Goal: Task Accomplishment & Management: Use online tool/utility

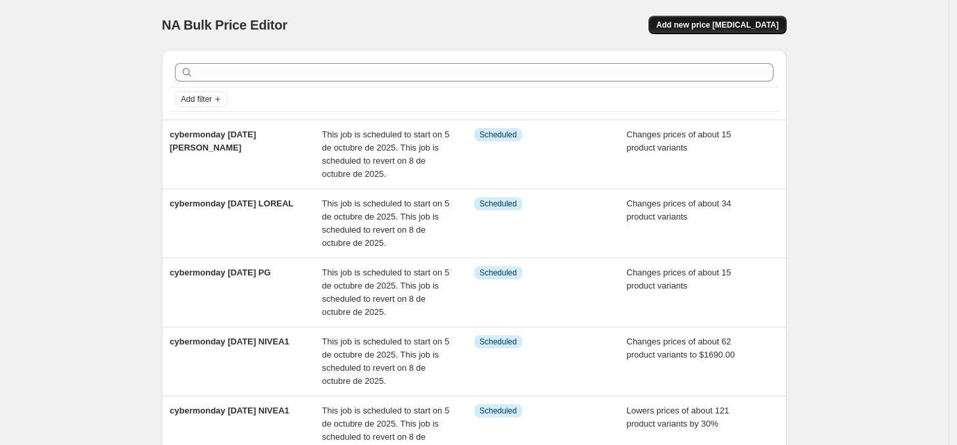
click at [736, 30] on span "Add new price change job" at bounding box center [718, 25] width 122 height 11
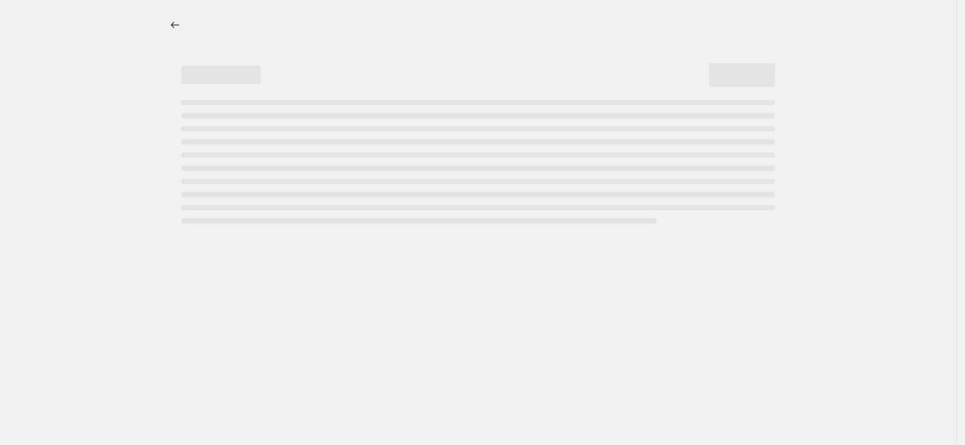
select select "percentage"
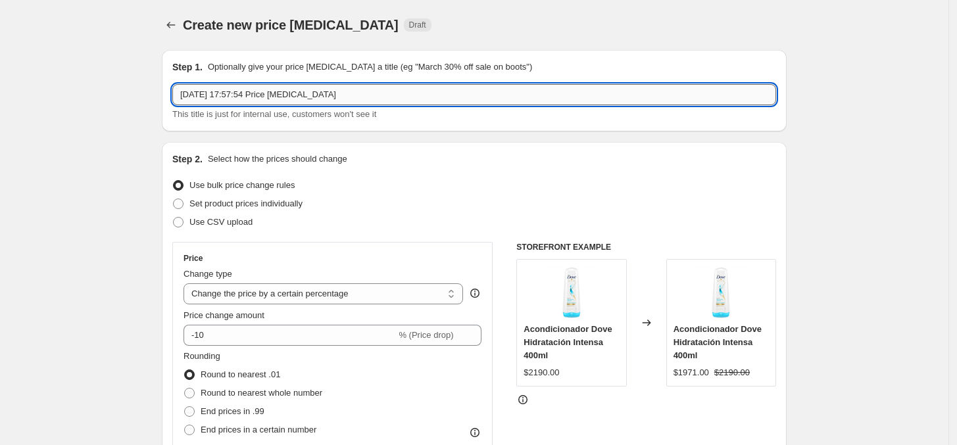
click at [321, 96] on input "5 oct 2025, 17:57:54 Price change job" at bounding box center [474, 94] width 604 height 21
type input "cybermonday OCT25 durandin den"
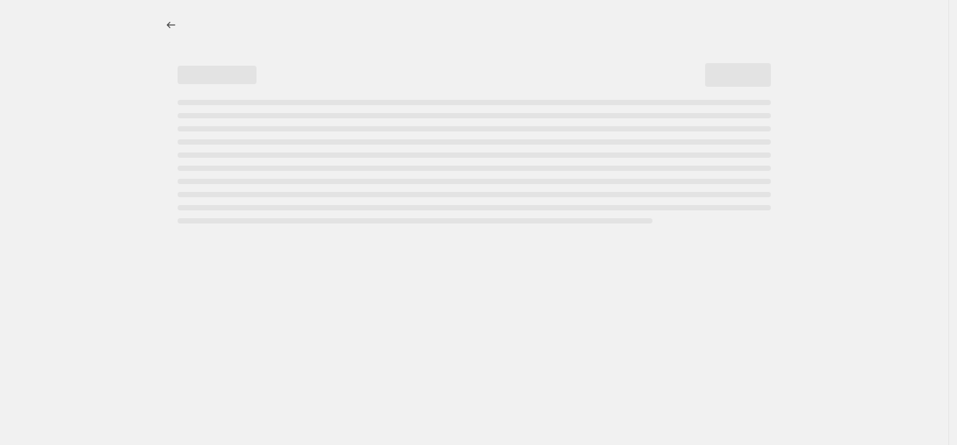
select select "percentage"
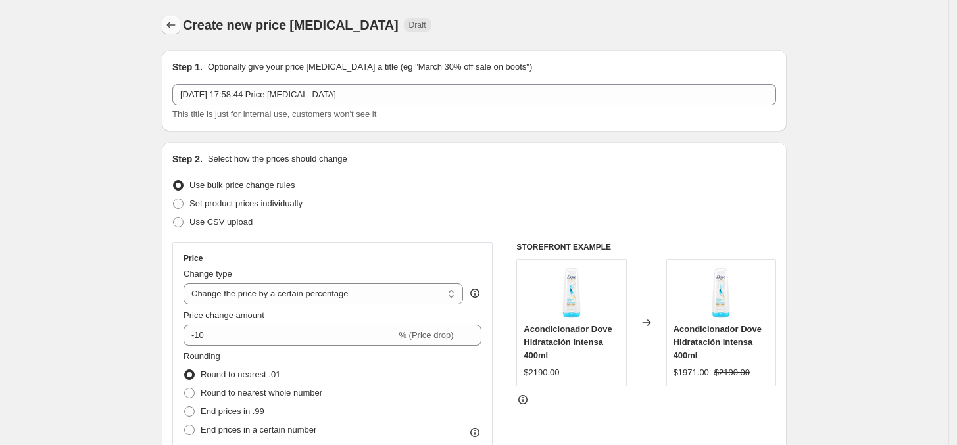
click at [174, 26] on icon "Price change jobs" at bounding box center [170, 24] width 13 height 13
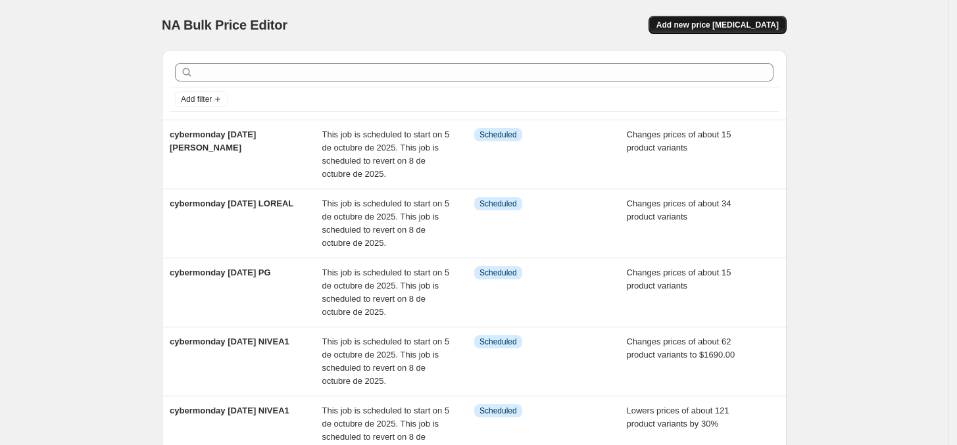
click at [752, 29] on span "Add new price change job" at bounding box center [718, 25] width 122 height 11
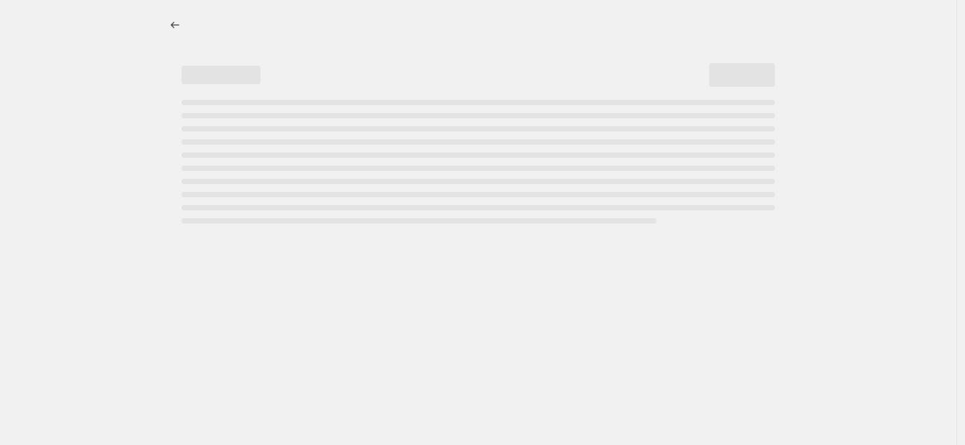
select select "percentage"
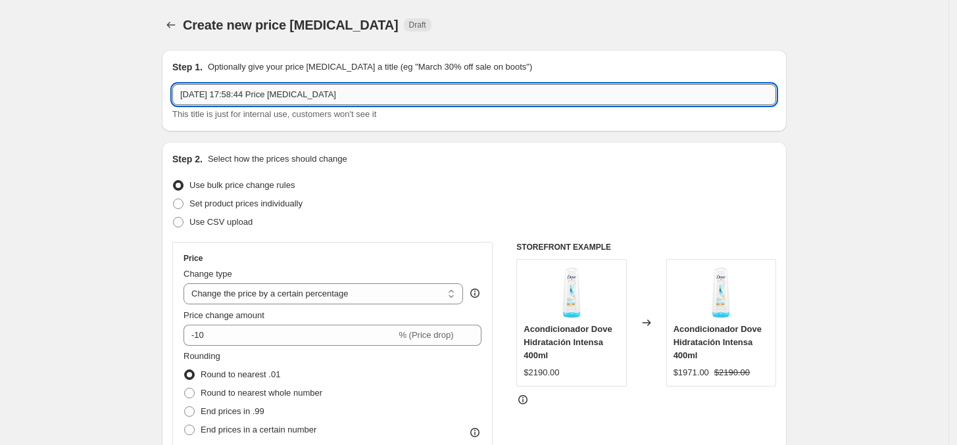
click at [232, 99] on input "5 oct 2025, 17:58:44 Price change job" at bounding box center [474, 94] width 604 height 21
click at [291, 101] on input "cybermonday OCT25 PG" at bounding box center [474, 94] width 604 height 21
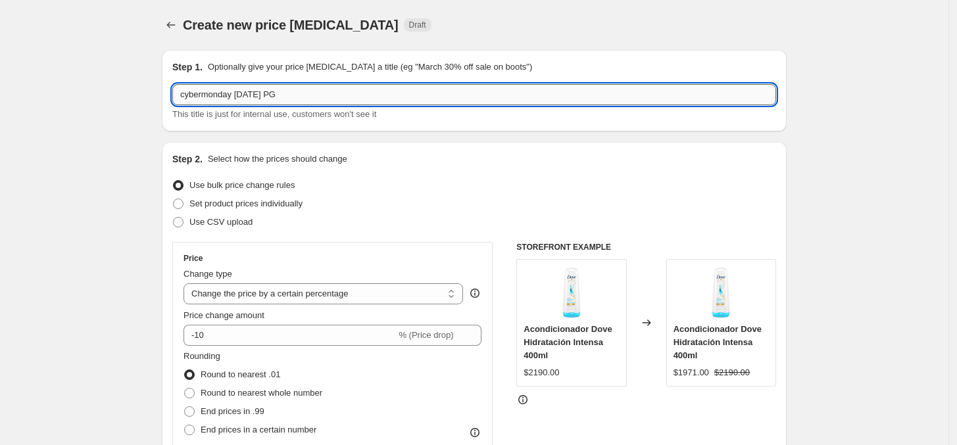
click at [291, 101] on input "cybermonday OCT25 PG" at bounding box center [474, 94] width 604 height 21
type input "cybermonday OCT25 DURANDIN DENTAID"
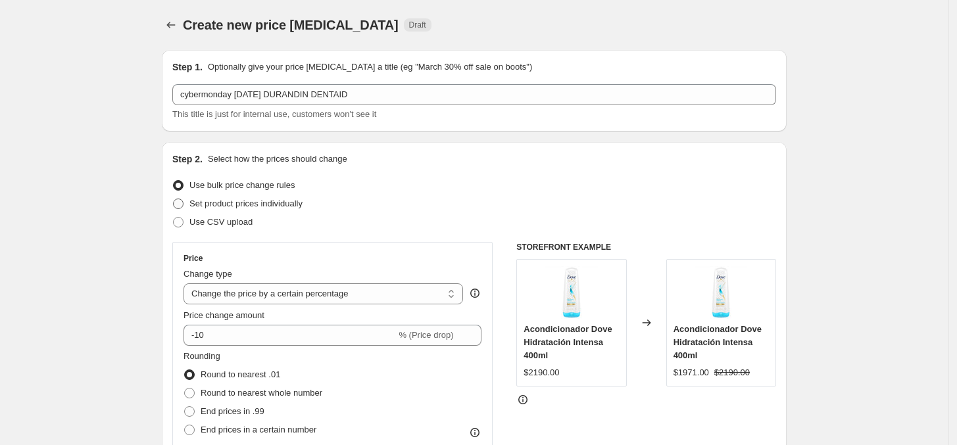
click at [176, 198] on span at bounding box center [178, 204] width 12 height 12
click at [174, 199] on input "Set product prices individually" at bounding box center [173, 199] width 1 height 1
radio input "true"
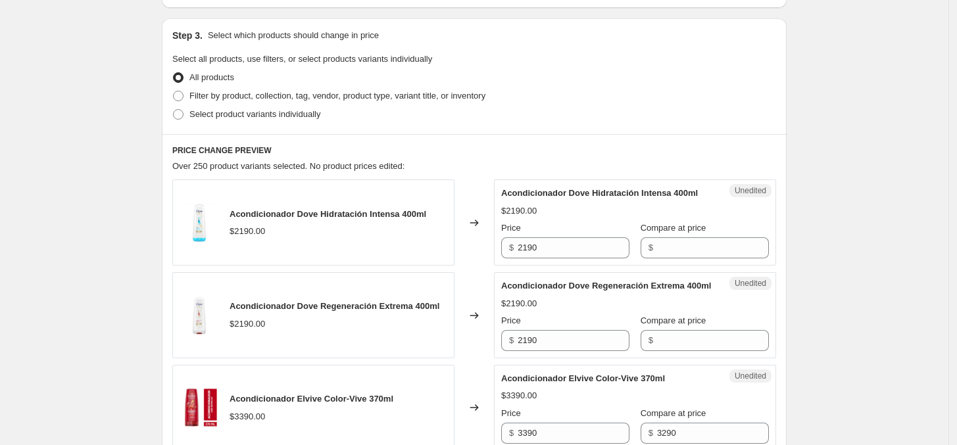
scroll to position [288, 0]
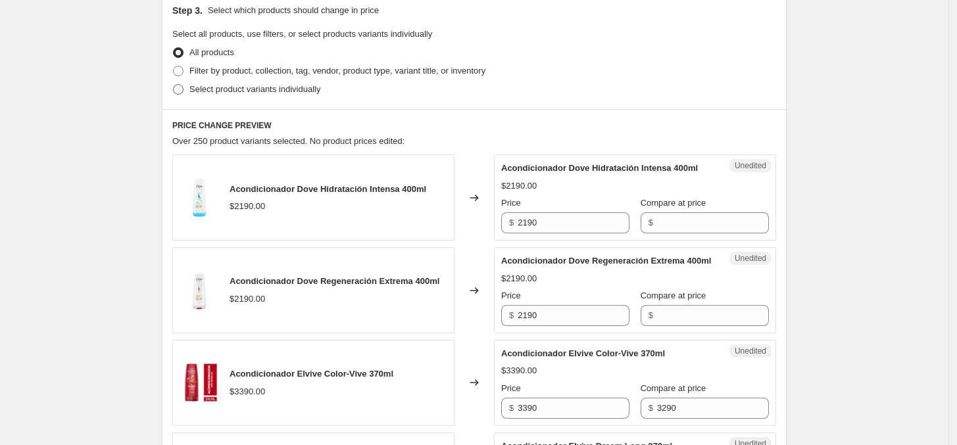
click at [189, 88] on label "Select product variants individually" at bounding box center [246, 89] width 148 height 18
click at [174, 85] on input "Select product variants individually" at bounding box center [173, 84] width 1 height 1
radio input "true"
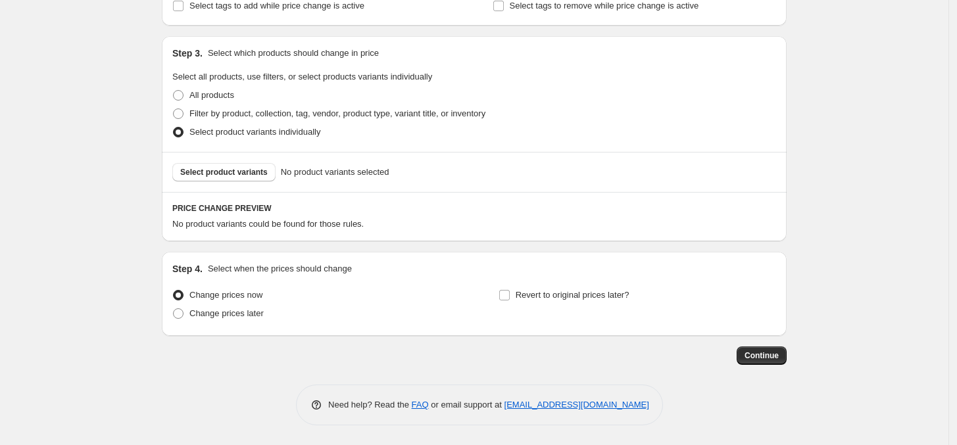
scroll to position [245, 0]
click at [192, 316] on label "Change prices later" at bounding box center [217, 314] width 91 height 18
click at [174, 309] on input "Change prices later" at bounding box center [173, 309] width 1 height 1
radio input "true"
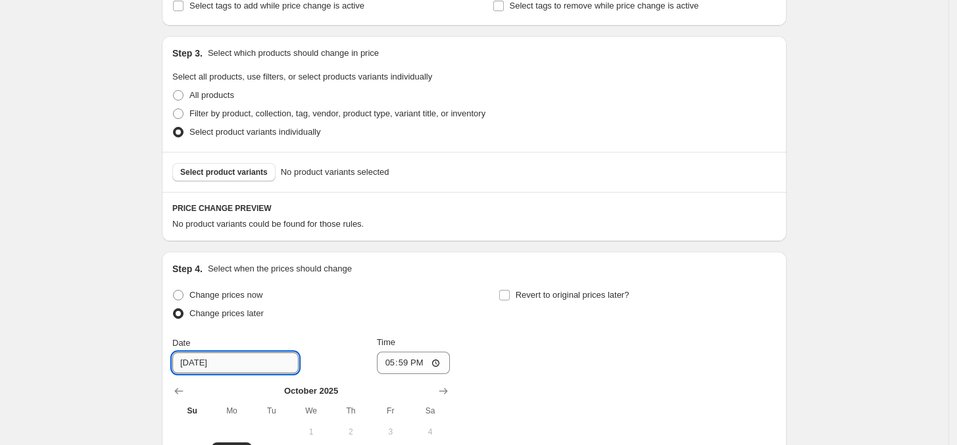
click at [257, 370] on input "10/6/2025" at bounding box center [235, 363] width 126 height 21
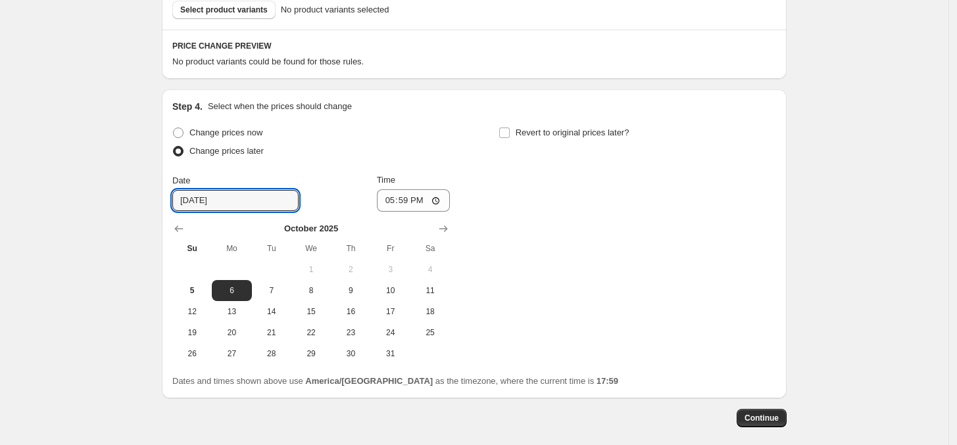
scroll to position [409, 0]
click at [197, 285] on span "5" at bounding box center [192, 289] width 29 height 11
type input "10/5/2025"
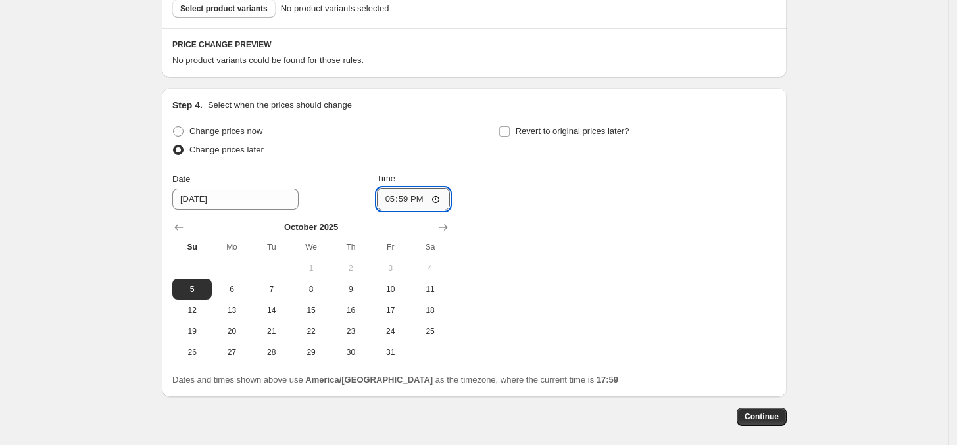
click at [415, 203] on input "17:59" at bounding box center [414, 199] width 74 height 22
click at [446, 186] on div "Time 20:59" at bounding box center [414, 191] width 74 height 38
type input "20:00"
click at [541, 220] on div "Change prices now Change prices later Date 10/5/2025 Time 20:00 October 2025 Su…" at bounding box center [474, 242] width 604 height 241
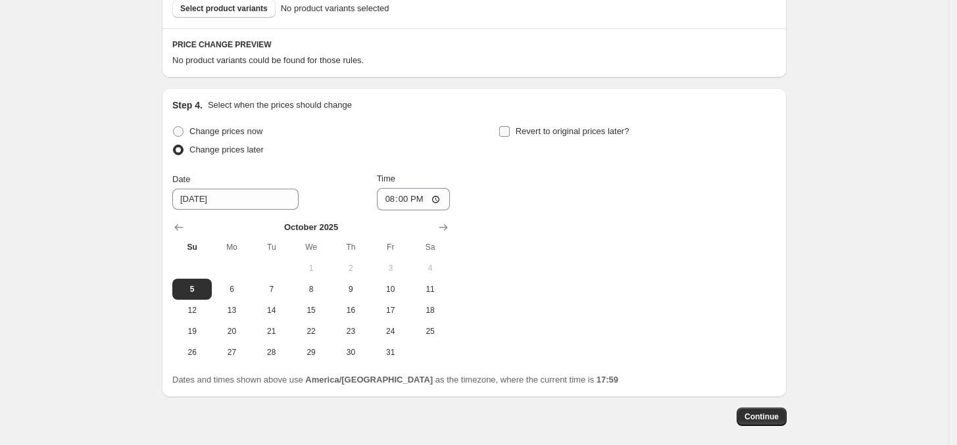
click at [510, 136] on input "Revert to original prices later?" at bounding box center [504, 131] width 11 height 11
checkbox input "true"
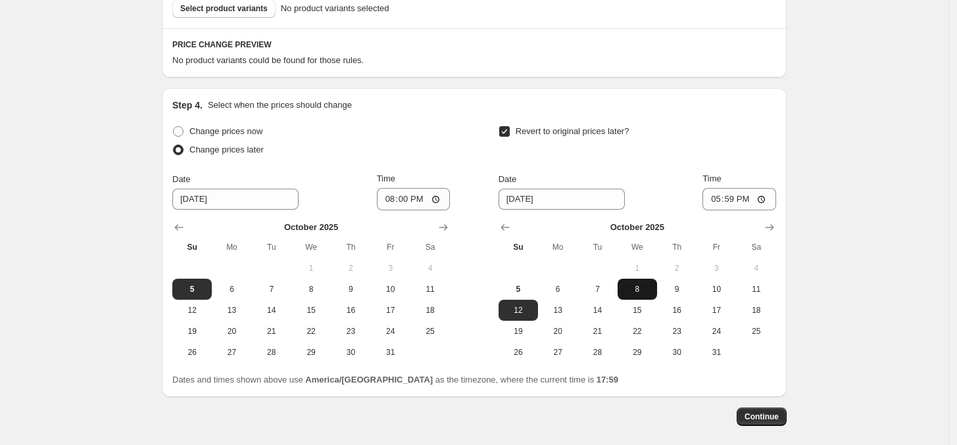
click at [636, 295] on button "8" at bounding box center [637, 289] width 39 height 21
type input "10/8/2025"
click at [737, 197] on input "17:59" at bounding box center [740, 199] width 74 height 22
type input "23:59"
click at [801, 299] on div "Create new price change job. This page is ready Create new price change job Dra…" at bounding box center [474, 49] width 657 height 916
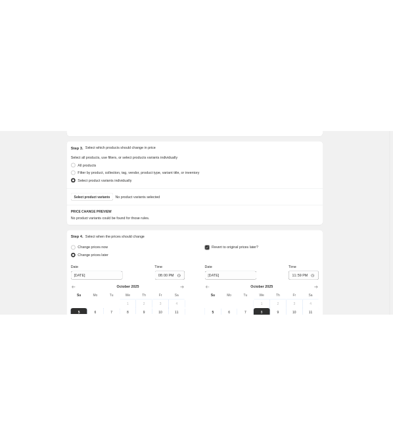
scroll to position [196, 0]
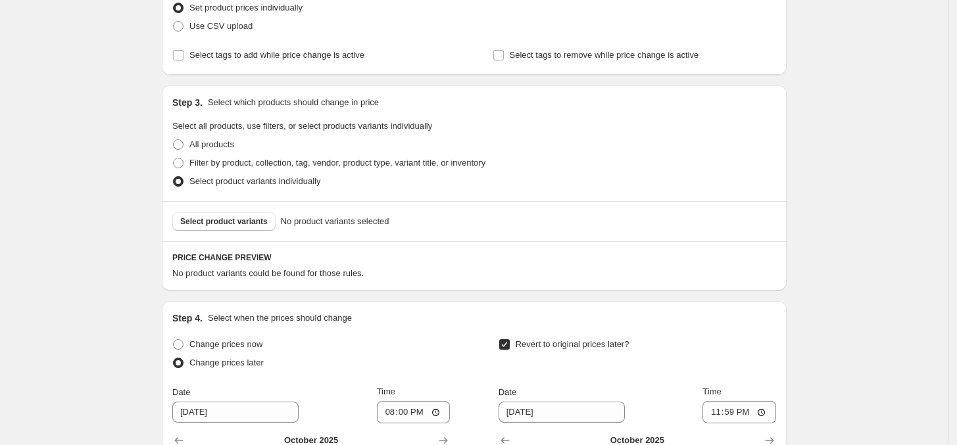
click at [229, 234] on div "Select product variants No product variants selected" at bounding box center [474, 221] width 625 height 40
click at [222, 222] on span "Select product variants" at bounding box center [224, 221] width 88 height 11
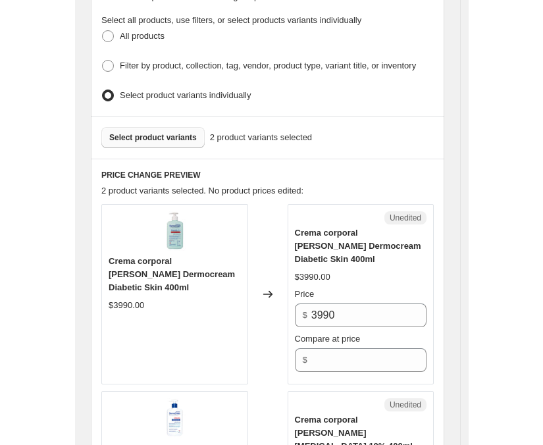
scroll to position [329, 0]
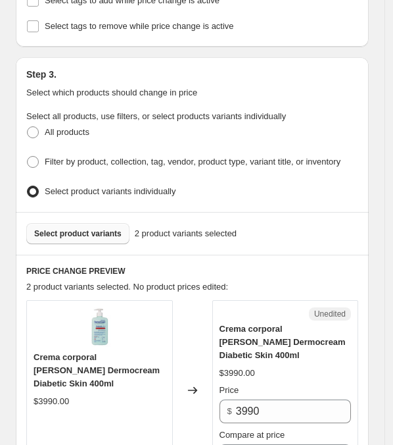
click at [86, 228] on span "Select product variants" at bounding box center [78, 233] width 88 height 11
click at [63, 232] on span "Select product variants" at bounding box center [78, 233] width 88 height 11
click at [80, 230] on span "Select product variants" at bounding box center [78, 233] width 88 height 11
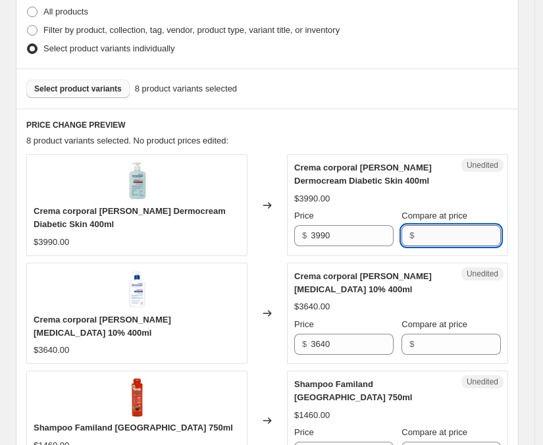
click at [449, 236] on input "Compare at price" at bounding box center [459, 235] width 82 height 21
type input "3990"
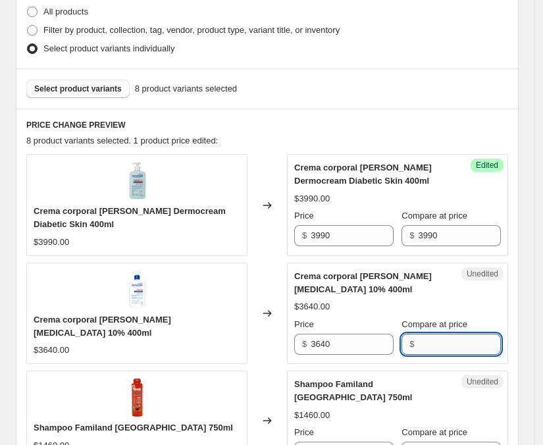
click at [458, 352] on input "Compare at price" at bounding box center [459, 344] width 82 height 21
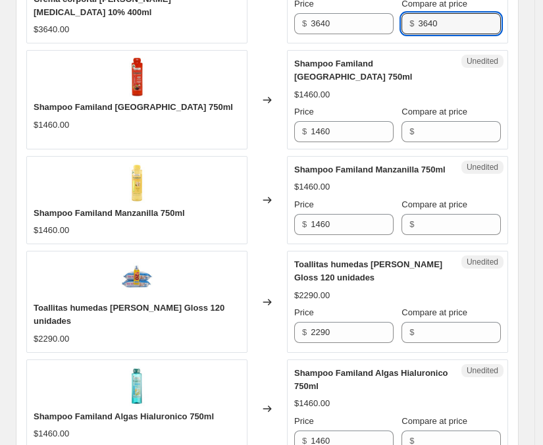
scroll to position [657, 0]
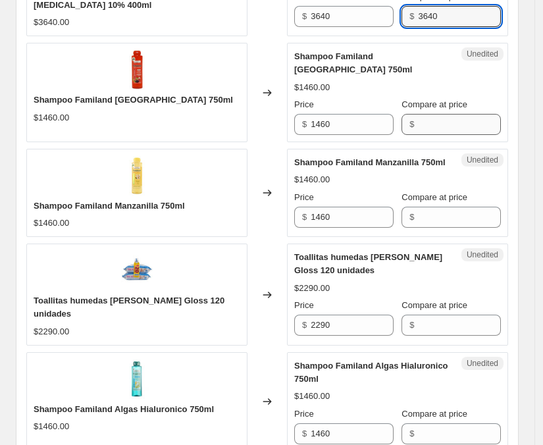
type input "3640"
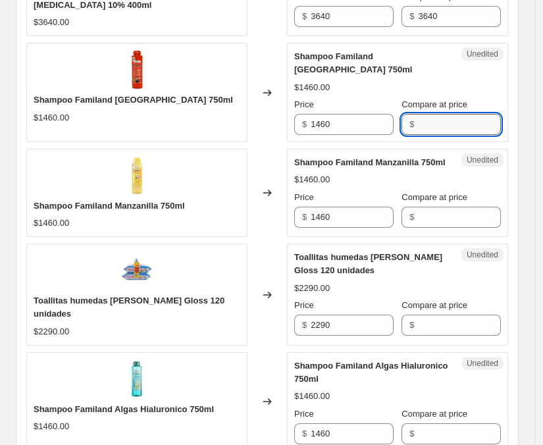
click at [447, 118] on input "Compare at price" at bounding box center [459, 124] width 82 height 21
type input "1460"
click at [441, 207] on input "Compare at price" at bounding box center [459, 217] width 82 height 21
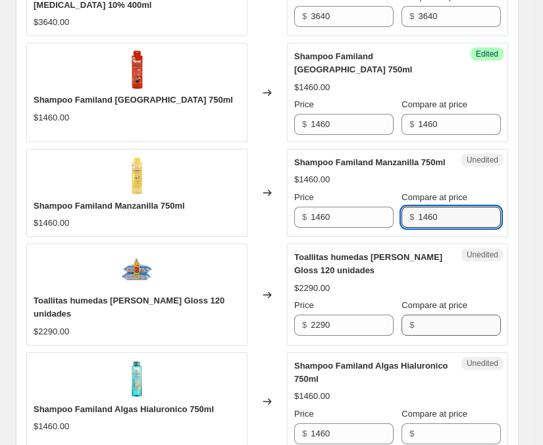
type input "1460"
click at [439, 318] on input "Compare at price" at bounding box center [459, 324] width 82 height 21
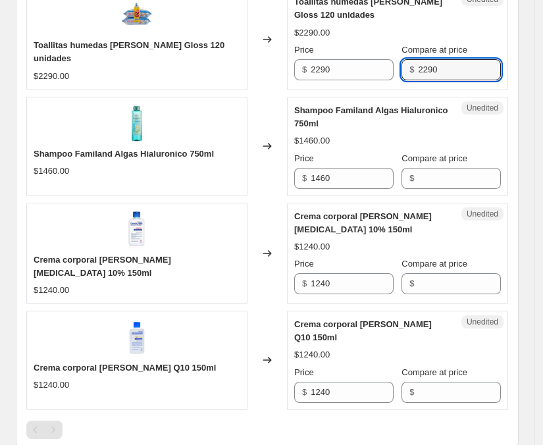
scroll to position [919, 0]
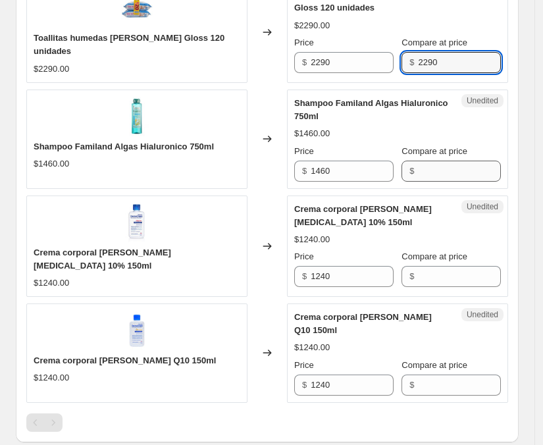
type input "2290"
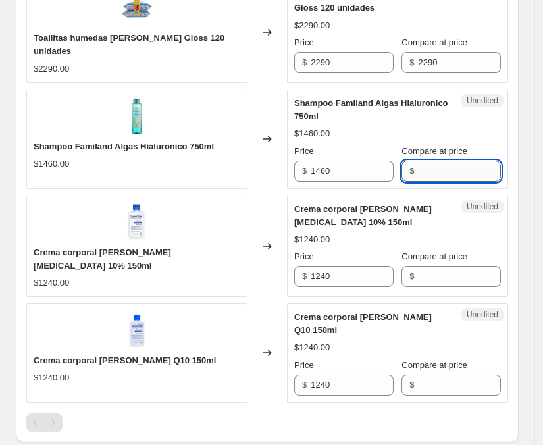
click at [446, 161] on input "Compare at price" at bounding box center [459, 171] width 82 height 21
type input "1460"
click at [449, 266] on input "Compare at price" at bounding box center [459, 276] width 82 height 21
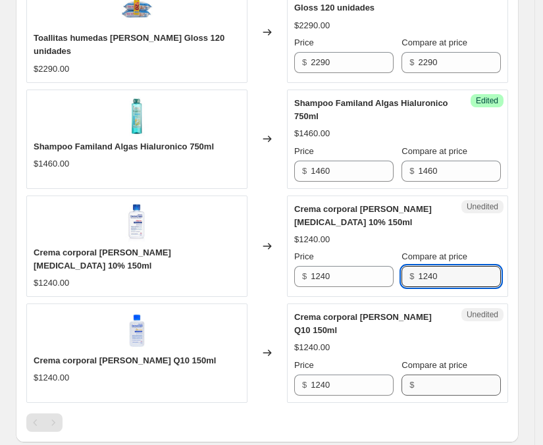
type input "1240"
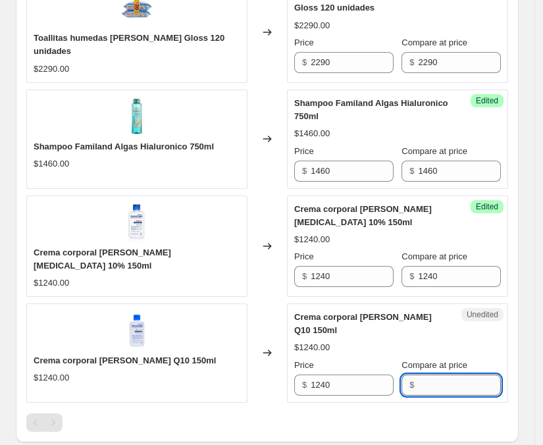
click at [448, 376] on input "Compare at price" at bounding box center [459, 384] width 82 height 21
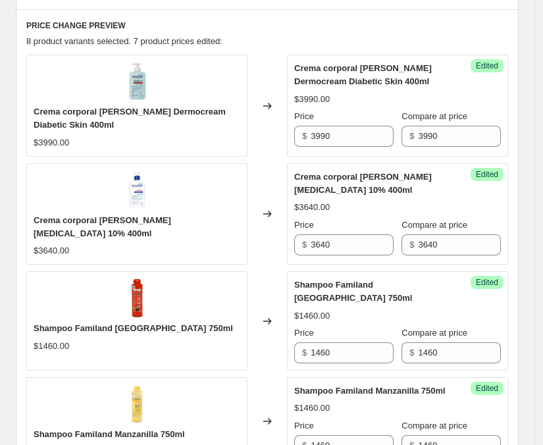
scroll to position [425, 0]
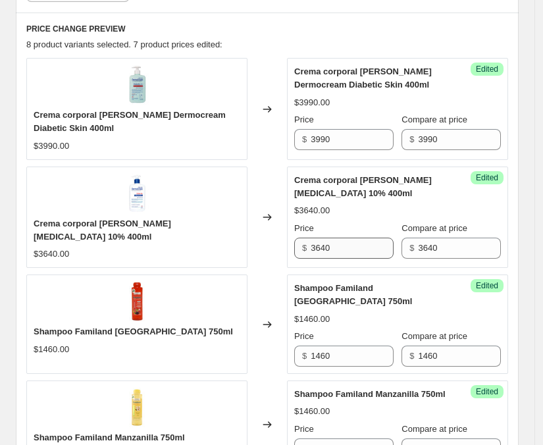
type input "1240"
click at [347, 243] on input "3640" at bounding box center [352, 248] width 82 height 21
type input "3290"
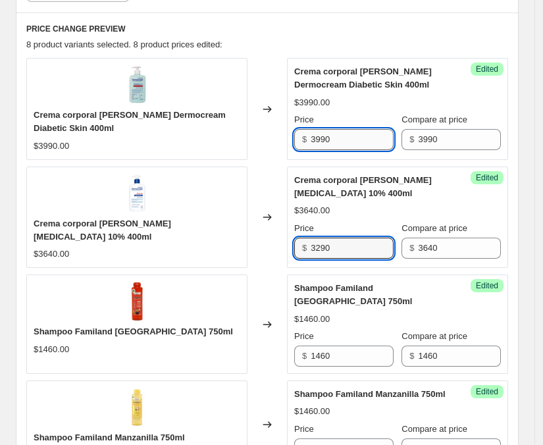
click at [336, 141] on input "3990" at bounding box center [352, 139] width 82 height 21
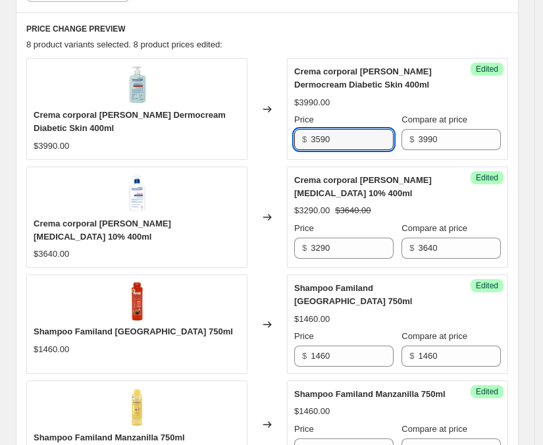
type input "3590"
click at [384, 39] on div "8 product variants selected. 8 product prices edited:" at bounding box center [267, 44] width 482 height 13
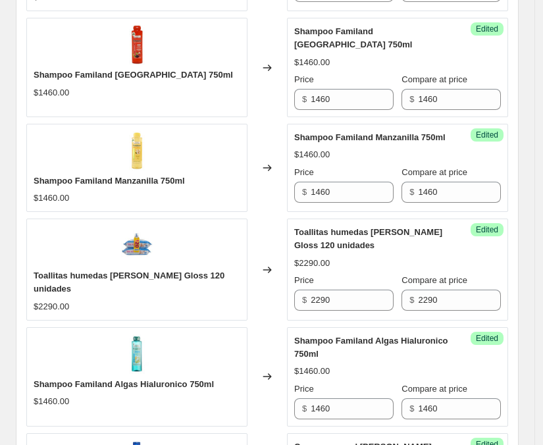
scroll to position [688, 0]
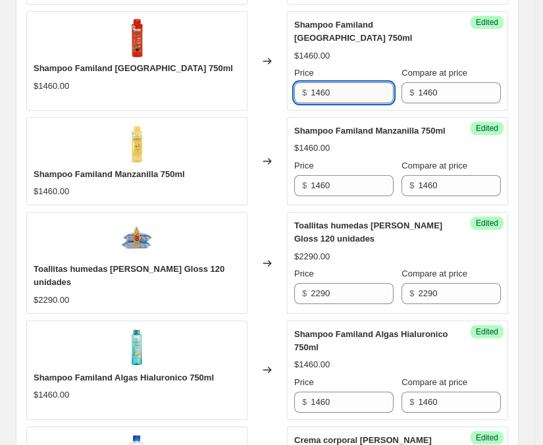
click at [329, 82] on input "1460" at bounding box center [352, 92] width 82 height 21
type input "1190"
click at [347, 184] on input "1460" at bounding box center [352, 185] width 82 height 21
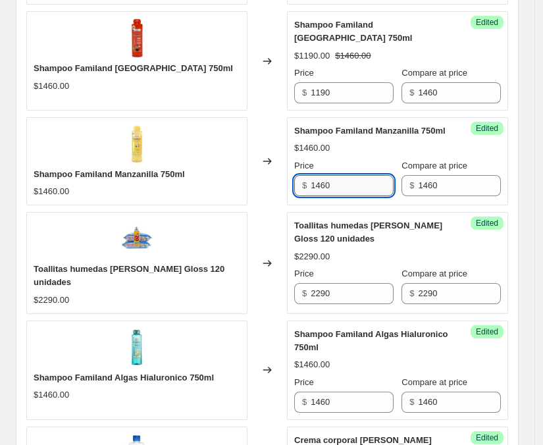
click at [347, 184] on input "1460" at bounding box center [352, 185] width 82 height 21
type input "1190"
click at [336, 393] on input "1460" at bounding box center [352, 401] width 82 height 21
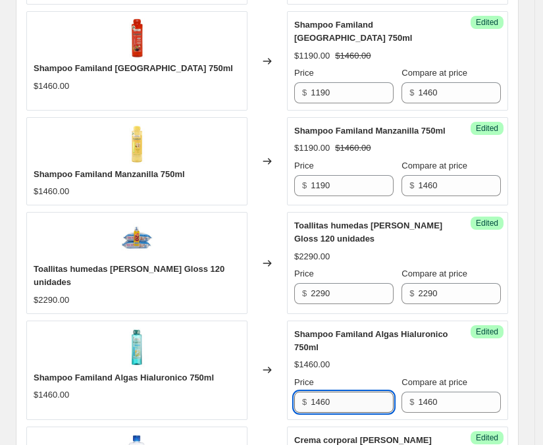
click at [336, 393] on input "1460" at bounding box center [352, 401] width 82 height 21
type input "1190"
click at [367, 250] on div "$2290.00" at bounding box center [397, 256] width 207 height 13
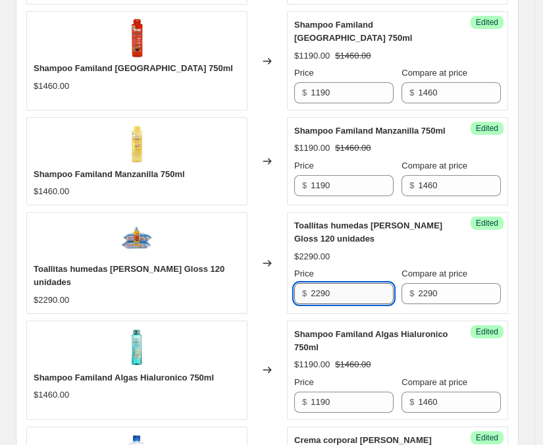
click at [353, 291] on input "2290" at bounding box center [352, 293] width 82 height 21
type input "1890"
click at [364, 267] on div "Price" at bounding box center [343, 273] width 99 height 13
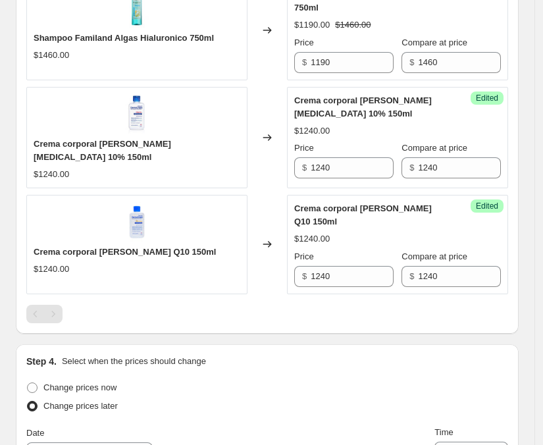
scroll to position [1043, 0]
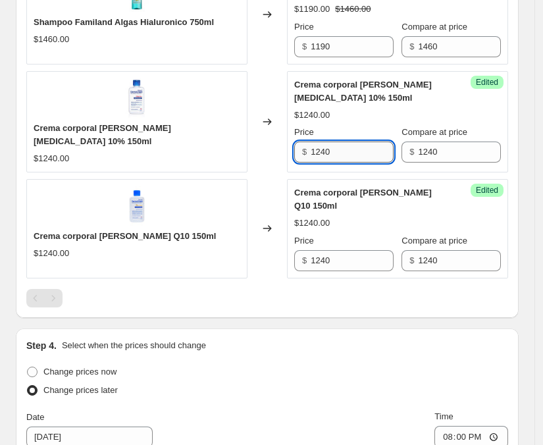
click at [332, 147] on input "1240" at bounding box center [352, 151] width 82 height 21
type input "990"
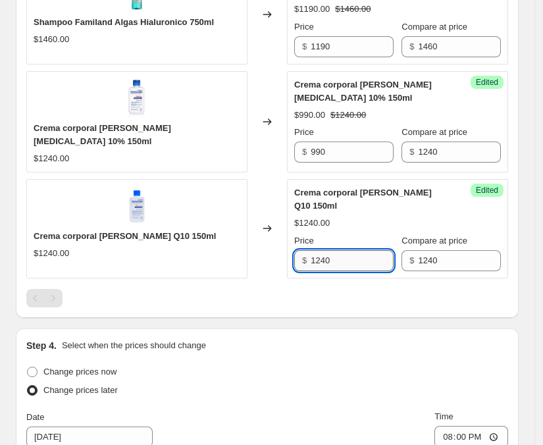
click at [344, 251] on input "1240" at bounding box center [352, 260] width 82 height 21
type input "990"
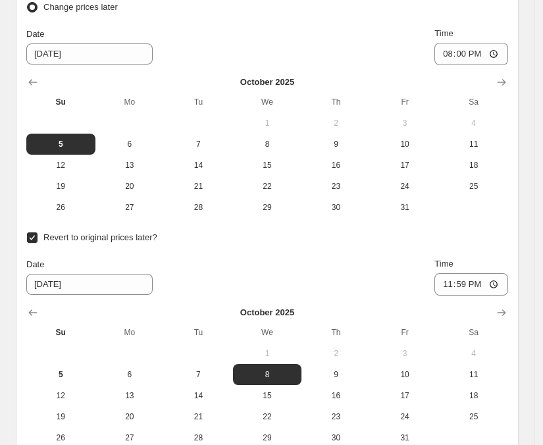
scroll to position [1561, 0]
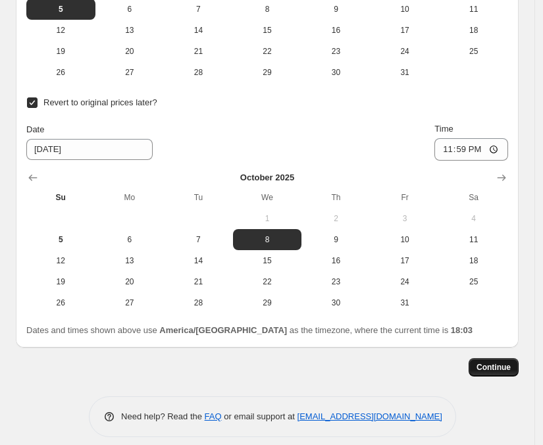
click at [498, 362] on span "Continue" at bounding box center [493, 367] width 34 height 11
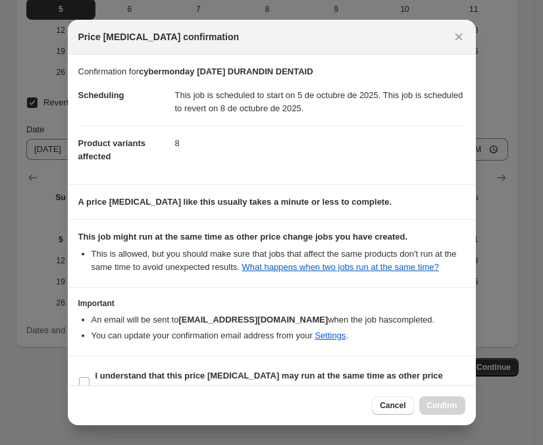
scroll to position [24, 0]
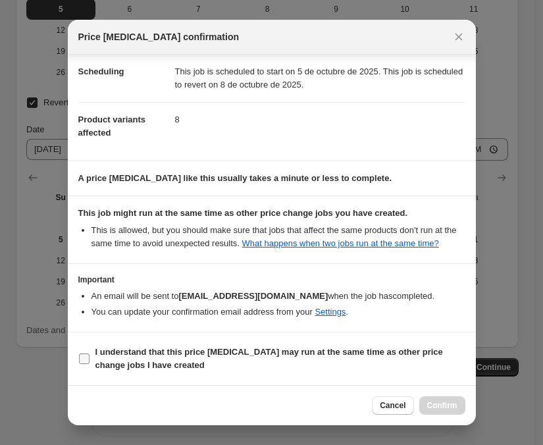
click at [89, 357] on input "I understand that this price change job may run at the same time as other price…" at bounding box center [84, 358] width 11 height 11
checkbox input "true"
click at [451, 405] on span "Confirm" at bounding box center [442, 405] width 30 height 11
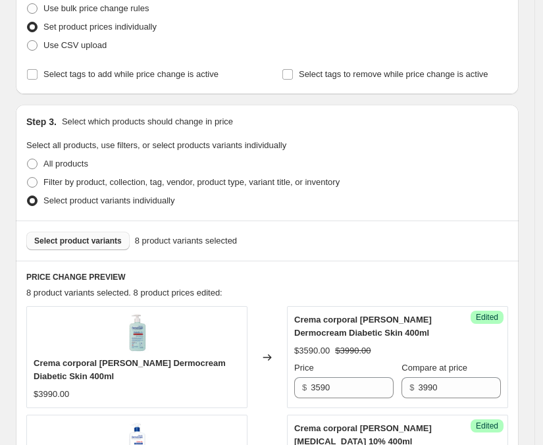
scroll to position [266, 0]
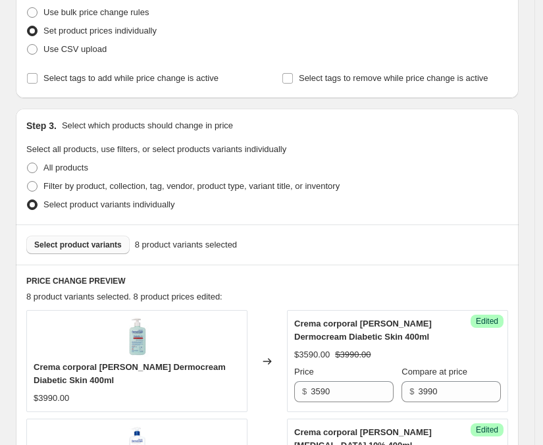
click at [71, 244] on span "Select product variants" at bounding box center [78, 244] width 88 height 11
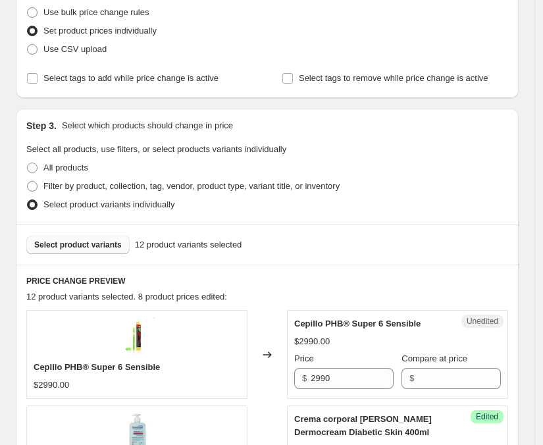
click at [90, 249] on span "Select product variants" at bounding box center [78, 244] width 88 height 11
click at [90, 251] on button "Select product variants" at bounding box center [77, 245] width 103 height 18
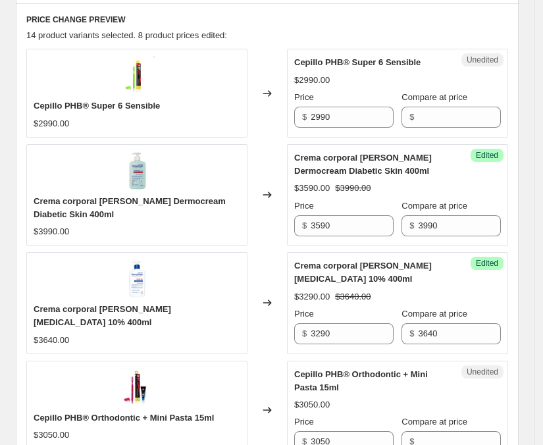
scroll to position [533, 0]
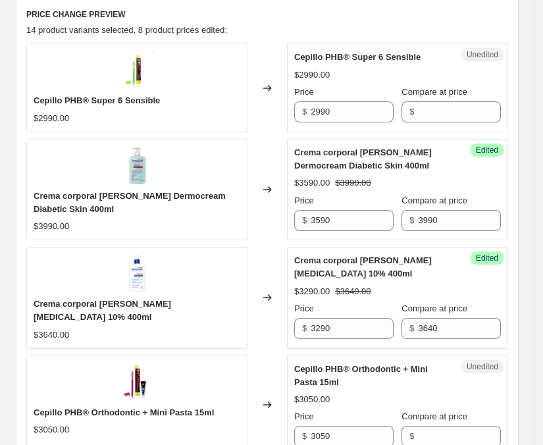
click at [414, 109] on span "$" at bounding box center [411, 112] width 5 height 10
click at [425, 109] on input "Compare at price" at bounding box center [459, 111] width 82 height 21
type input "2990"
click at [466, 89] on span "Compare at price" at bounding box center [434, 92] width 66 height 10
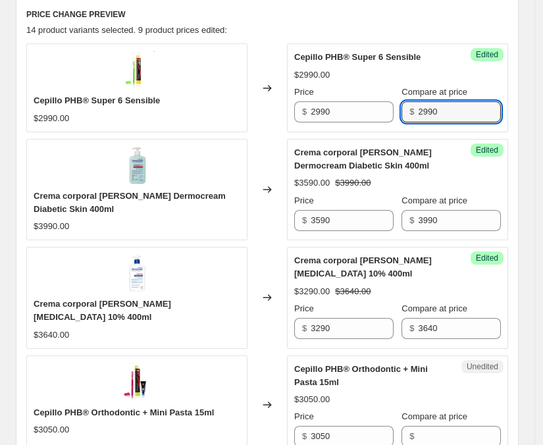
click at [466, 101] on input "2990" at bounding box center [459, 111] width 82 height 21
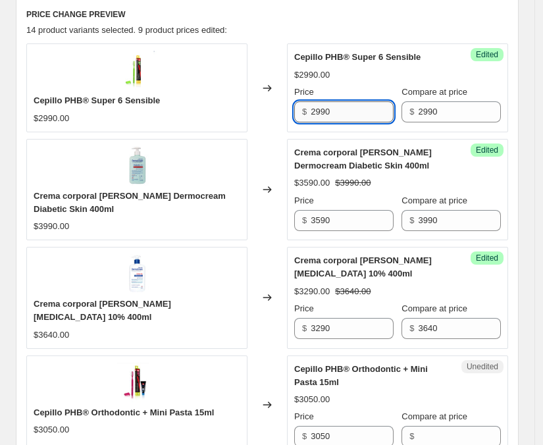
click at [337, 117] on input "2990" at bounding box center [352, 111] width 82 height 21
type input "2250"
click at [399, 86] on div "Price $ 2250 Compare at price $ 2990" at bounding box center [397, 104] width 207 height 37
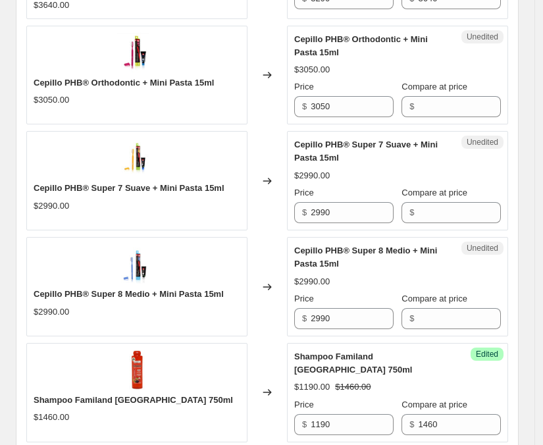
scroll to position [867, 0]
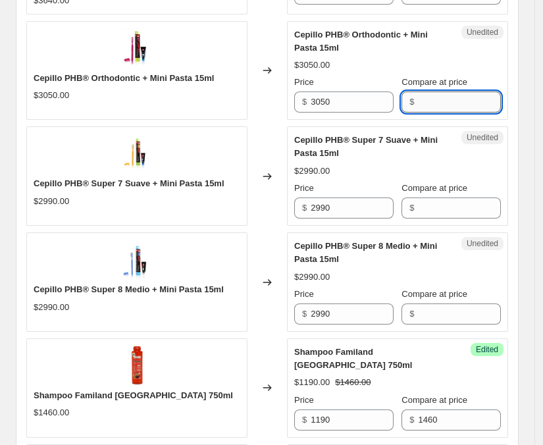
click at [433, 105] on input "Compare at price" at bounding box center [459, 101] width 82 height 21
type input "3050"
click at [432, 202] on input "Compare at price" at bounding box center [459, 207] width 82 height 21
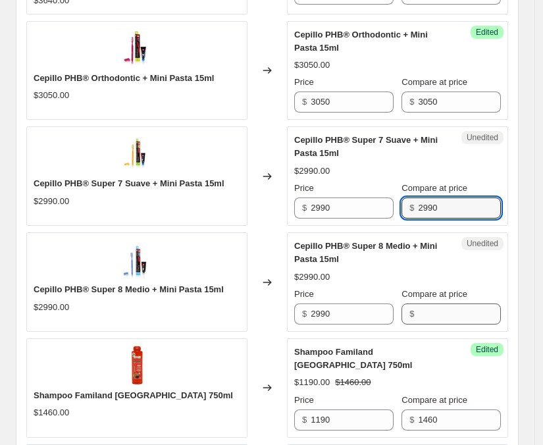
type input "2990"
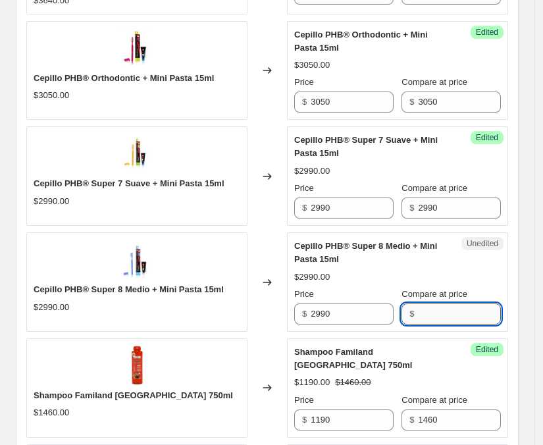
click at [444, 316] on input "Compare at price" at bounding box center [459, 313] width 82 height 21
type input "2990"
click at [484, 283] on div "$2990.00" at bounding box center [397, 276] width 207 height 13
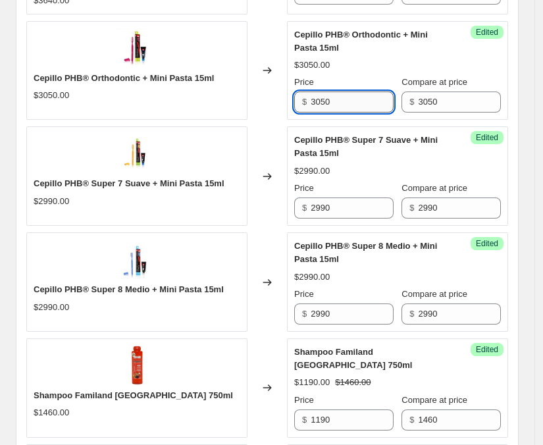
click at [350, 105] on input "3050" at bounding box center [352, 101] width 82 height 21
type input "2250"
click at [352, 216] on input "2990" at bounding box center [352, 207] width 82 height 21
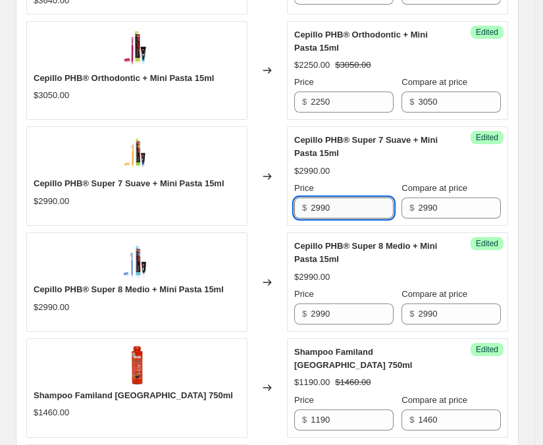
click at [352, 216] on input "2990" at bounding box center [352, 207] width 82 height 21
type input "2250"
click at [347, 316] on input "2990" at bounding box center [352, 313] width 82 height 21
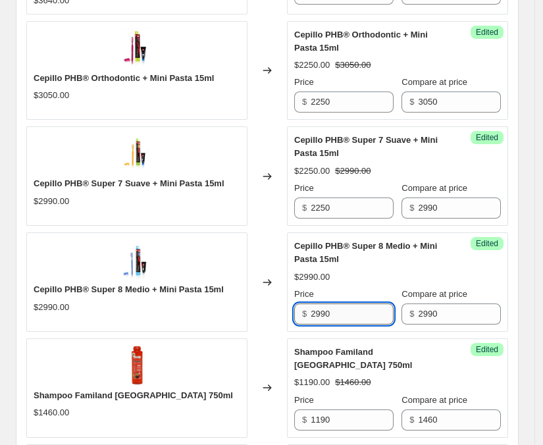
click at [347, 316] on input "2990" at bounding box center [352, 313] width 82 height 21
type input "2250"
click at [413, 264] on div "Cepillo PHB® Super 8 Medio + Mini Pasta 15ml" at bounding box center [371, 252] width 154 height 26
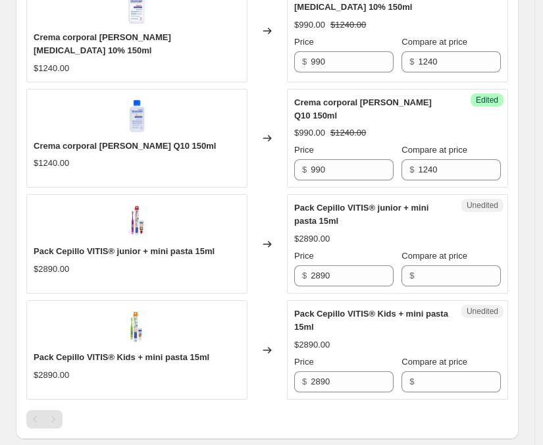
scroll to position [1645, 0]
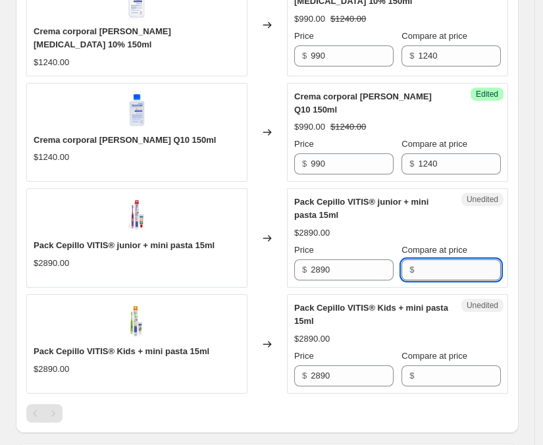
click at [459, 259] on input "Compare at price" at bounding box center [459, 269] width 82 height 21
type input "2890"
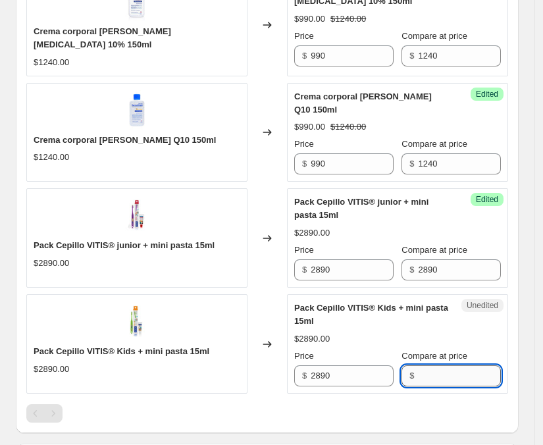
click at [438, 372] on input "Compare at price" at bounding box center [459, 375] width 82 height 21
type input "2890"
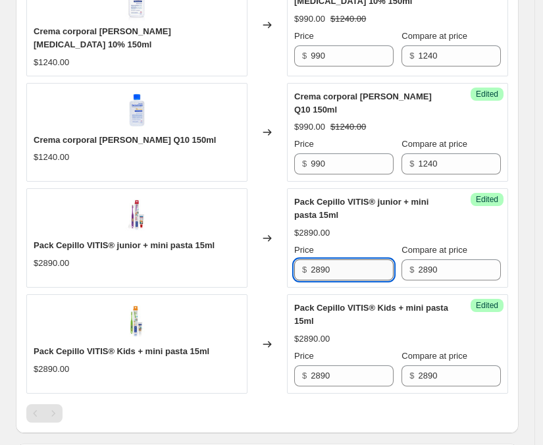
click at [332, 263] on input "2890" at bounding box center [352, 269] width 82 height 21
type input "2350"
click at [347, 365] on input "2890" at bounding box center [352, 375] width 82 height 21
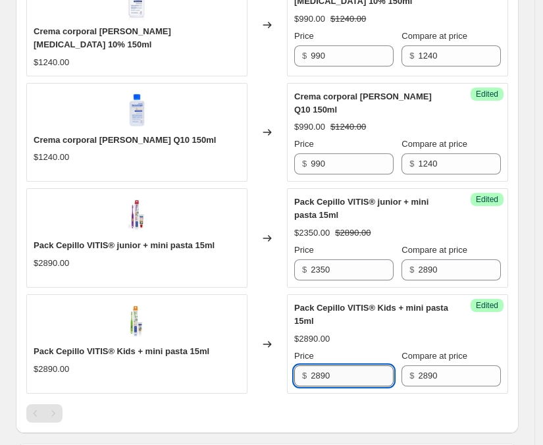
click at [347, 365] on input "2890" at bounding box center [352, 375] width 82 height 21
type input "2350"
click at [376, 332] on div "$2890.00" at bounding box center [397, 338] width 207 height 13
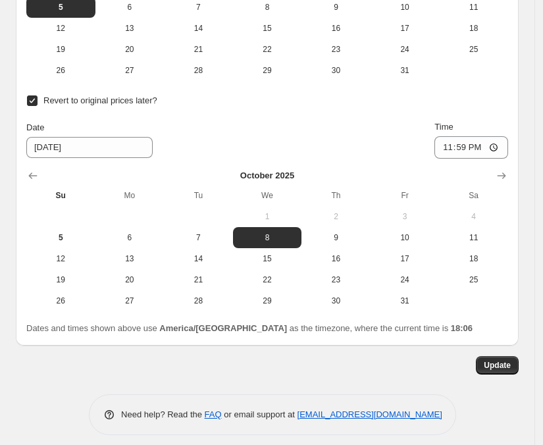
scroll to position [2281, 0]
click at [495, 359] on span "Update" at bounding box center [497, 364] width 27 height 11
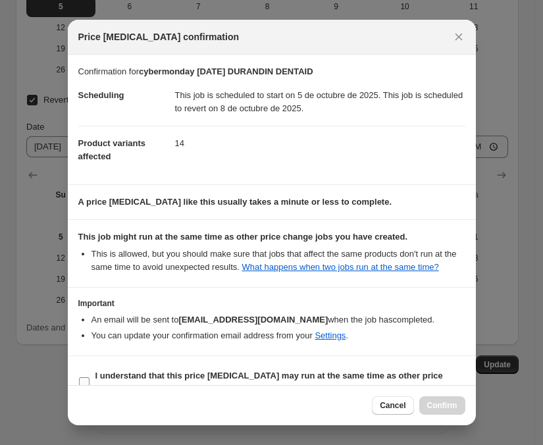
click at [83, 375] on label "I understand that this price change job may run at the same time as other price…" at bounding box center [271, 382] width 387 height 32
click at [83, 377] on input "I understand that this price change job may run at the same time as other price…" at bounding box center [84, 382] width 11 height 11
checkbox input "true"
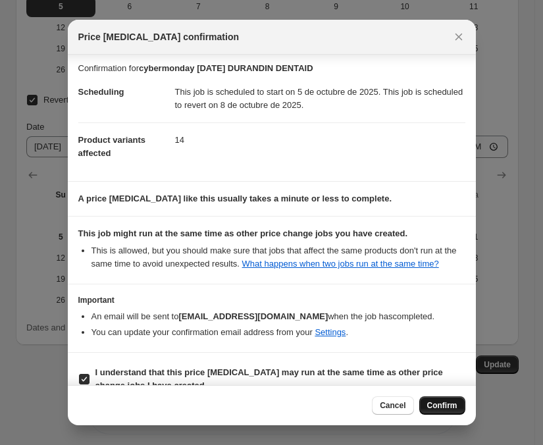
click at [453, 401] on span "Confirm" at bounding box center [442, 405] width 30 height 11
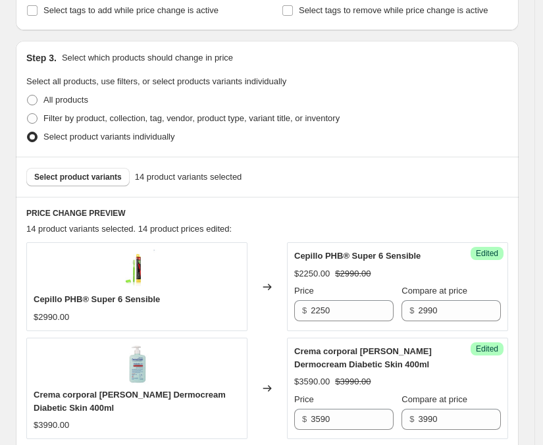
scroll to position [340, 0]
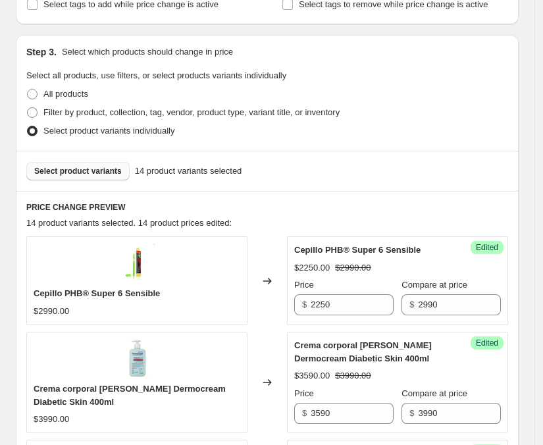
click at [92, 174] on span "Select product variants" at bounding box center [78, 171] width 88 height 11
click at [104, 180] on button "Select product variants" at bounding box center [77, 171] width 103 height 18
click at [89, 172] on span "Select product variants" at bounding box center [78, 171] width 88 height 11
click at [77, 174] on span "Select product variants" at bounding box center [78, 171] width 88 height 11
click at [54, 173] on span "Select product variants" at bounding box center [78, 171] width 88 height 11
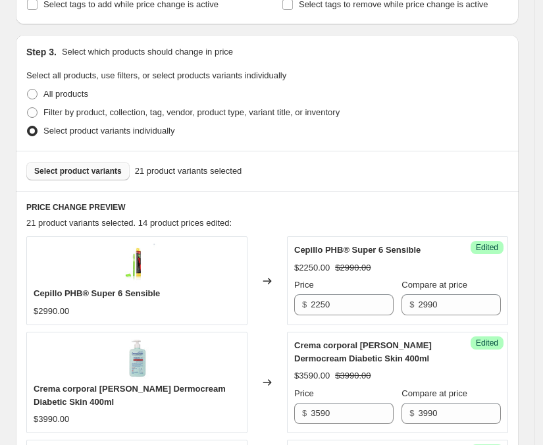
click at [96, 168] on span "Select product variants" at bounding box center [78, 171] width 88 height 11
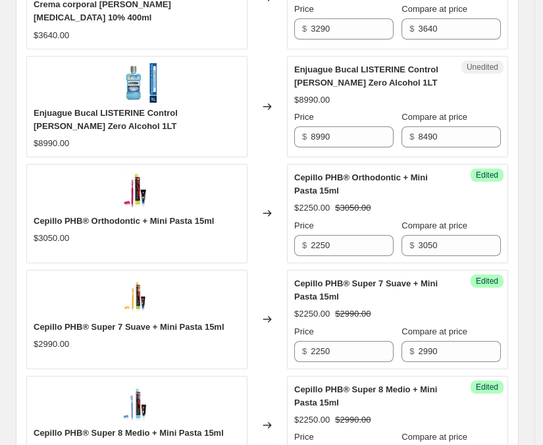
scroll to position [834, 0]
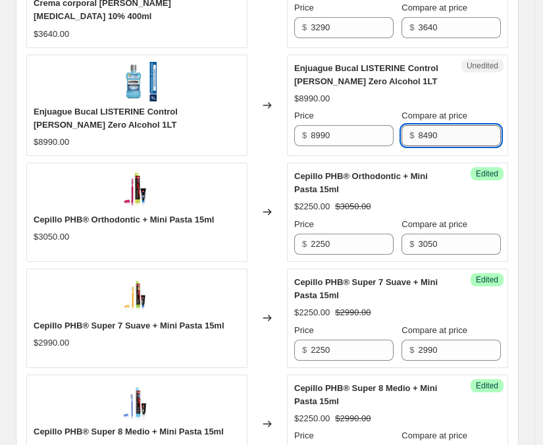
click at [449, 144] on input "8490" at bounding box center [459, 135] width 82 height 21
type input "8990"
click at [346, 139] on input "8990" at bounding box center [352, 135] width 82 height 21
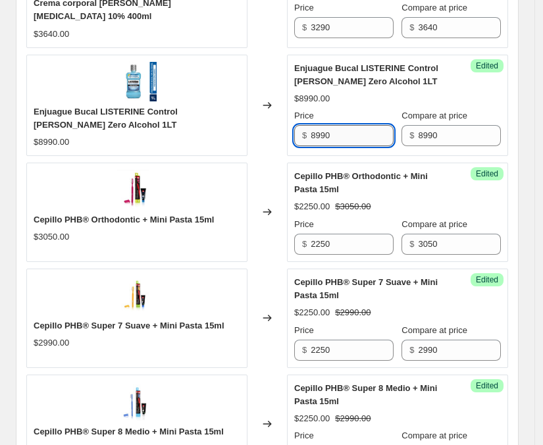
click at [346, 139] on input "8990" at bounding box center [352, 135] width 82 height 21
type input "6990"
click at [275, 139] on div "Changed to" at bounding box center [266, 105] width 39 height 101
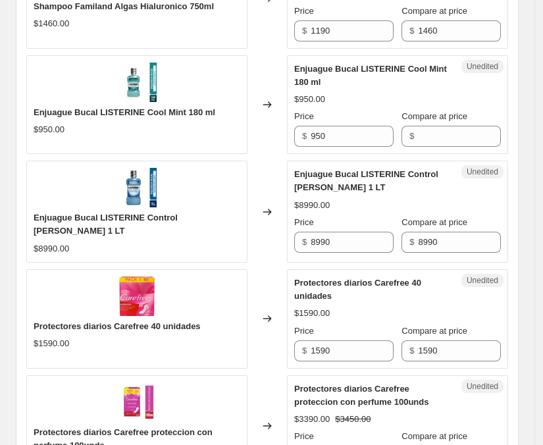
scroll to position [1676, 0]
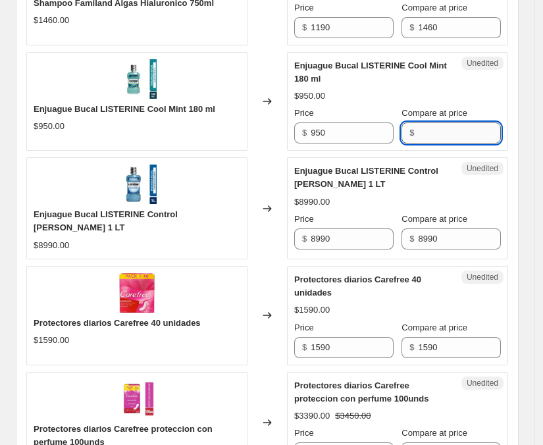
click at [439, 122] on input "Compare at price" at bounding box center [459, 132] width 82 height 21
type input "950"
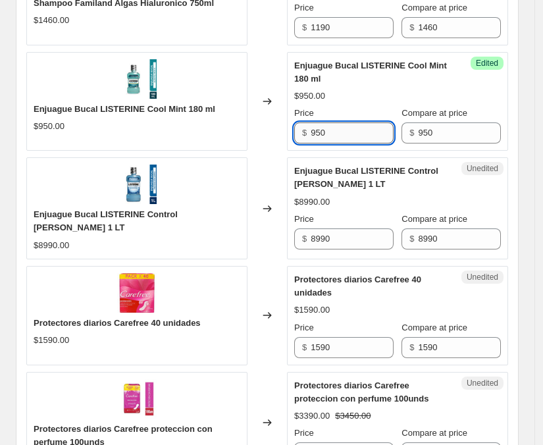
click at [369, 122] on input "950" at bounding box center [352, 132] width 82 height 21
type input "9"
type input "790"
click at [352, 234] on input "8990" at bounding box center [352, 238] width 82 height 21
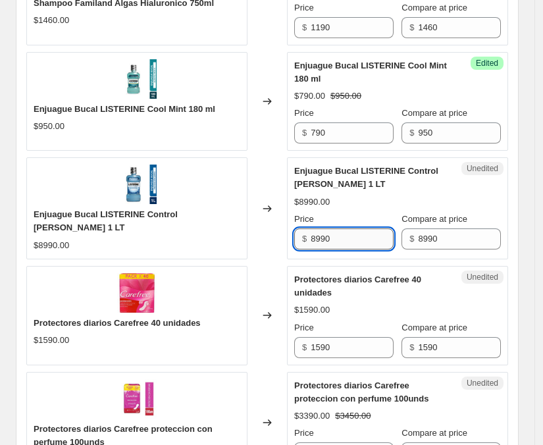
click at [352, 234] on input "8990" at bounding box center [352, 238] width 82 height 21
type input "6990"
click at [278, 266] on div "Changed to" at bounding box center [266, 315] width 39 height 99
click at [535, 440] on main "cybermonday OCT25 DURANDIN DENTAID. This page is ready cybermonday OCT25 DURAND…" at bounding box center [267, 13] width 535 height 3379
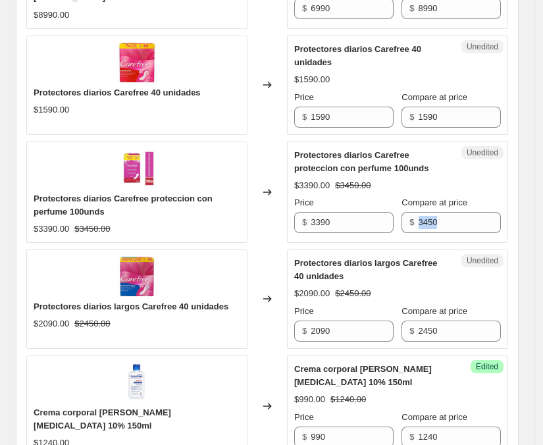
scroll to position [1940, 0]
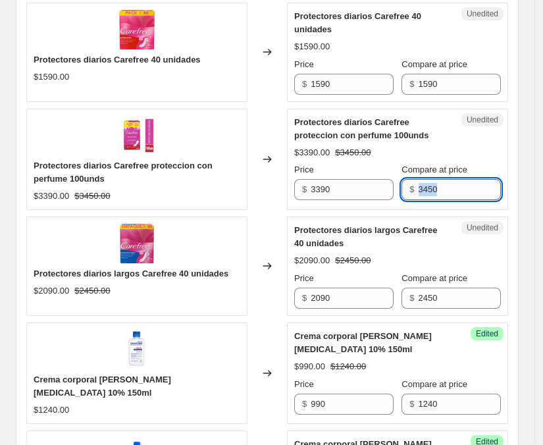
click at [461, 182] on input "3450" at bounding box center [459, 189] width 82 height 21
type input "3390"
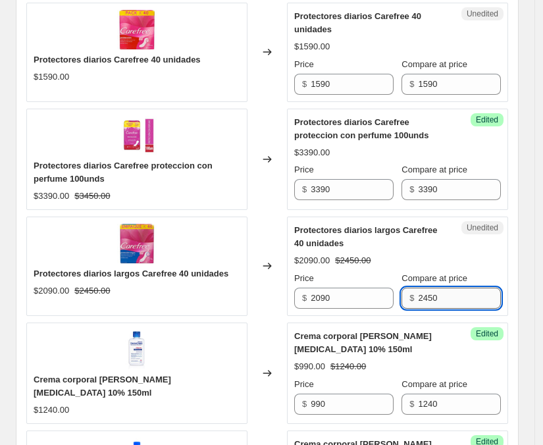
click at [453, 288] on input "2450" at bounding box center [459, 298] width 82 height 21
type input "2090"
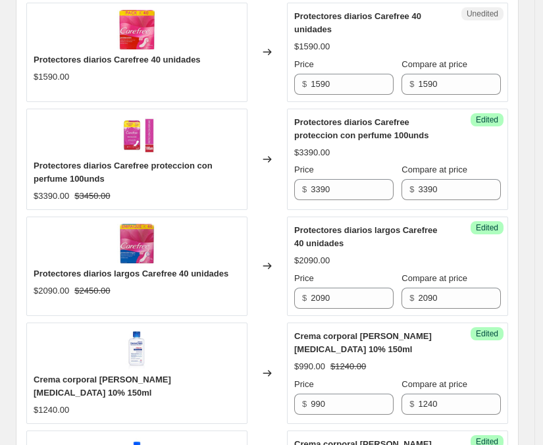
click at [454, 146] on div "$3390.00" at bounding box center [397, 152] width 207 height 13
click at [355, 74] on input "1590" at bounding box center [352, 84] width 82 height 21
type input "1150"
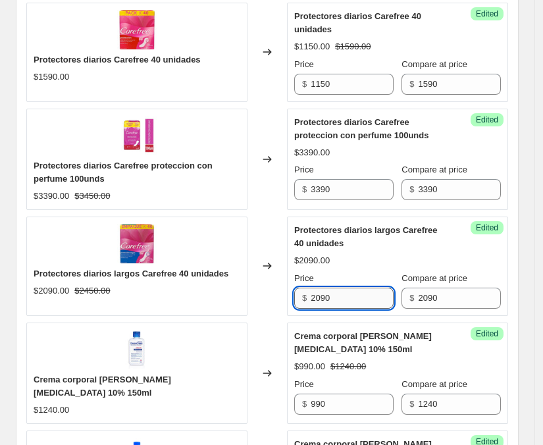
click at [346, 291] on input "2090" at bounding box center [352, 298] width 82 height 21
type input "1890"
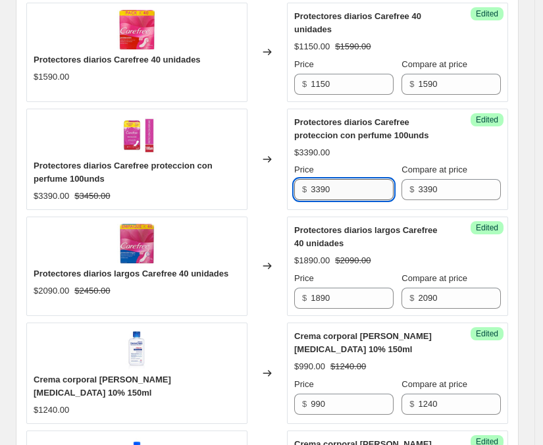
click at [336, 179] on input "3390" at bounding box center [352, 189] width 82 height 21
type input "2490"
click at [347, 163] on div "Price" at bounding box center [343, 169] width 99 height 13
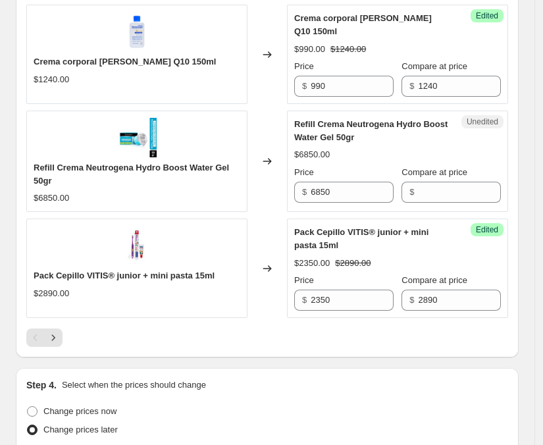
scroll to position [2367, 0]
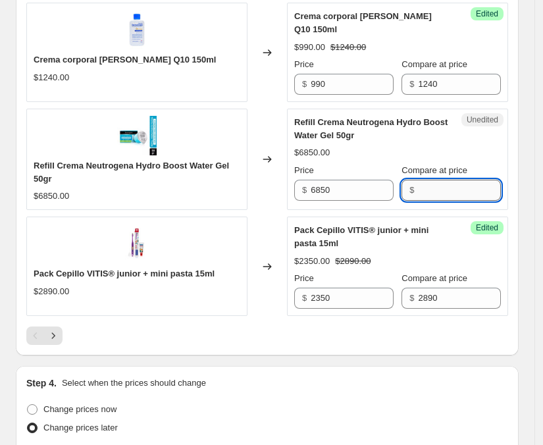
click at [449, 185] on input "Compare at price" at bounding box center [459, 190] width 82 height 21
type input "6850"
click at [326, 182] on input "6850" at bounding box center [352, 190] width 82 height 21
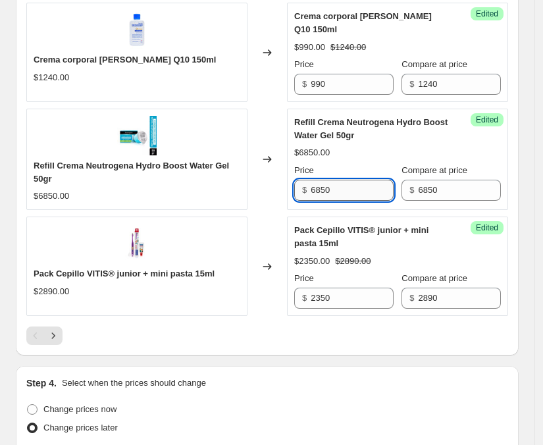
click at [326, 183] on input "6850" at bounding box center [352, 190] width 82 height 21
type input "5990"
click at [57, 329] on icon "Next" at bounding box center [53, 335] width 13 height 13
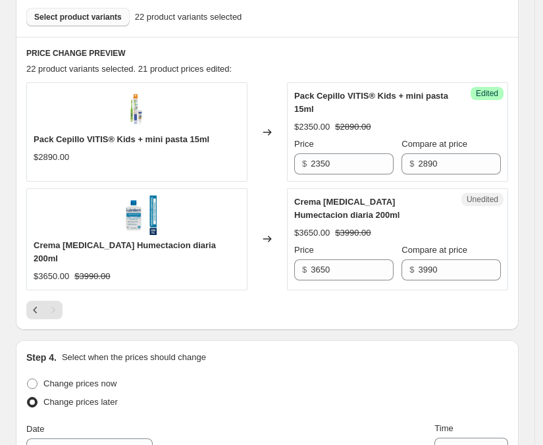
scroll to position [500, 0]
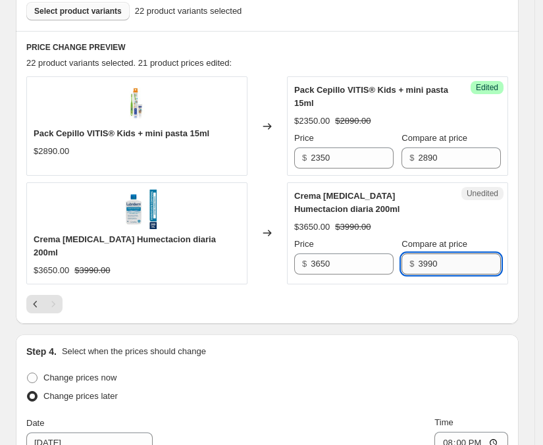
click at [441, 257] on input "3990" at bounding box center [459, 263] width 82 height 21
type input "3650"
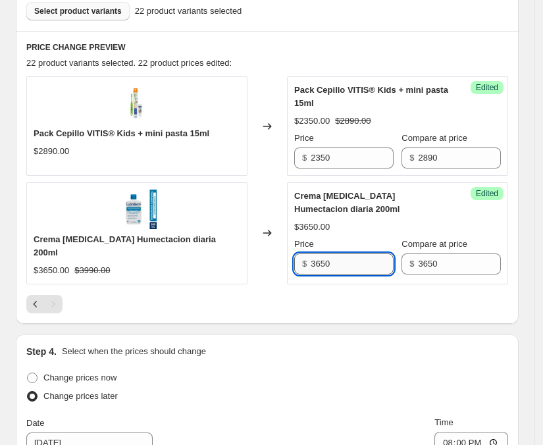
click at [353, 259] on input "3650" at bounding box center [352, 263] width 82 height 21
type input "1990"
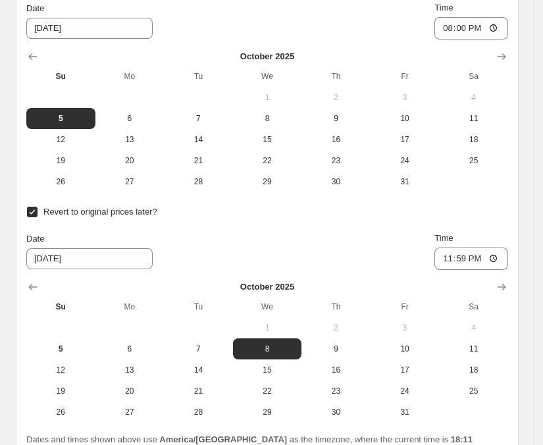
scroll to position [1034, 0]
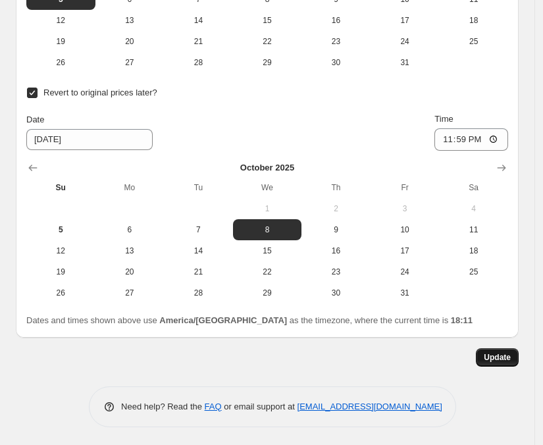
click at [510, 352] on span "Update" at bounding box center [497, 357] width 27 height 11
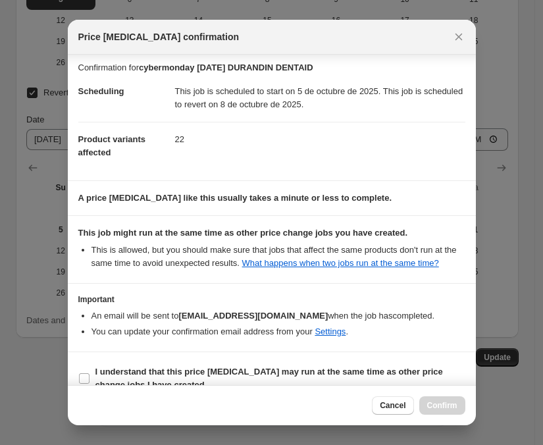
scroll to position [24, 0]
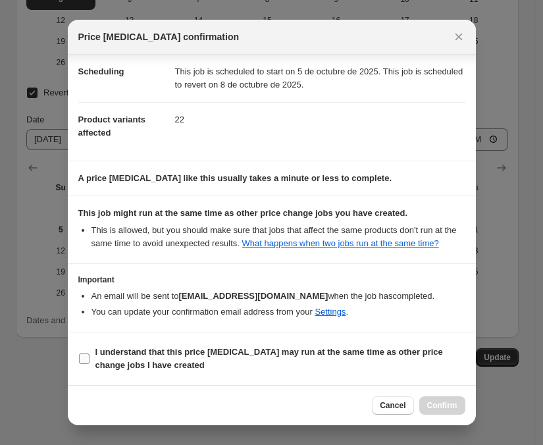
click at [92, 357] on label "I understand that this price change job may run at the same time as other price…" at bounding box center [271, 359] width 387 height 32
click at [89, 357] on input "I understand that this price change job may run at the same time as other price…" at bounding box center [84, 358] width 11 height 11
checkbox input "true"
click at [436, 391] on div "Cancel Confirm" at bounding box center [272, 405] width 408 height 40
click at [436, 399] on button "Confirm" at bounding box center [442, 405] width 46 height 18
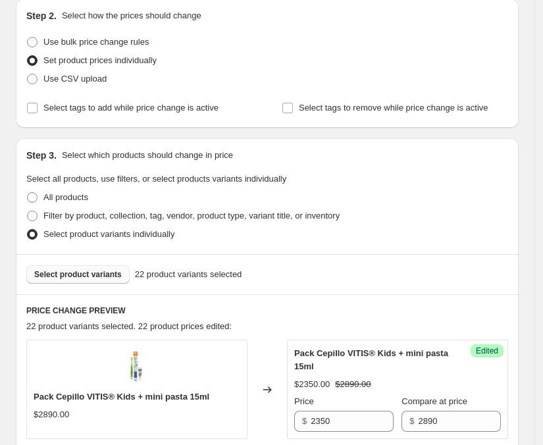
scroll to position [0, 0]
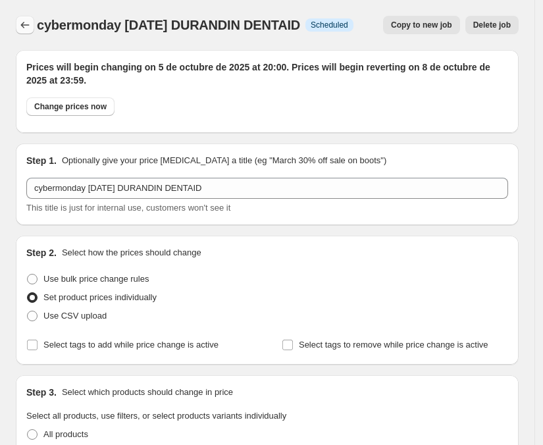
click at [20, 22] on icon "Price change jobs" at bounding box center [24, 24] width 13 height 13
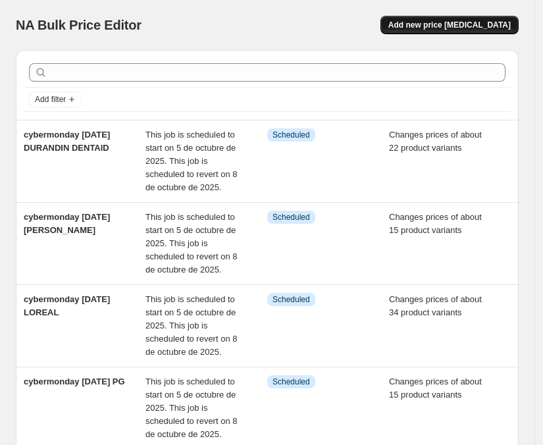
click at [461, 25] on span "Add new price change job" at bounding box center [449, 25] width 122 height 11
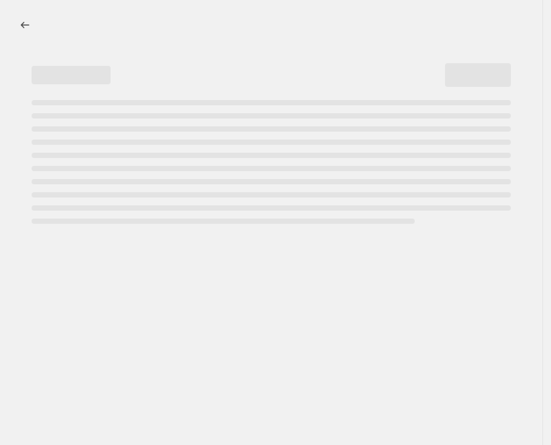
select select "percentage"
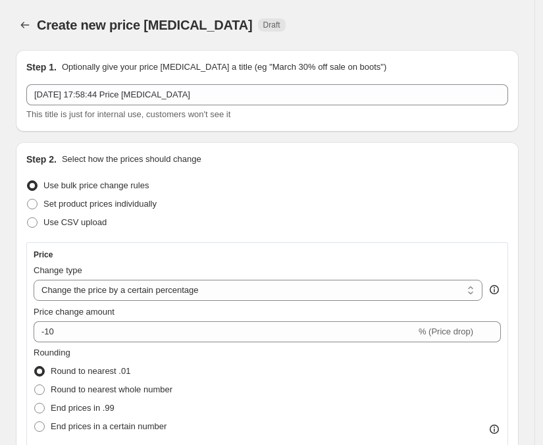
click at [174, 105] on div "5 oct 2025, 17:58:44 Price change job This title is just for internal use, cust…" at bounding box center [267, 102] width 482 height 37
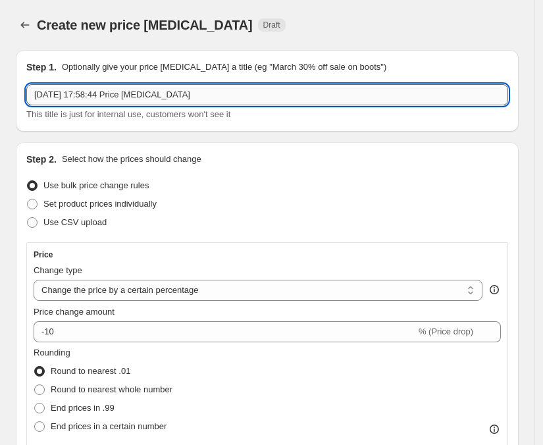
click at [168, 91] on input "5 oct 2025, 17:58:44 Price change job" at bounding box center [267, 94] width 482 height 21
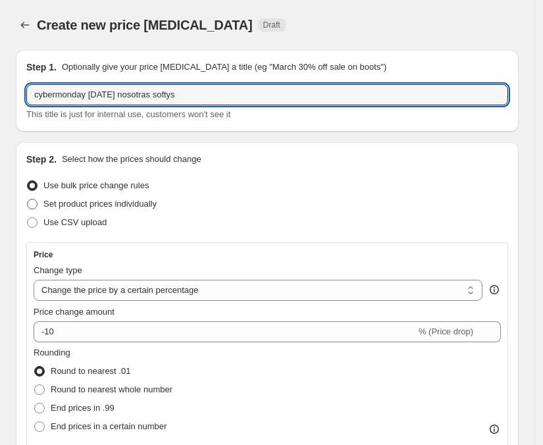
type input "cybermonday OCT25 nosotras softys"
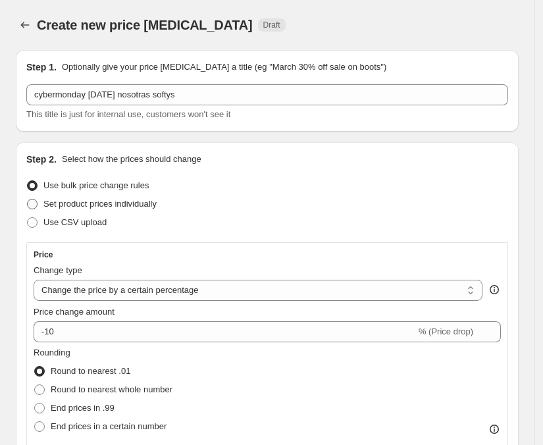
click at [33, 208] on span at bounding box center [32, 204] width 11 height 11
click at [28, 199] on input "Set product prices individually" at bounding box center [27, 199] width 1 height 1
radio input "true"
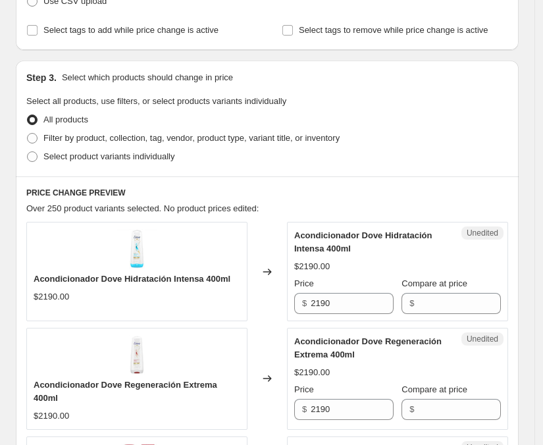
scroll to position [249, 0]
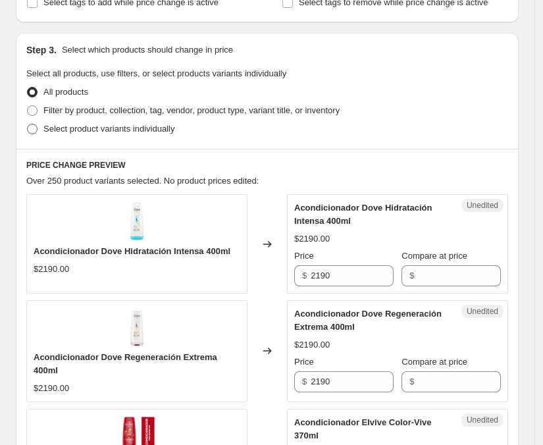
click at [30, 130] on span at bounding box center [32, 129] width 11 height 11
click at [28, 124] on input "Select product variants individually" at bounding box center [27, 124] width 1 height 1
radio input "true"
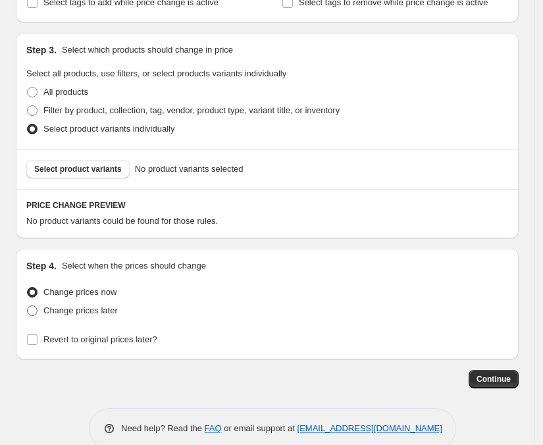
click at [28, 311] on span at bounding box center [32, 310] width 11 height 11
click at [28, 306] on input "Change prices later" at bounding box center [27, 305] width 1 height 1
radio input "true"
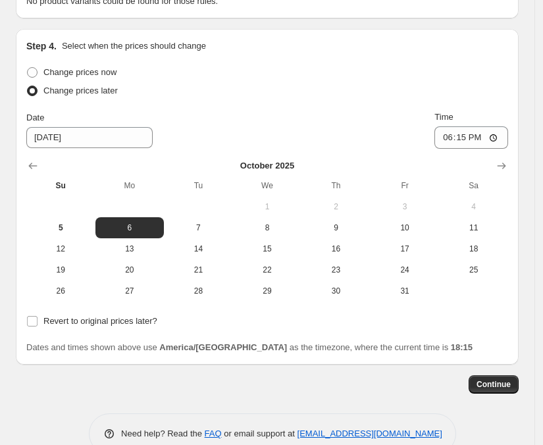
scroll to position [478, 0]
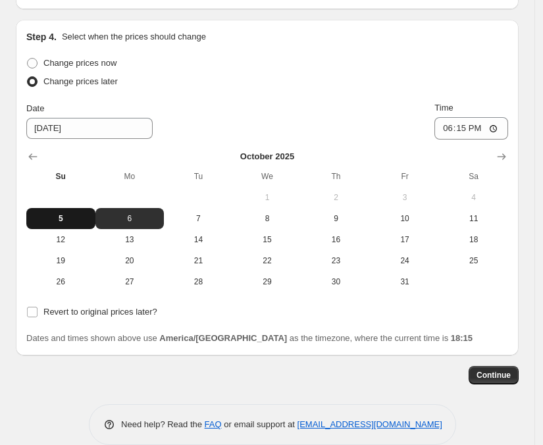
click at [66, 217] on span "5" at bounding box center [61, 218] width 59 height 11
type input "10/5/2025"
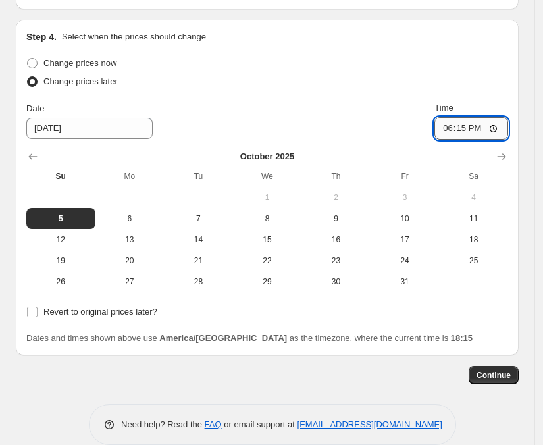
click at [470, 124] on input "18:15" at bounding box center [471, 128] width 74 height 22
click at [489, 132] on input "23:15" at bounding box center [471, 128] width 74 height 22
click at [487, 128] on input "23:15" at bounding box center [471, 128] width 74 height 22
click at [467, 128] on input "23:15" at bounding box center [471, 128] width 74 height 22
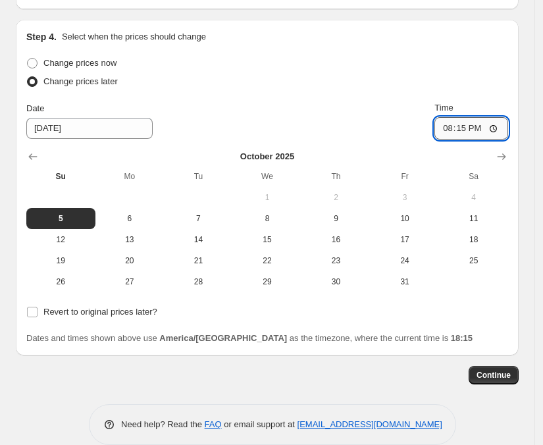
click at [487, 132] on input "20:15" at bounding box center [471, 128] width 74 height 22
type input "20:00"
click at [438, 82] on div "Change prices later" at bounding box center [267, 81] width 482 height 18
click at [33, 313] on input "Revert to original prices later?" at bounding box center [32, 312] width 11 height 11
checkbox input "true"
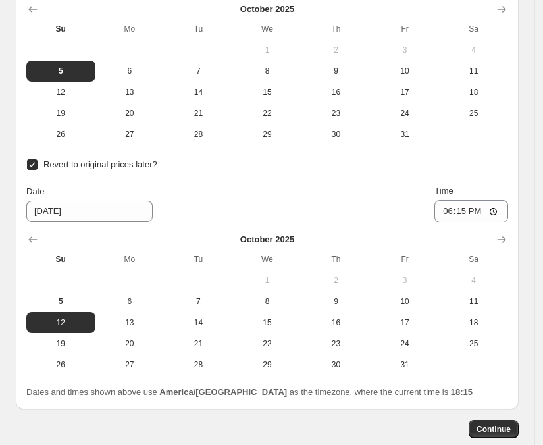
scroll to position [634, 0]
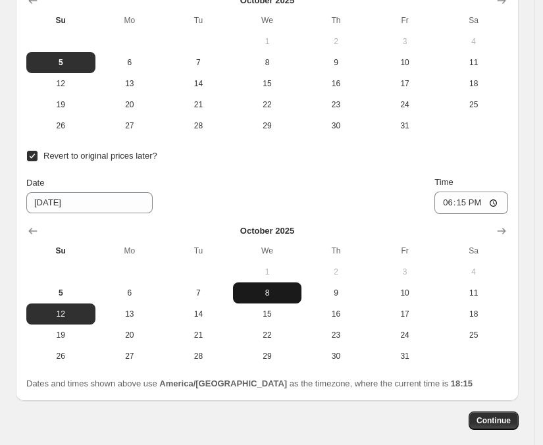
click at [272, 299] on button "8" at bounding box center [267, 292] width 69 height 21
type input "10/8/2025"
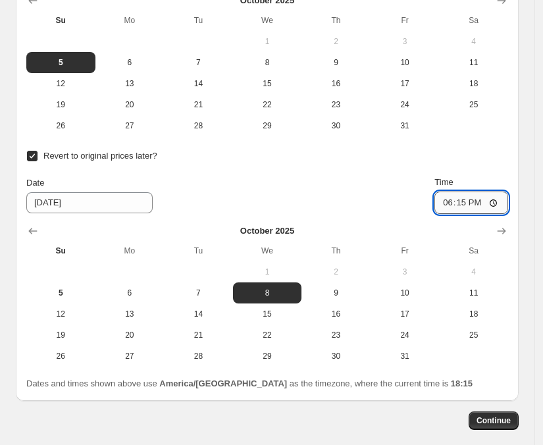
click at [468, 207] on input "18:15" at bounding box center [471, 202] width 74 height 22
click at [485, 206] on input "23:15" at bounding box center [471, 202] width 74 height 22
type input "23:59"
click at [419, 168] on div "Revert to original prices later? Date 10/8/2025 Time 23:59 October 2025 Su Mo T…" at bounding box center [267, 257] width 482 height 220
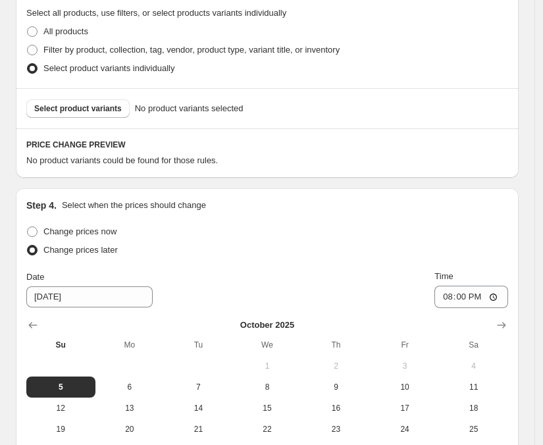
scroll to position [313, 0]
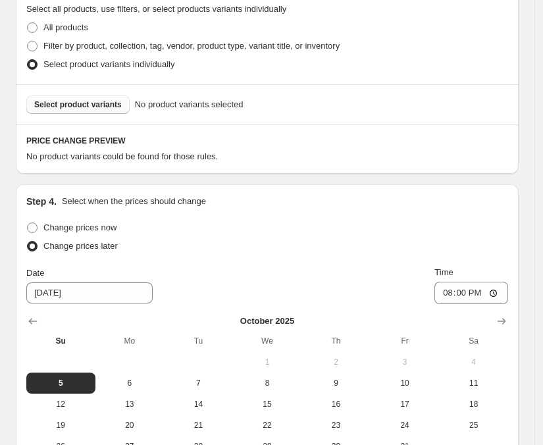
click at [80, 106] on span "Select product variants" at bounding box center [78, 104] width 88 height 11
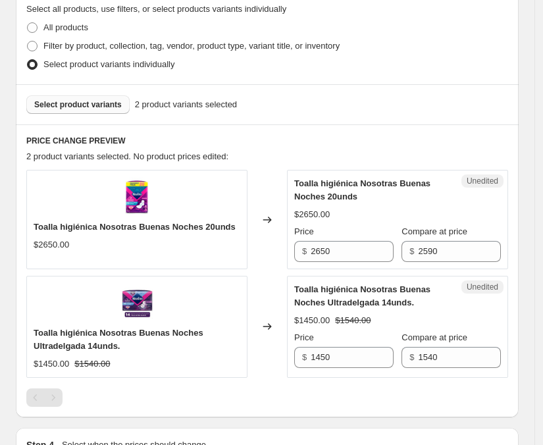
click at [89, 109] on button "Select product variants" at bounding box center [77, 104] width 103 height 18
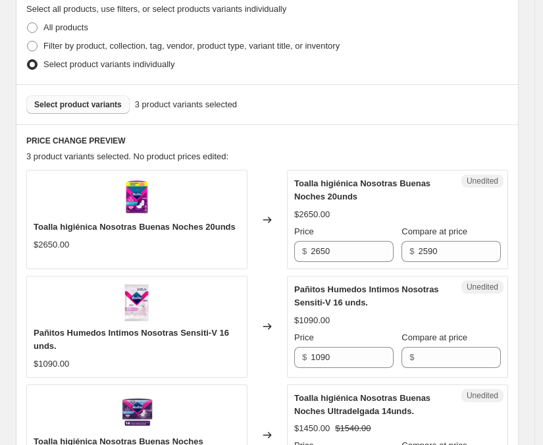
click at [97, 99] on span "Select product variants" at bounding box center [78, 104] width 88 height 11
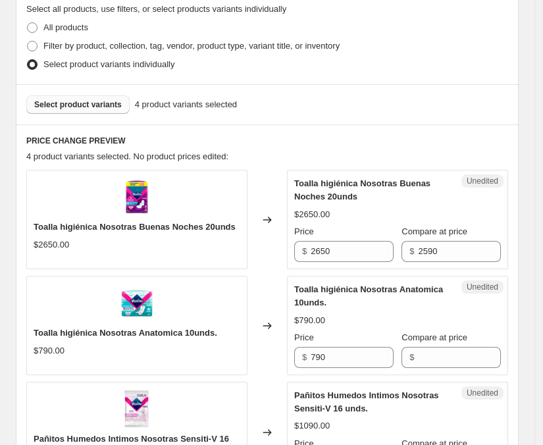
click at [77, 102] on span "Select product variants" at bounding box center [78, 104] width 88 height 11
click at [74, 103] on span "Select product variants" at bounding box center [78, 104] width 88 height 11
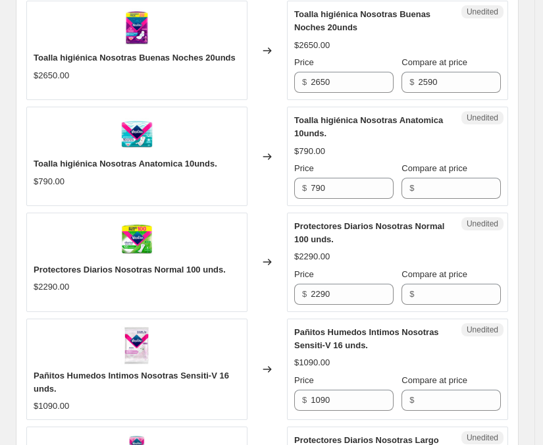
scroll to position [487, 0]
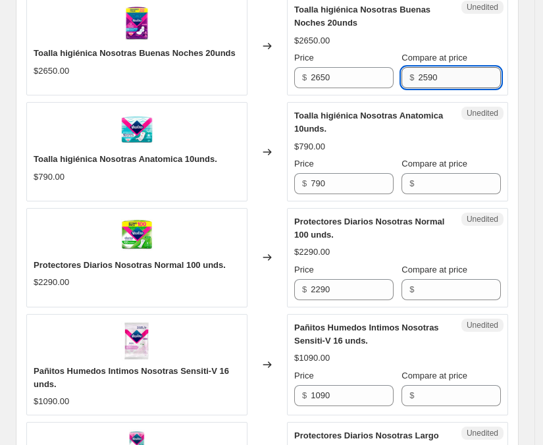
click at [453, 85] on input "2590" at bounding box center [459, 77] width 82 height 21
type input "2650"
click at [430, 185] on input "Compare at price" at bounding box center [459, 183] width 82 height 21
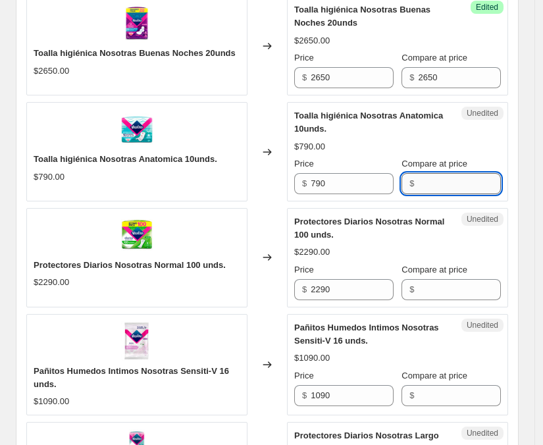
click at [430, 185] on input "Compare at price" at bounding box center [459, 183] width 82 height 21
type input "790"
click at [431, 288] on input "Compare at price" at bounding box center [459, 289] width 82 height 21
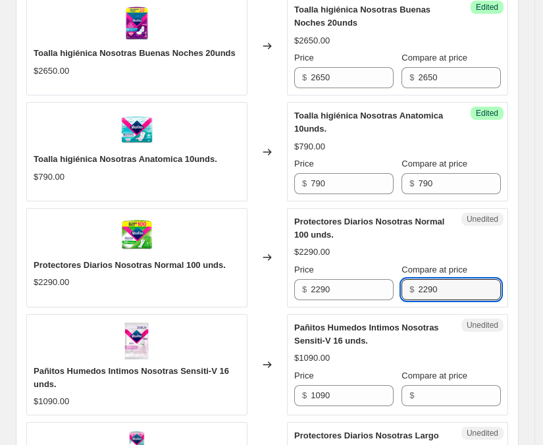
type input "2290"
click at [413, 254] on div "$2290.00" at bounding box center [397, 251] width 207 height 13
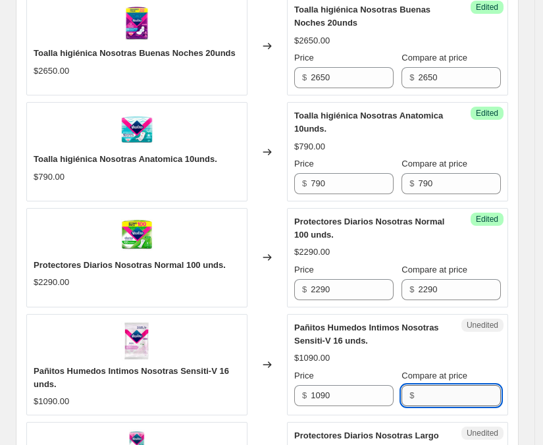
click at [432, 398] on input "Compare at price" at bounding box center [459, 395] width 82 height 21
type input "1090"
click at [485, 349] on div "Pañitos Humedos Intimos Nosotras Sensiti-V 16 unds. $1090.00 Price $ 1090 Compa…" at bounding box center [397, 363] width 207 height 85
click at [501, 374] on div "Compare at price" at bounding box center [450, 375] width 99 height 13
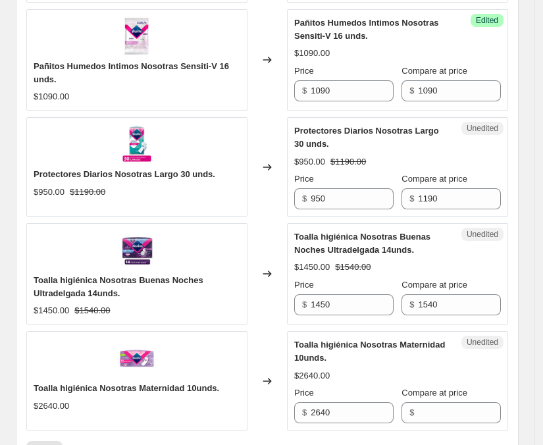
scroll to position [816, 0]
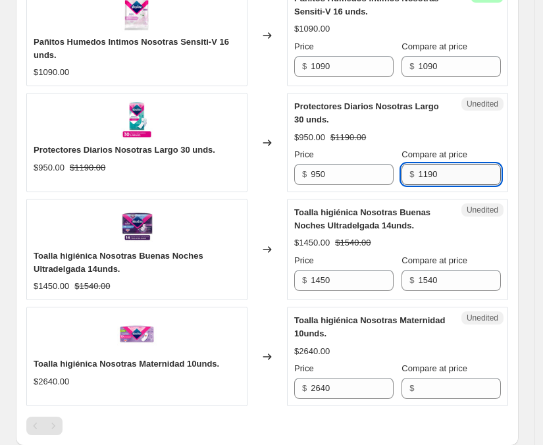
click at [459, 175] on input "1190" at bounding box center [459, 174] width 82 height 21
type input "950"
click at [428, 393] on input "Compare at price" at bounding box center [459, 388] width 82 height 21
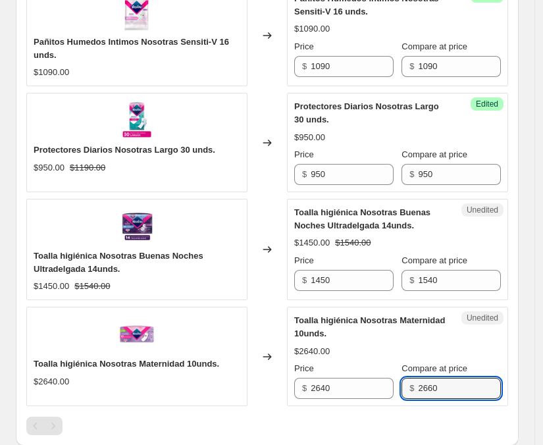
type input "2660"
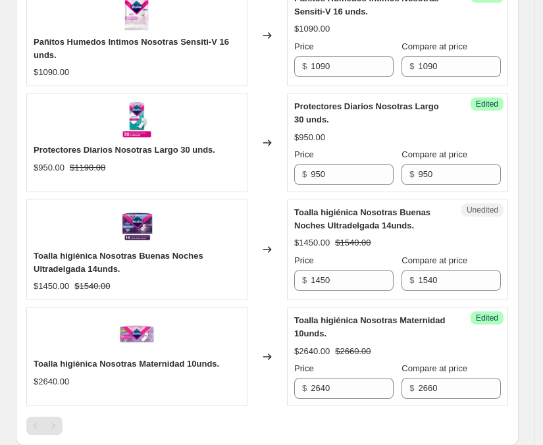
click at [489, 348] on div "$2640.00 $2660.00" at bounding box center [397, 351] width 207 height 13
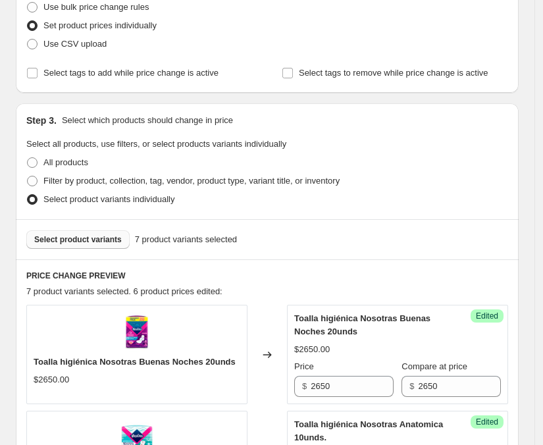
scroll to position [149, 0]
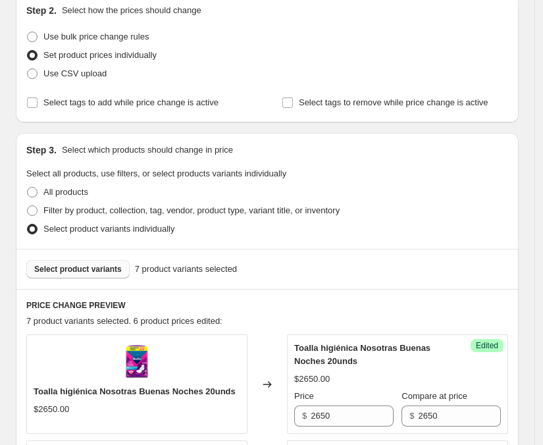
click at [70, 276] on button "Select product variants" at bounding box center [77, 269] width 103 height 18
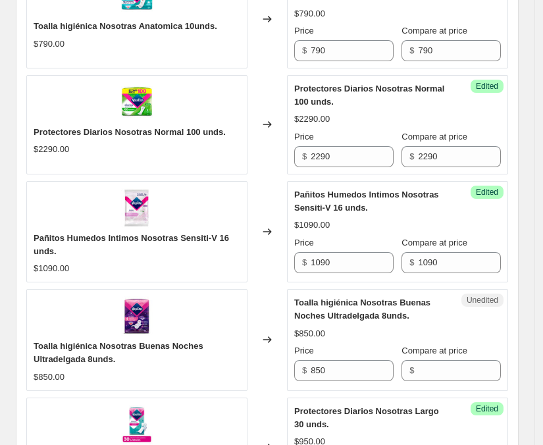
scroll to position [653, 0]
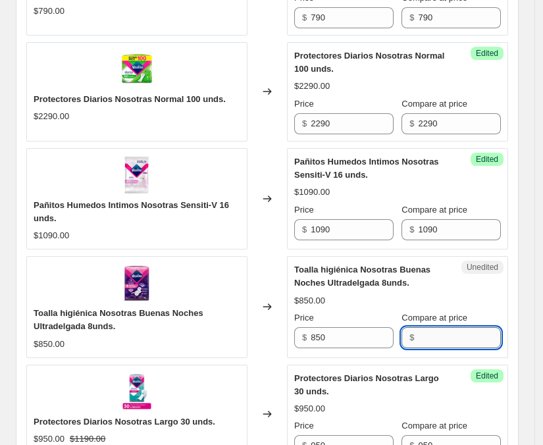
click at [442, 343] on input "Compare at price" at bounding box center [459, 337] width 82 height 21
type input "850"
click at [478, 303] on div "$850.00" at bounding box center [397, 300] width 207 height 13
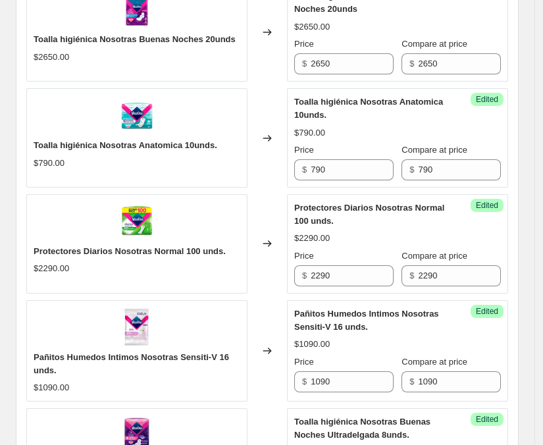
scroll to position [505, 0]
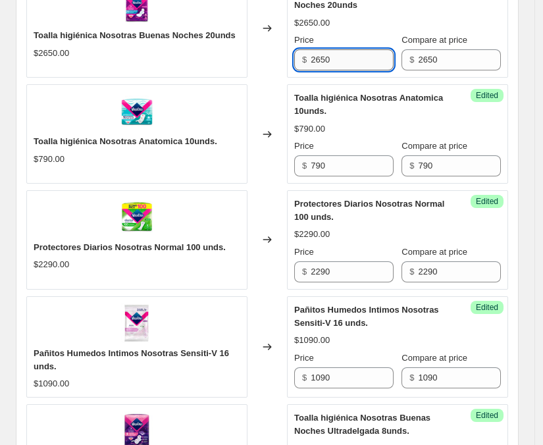
click at [350, 53] on input "2650" at bounding box center [352, 59] width 82 height 21
type input "1190"
click at [370, 116] on div "Toalla higiénica Nosotras Anatomica 10unds." at bounding box center [371, 104] width 154 height 26
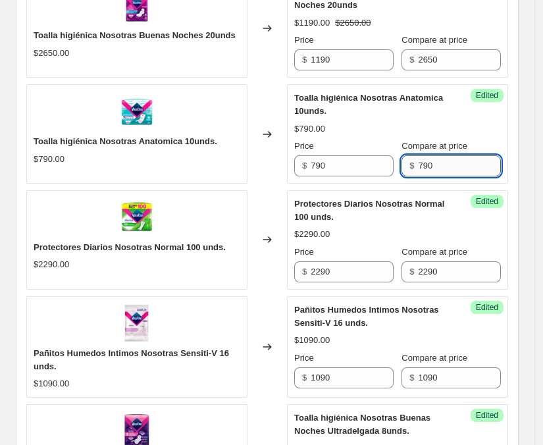
click at [445, 165] on input "790" at bounding box center [459, 165] width 82 height 21
type input "950"
click at [448, 118] on div "Toalla higiénica Nosotras Anatomica 10unds." at bounding box center [371, 104] width 154 height 26
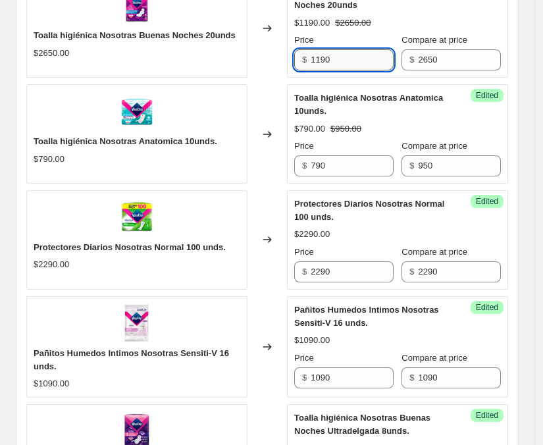
click at [349, 63] on input "1190" at bounding box center [352, 59] width 82 height 21
type input "1990"
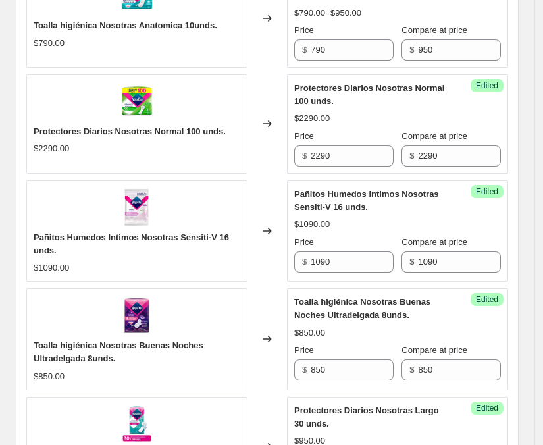
scroll to position [636, 0]
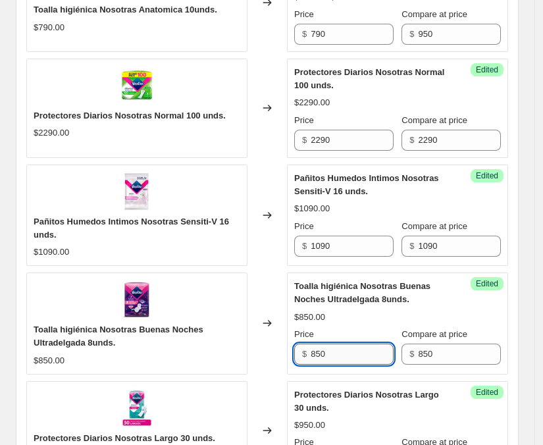
click at [345, 359] on input "850" at bounding box center [352, 353] width 82 height 21
type input "690"
click at [372, 303] on span "Toalla higiénica Nosotras Buenas Noches Ultradelgada 8unds." at bounding box center [362, 292] width 136 height 23
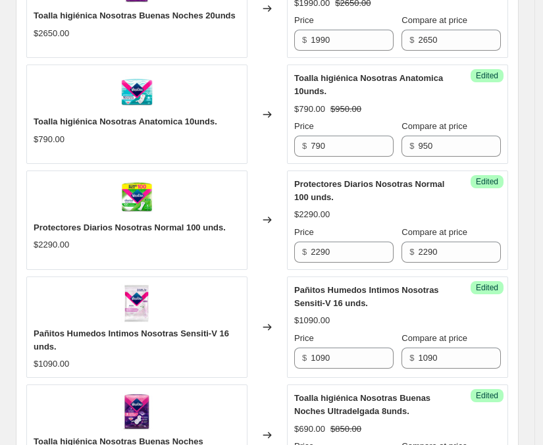
scroll to position [557, 0]
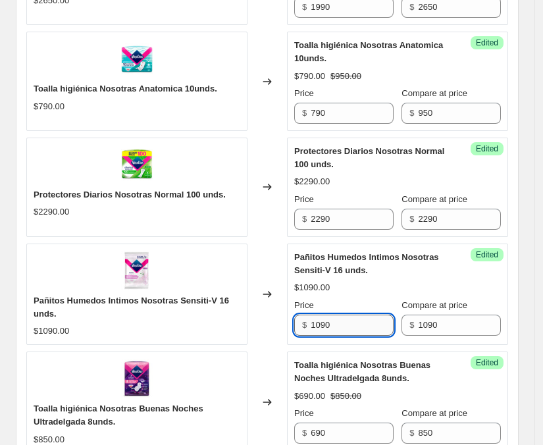
click at [363, 319] on input "1090" at bounding box center [352, 324] width 82 height 21
type input "890"
click at [367, 279] on div "Pañitos Humedos Intimos Nosotras Sensiti-V 16 unds. $1090.00 Price $ 890 Compar…" at bounding box center [397, 293] width 207 height 85
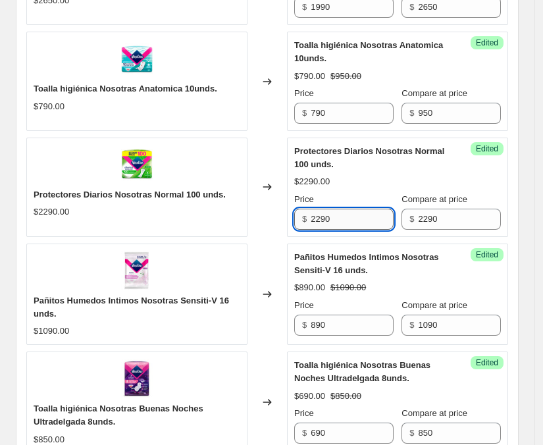
click at [346, 224] on input "2290" at bounding box center [352, 219] width 82 height 21
type input "1790"
click at [365, 191] on div "Protectores Diarios Nosotras Normal 100 unds. $2290.00 Price $ 1790 Compare at …" at bounding box center [397, 187] width 207 height 85
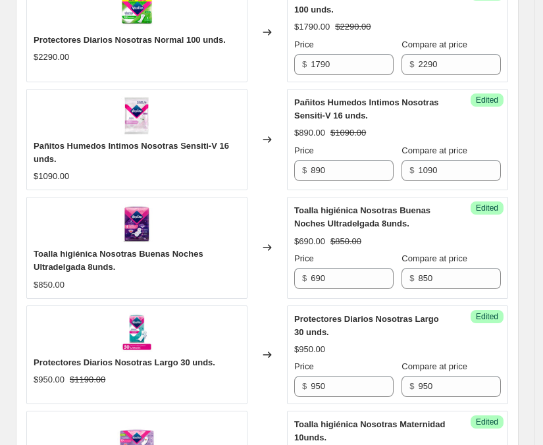
scroll to position [722, 0]
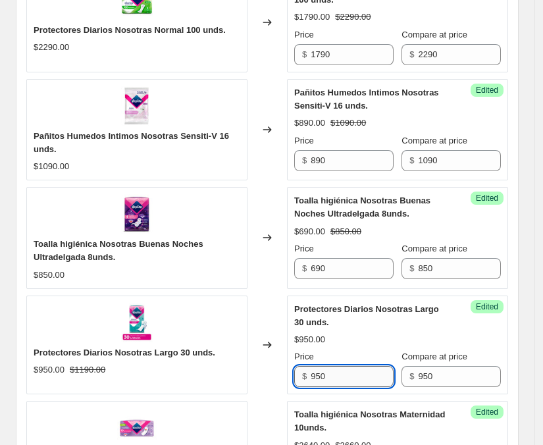
click at [372, 377] on input "950" at bounding box center [352, 376] width 82 height 21
type input "770"
click at [370, 343] on div "$950.00" at bounding box center [397, 339] width 207 height 13
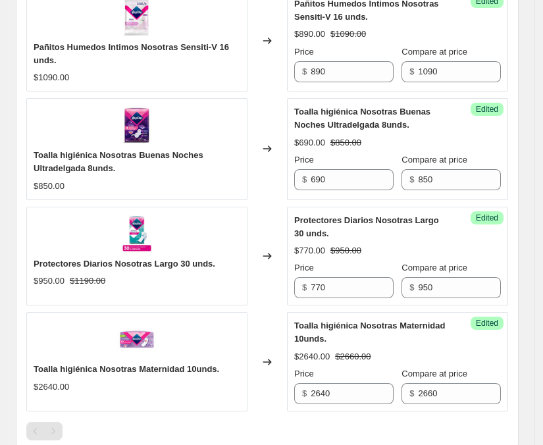
scroll to position [820, 0]
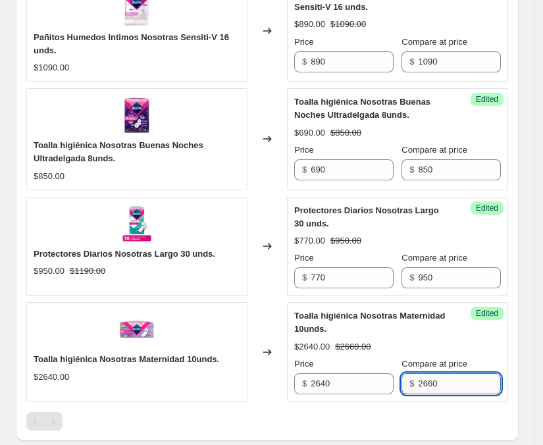
click at [472, 379] on input "2660" at bounding box center [459, 383] width 82 height 21
type input "2640"
click at [367, 387] on input "2640" at bounding box center [352, 383] width 82 height 21
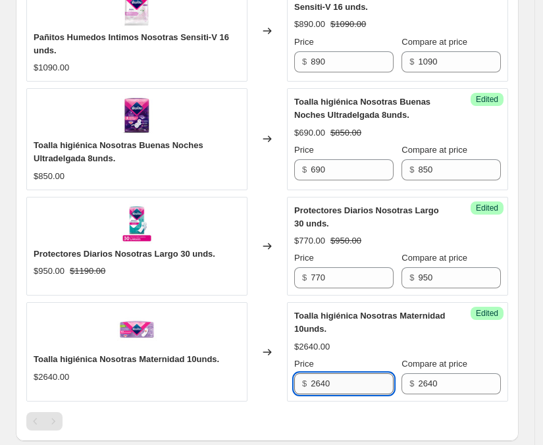
click at [367, 387] on input "2640" at bounding box center [352, 383] width 82 height 21
type input "2250"
click at [364, 345] on div "$2250.00 $2640.00" at bounding box center [397, 346] width 207 height 13
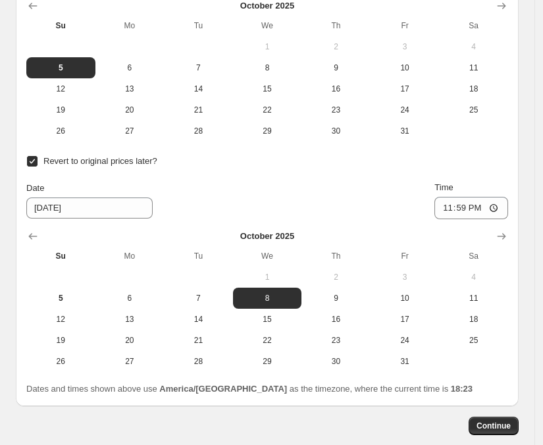
scroll to position [1413, 0]
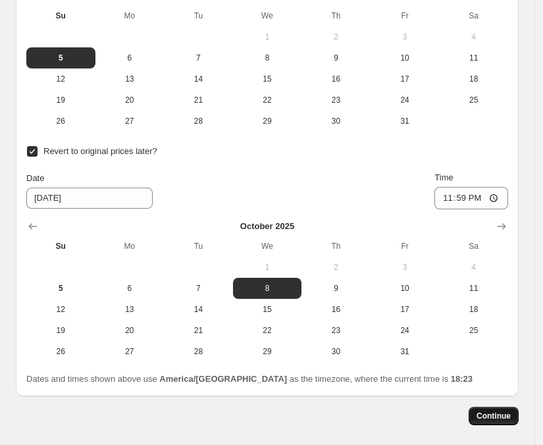
click at [498, 410] on button "Continue" at bounding box center [493, 416] width 50 height 18
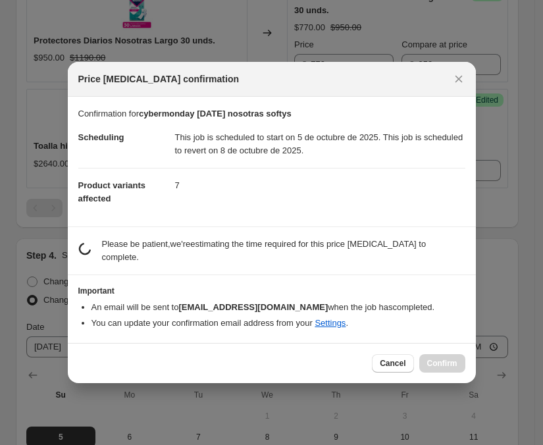
scroll to position [0, 0]
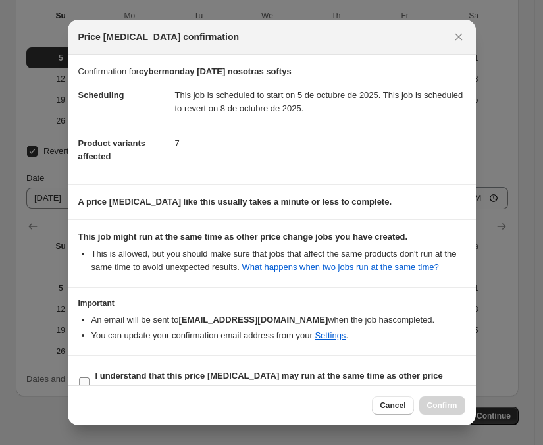
click at [84, 379] on input "I understand that this price change job may run at the same time as other price…" at bounding box center [84, 382] width 11 height 11
checkbox input "true"
click at [439, 401] on span "Confirm" at bounding box center [442, 405] width 30 height 11
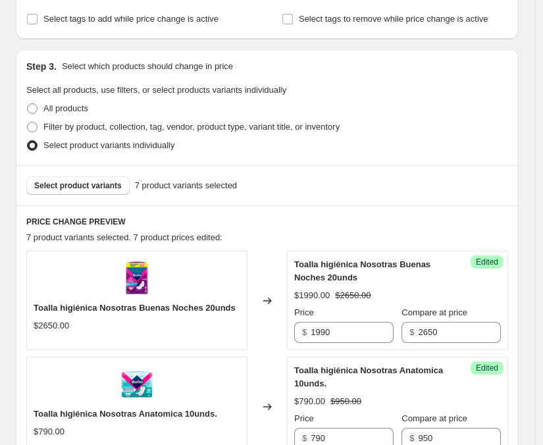
scroll to position [364, 0]
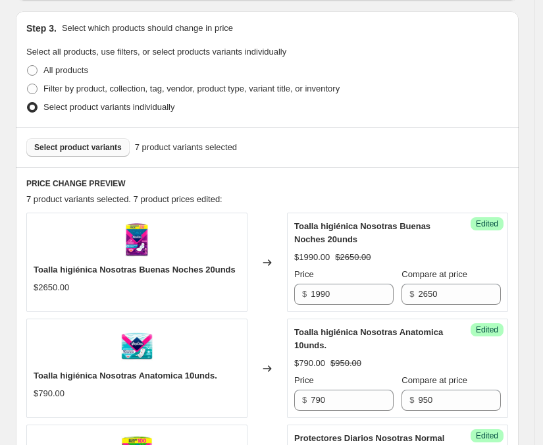
click at [87, 151] on span "Select product variants" at bounding box center [78, 147] width 88 height 11
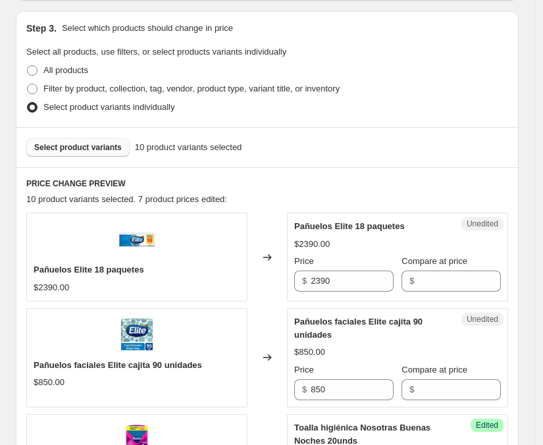
click at [82, 147] on span "Select product variants" at bounding box center [78, 147] width 88 height 11
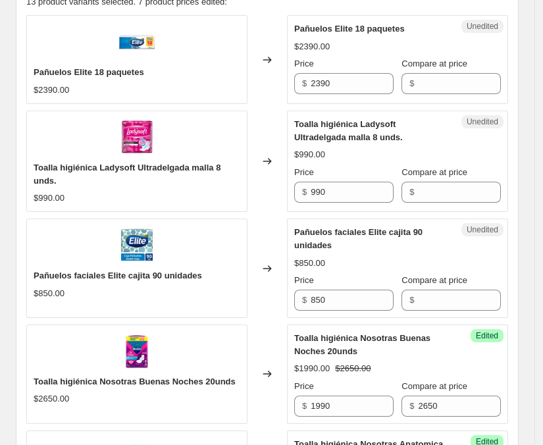
scroll to position [594, 0]
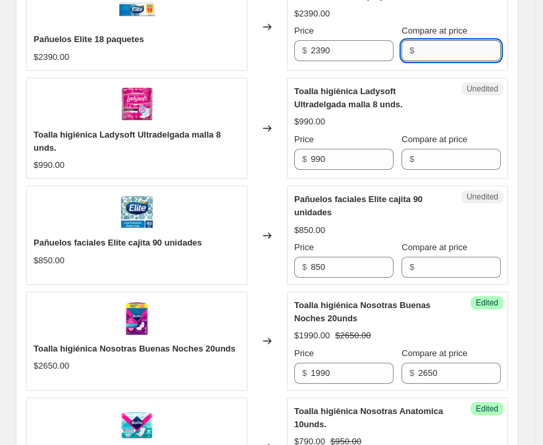
click at [438, 53] on input "Compare at price" at bounding box center [459, 50] width 82 height 21
type input "2390"
click at [435, 160] on input "Compare at price" at bounding box center [459, 159] width 82 height 21
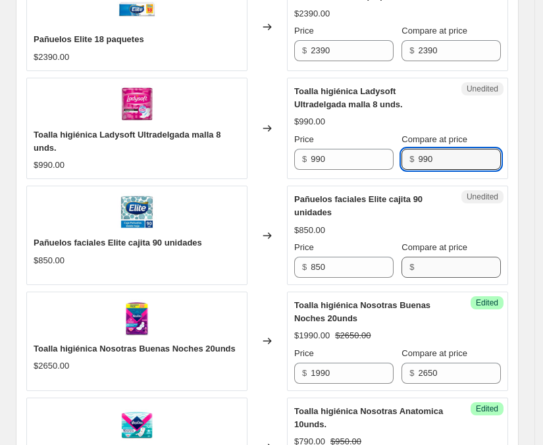
type input "990"
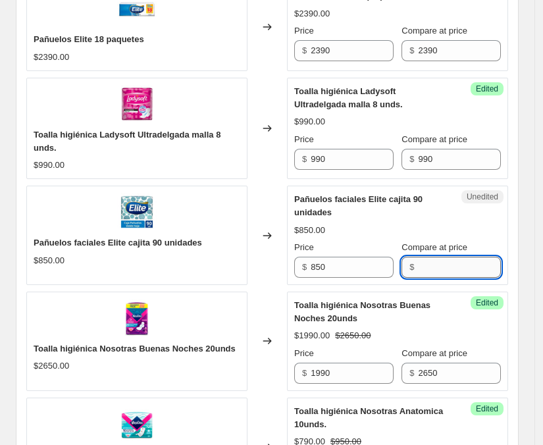
click at [448, 265] on input "Compare at price" at bounding box center [459, 267] width 82 height 21
type input "850"
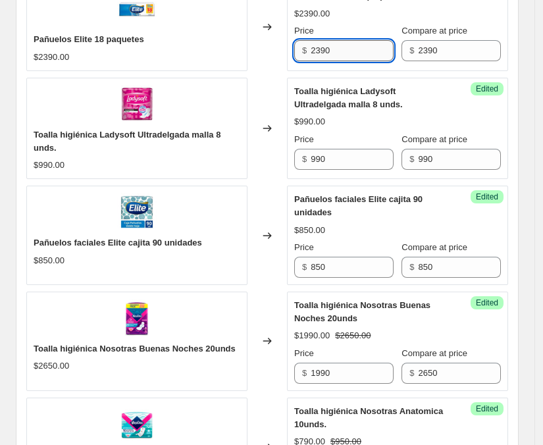
click at [329, 45] on input "2390" at bounding box center [352, 50] width 82 height 21
type input "1990"
click at [501, 224] on div "$850.00" at bounding box center [397, 230] width 207 height 13
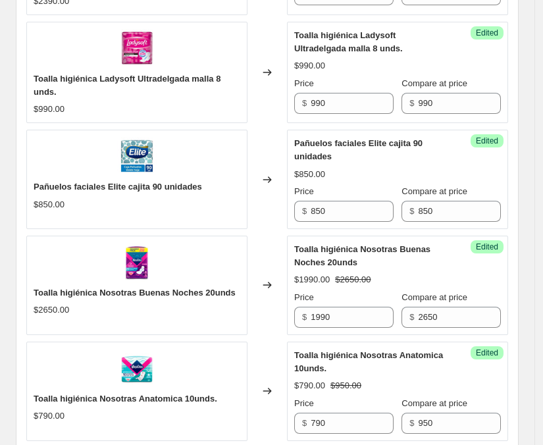
scroll to position [660, 0]
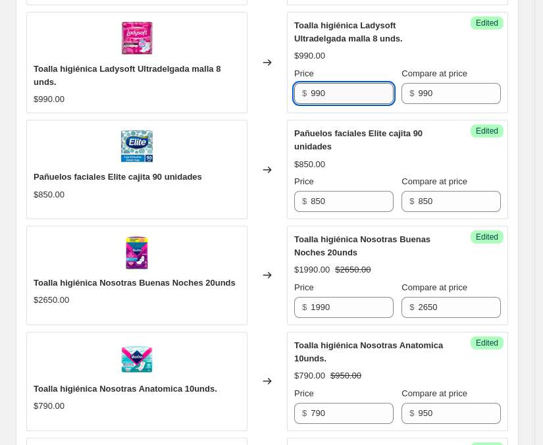
click at [357, 97] on input "990" at bounding box center [352, 93] width 82 height 21
type input "890"
click at [386, 51] on div "$890.00 $990.00" at bounding box center [397, 55] width 207 height 13
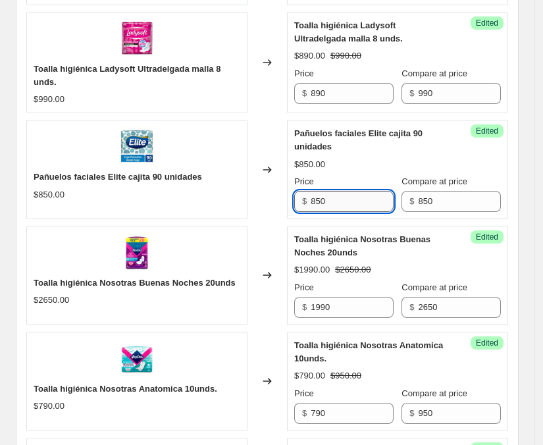
click at [351, 203] on input "850" at bounding box center [352, 201] width 82 height 21
type input "650"
click at [376, 172] on div "Pañuelos faciales Elite cajita 90 unidades $850.00 Price $ 650 Compare at price…" at bounding box center [397, 169] width 207 height 85
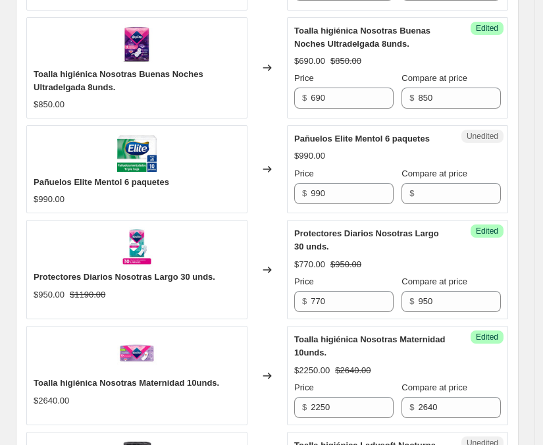
scroll to position [1318, 0]
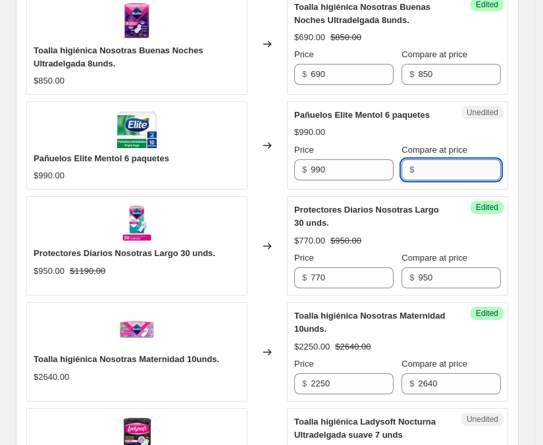
click at [432, 172] on input "Compare at price" at bounding box center [459, 169] width 82 height 21
type input "990"
click at [353, 168] on input "990" at bounding box center [352, 169] width 82 height 21
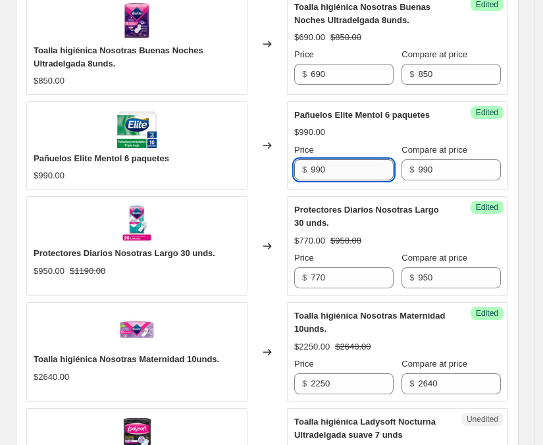
click at [353, 168] on input "990" at bounding box center [352, 169] width 82 height 21
type input "790"
click at [363, 150] on div "Price" at bounding box center [343, 149] width 99 height 13
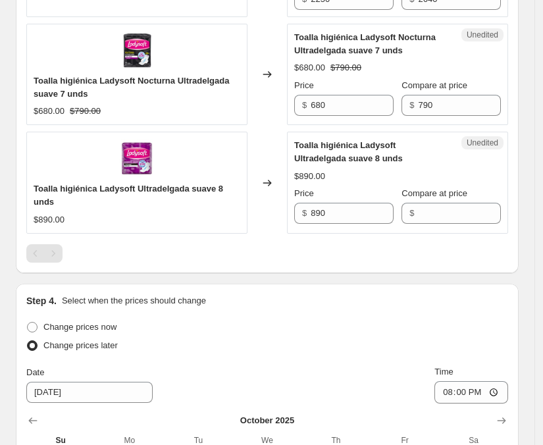
scroll to position [1713, 0]
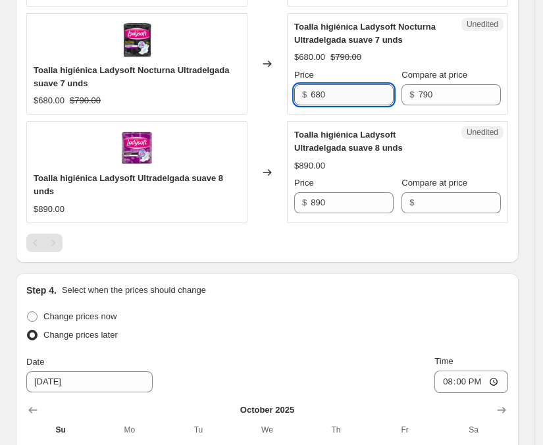
click at [359, 97] on input "680" at bounding box center [352, 94] width 82 height 21
type input "690"
click at [365, 151] on div "Toalla higiénica Ladysoft Ultradelgada suave 8 unds" at bounding box center [371, 141] width 154 height 26
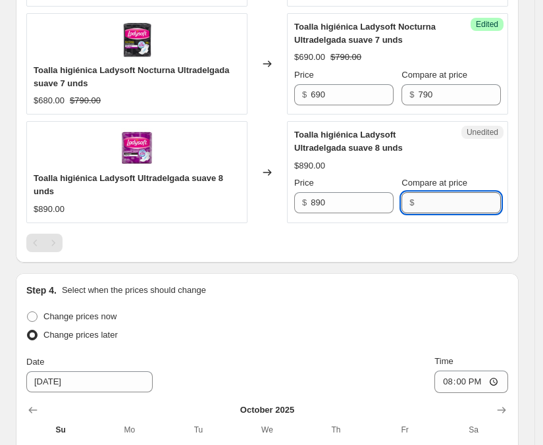
click at [445, 207] on input "Compare at price" at bounding box center [459, 202] width 82 height 21
type input "890"
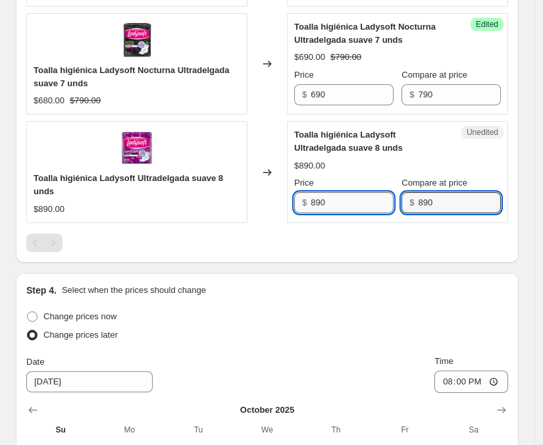
click at [341, 208] on input "890" at bounding box center [352, 202] width 82 height 21
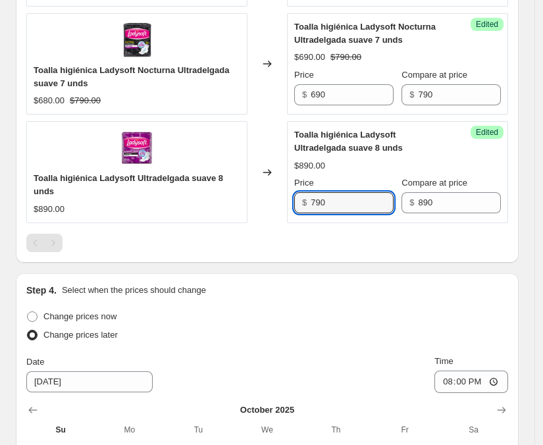
type input "790"
click at [347, 250] on div at bounding box center [267, 243] width 482 height 18
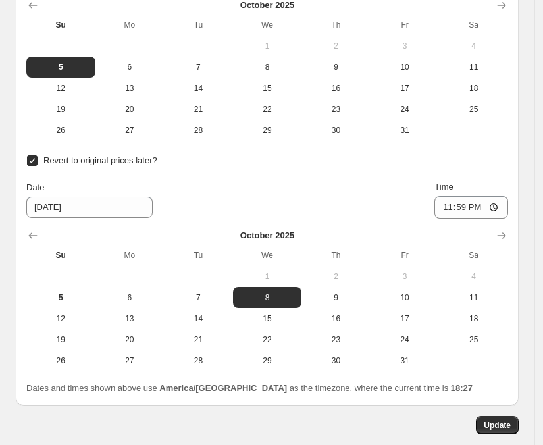
scroll to position [2186, 0]
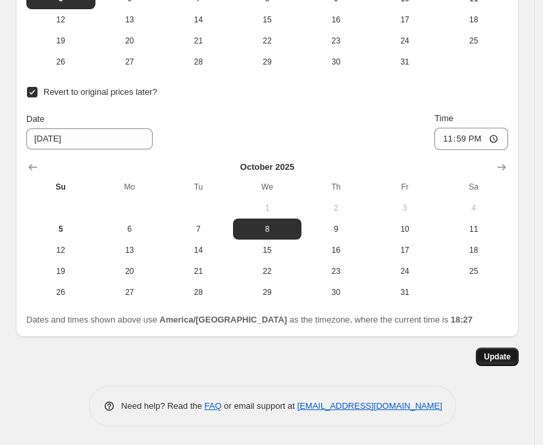
click at [507, 349] on button "Update" at bounding box center [497, 356] width 43 height 18
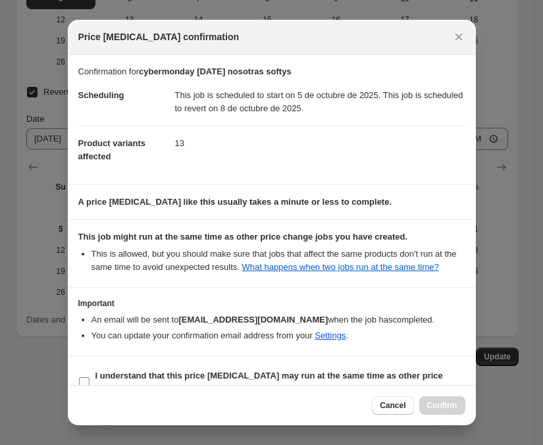
click at [83, 382] on input "I understand that this price change job may run at the same time as other price…" at bounding box center [84, 382] width 11 height 11
checkbox input "true"
click at [434, 410] on span "Confirm" at bounding box center [442, 405] width 30 height 11
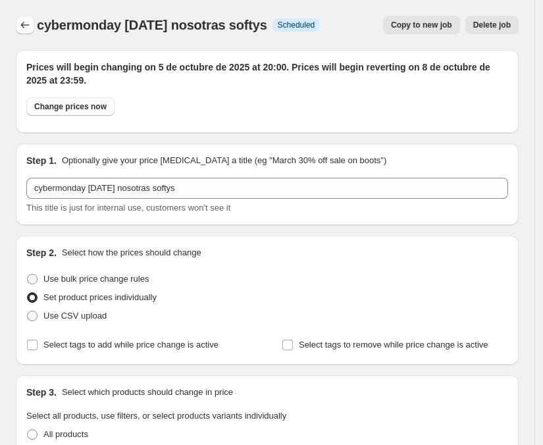
click at [30, 25] on icon "Price change jobs" at bounding box center [24, 24] width 13 height 13
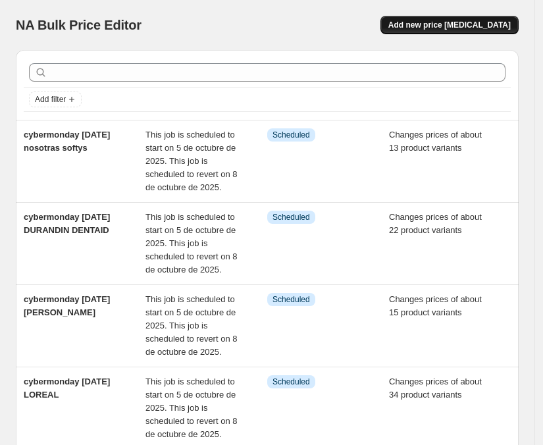
click at [451, 29] on span "Add new price change job" at bounding box center [449, 25] width 122 height 11
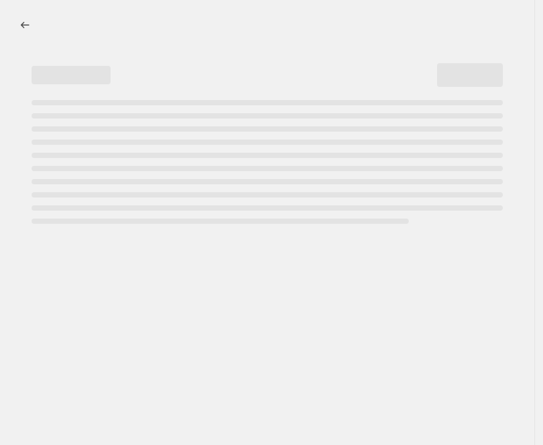
select select "percentage"
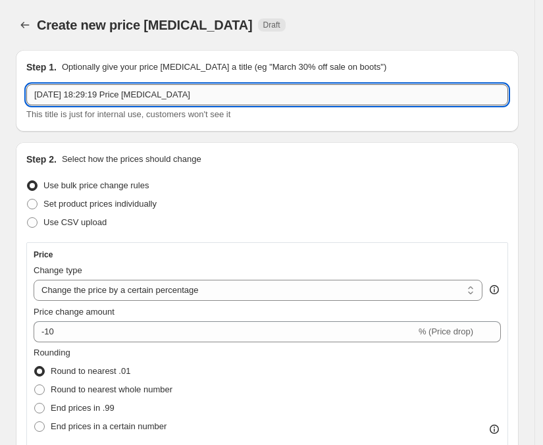
click at [70, 99] on input "5 oct 2025, 18:29:19 Price change job" at bounding box center [267, 94] width 482 height 21
click at [182, 95] on input "cybermon" at bounding box center [267, 94] width 482 height 21
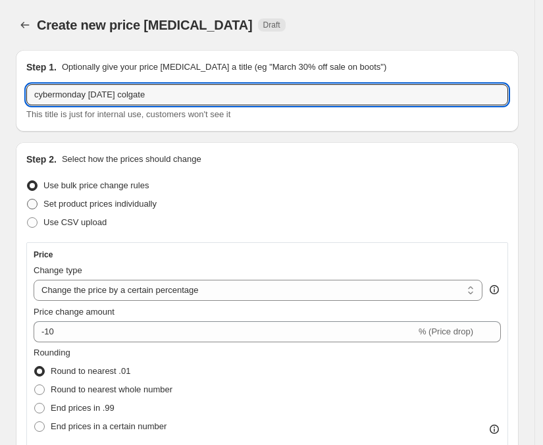
type input "cybermonday OCT25 colgate"
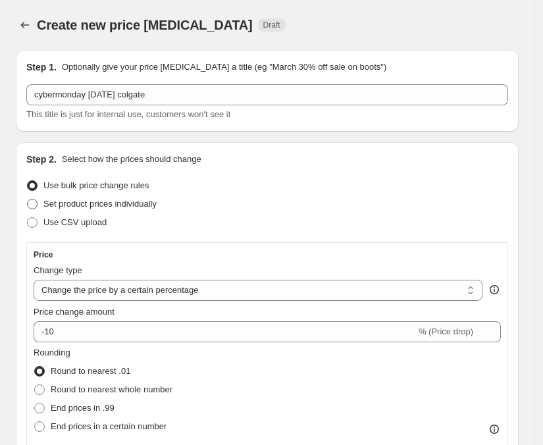
click at [37, 205] on span at bounding box center [32, 204] width 11 height 11
click at [28, 199] on input "Set product prices individually" at bounding box center [27, 199] width 1 height 1
radio input "true"
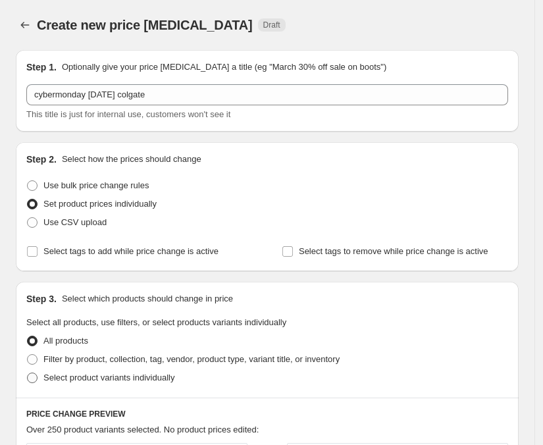
click at [34, 378] on span at bounding box center [32, 377] width 11 height 11
click at [28, 373] on input "Select product variants individually" at bounding box center [27, 372] width 1 height 1
radio input "true"
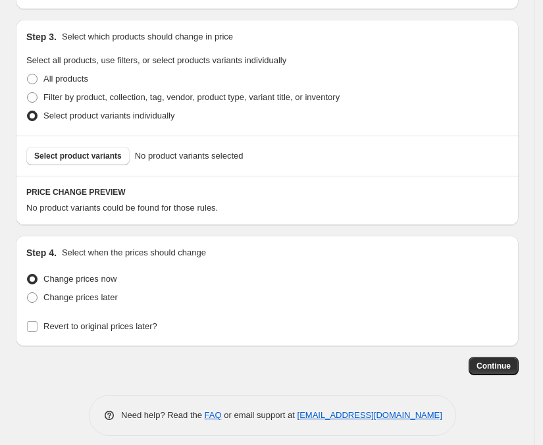
scroll to position [264, 0]
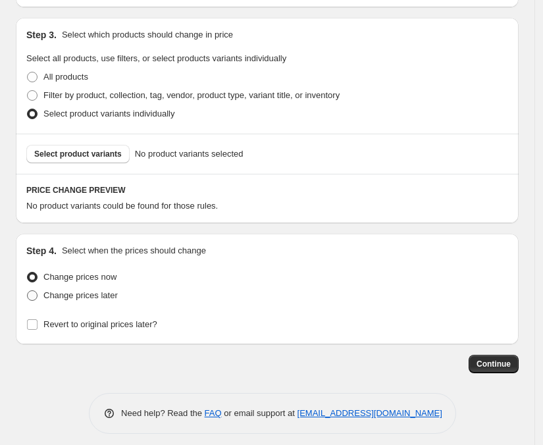
click at [36, 299] on span at bounding box center [32, 295] width 11 height 11
click at [28, 291] on input "Change prices later" at bounding box center [27, 290] width 1 height 1
radio input "true"
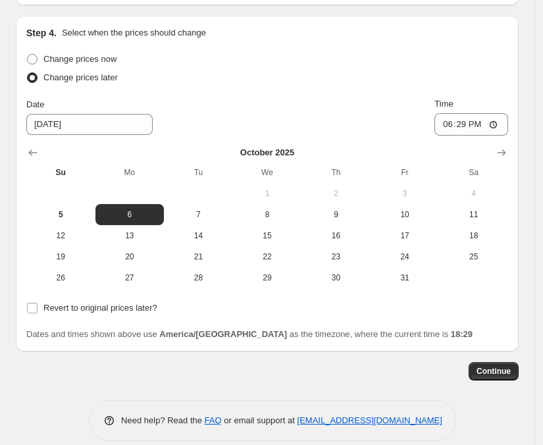
scroll to position [497, 0]
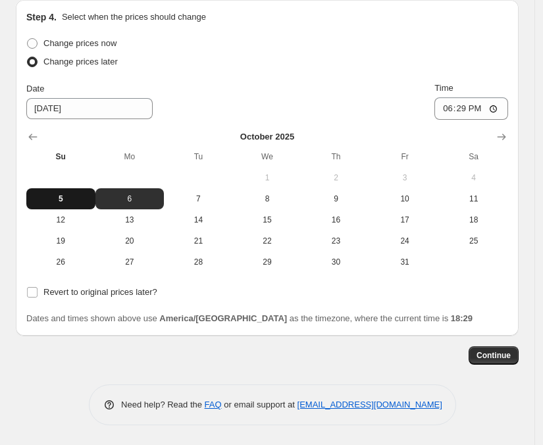
click at [54, 193] on span "5" at bounding box center [61, 198] width 59 height 11
type input "10/5/2025"
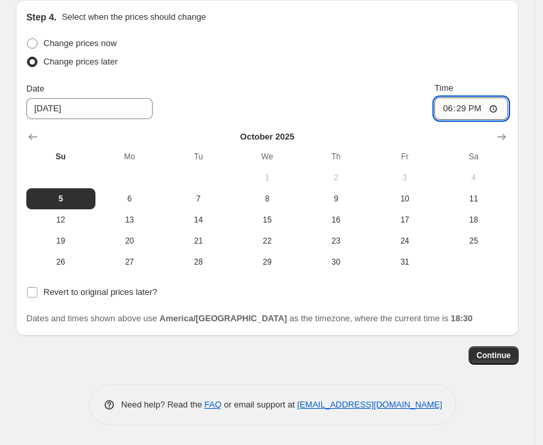
click at [472, 112] on input "18:29" at bounding box center [471, 108] width 74 height 22
click at [482, 107] on input "20:29" at bounding box center [471, 108] width 74 height 22
type input "20:00"
click at [488, 63] on div "Change prices later" at bounding box center [267, 62] width 482 height 18
click at [32, 299] on label "Revert to original prices later?" at bounding box center [91, 292] width 131 height 18
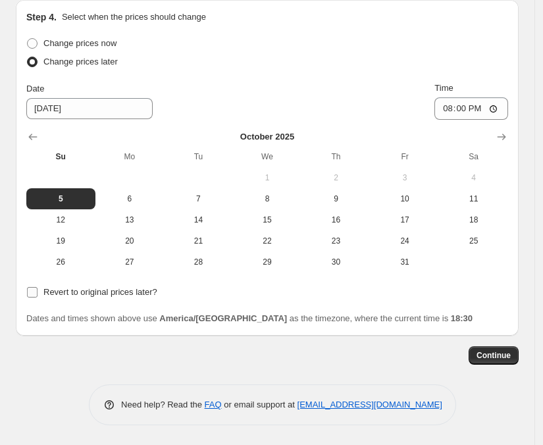
click at [32, 297] on input "Revert to original prices later?" at bounding box center [32, 292] width 11 height 11
checkbox input "true"
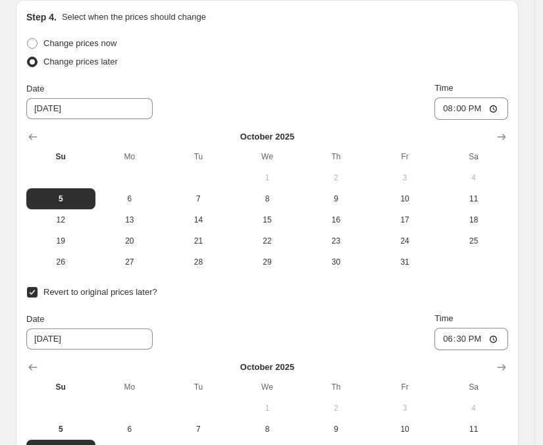
click at [247, 312] on div "Date 10/12/2025 Time 18:30" at bounding box center [267, 331] width 482 height 38
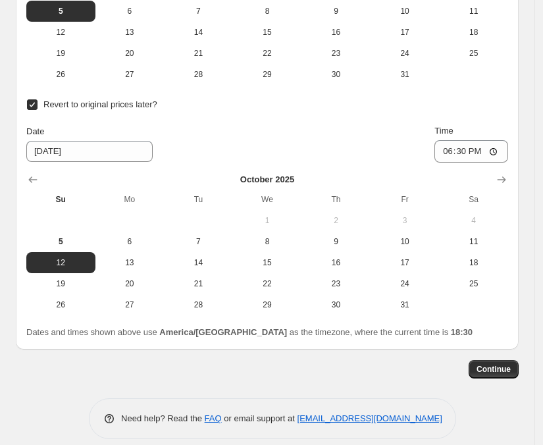
scroll to position [695, 0]
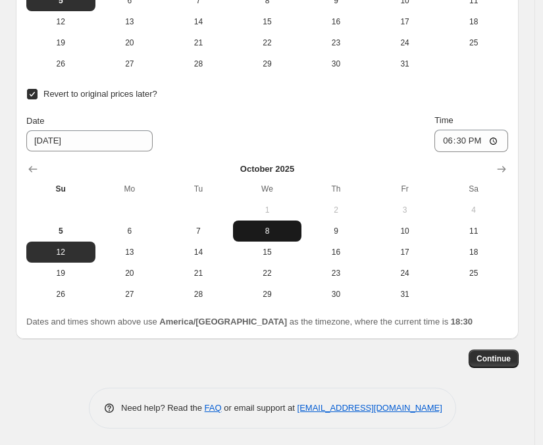
click at [264, 234] on span "8" at bounding box center [267, 231] width 59 height 11
type input "10/8/2025"
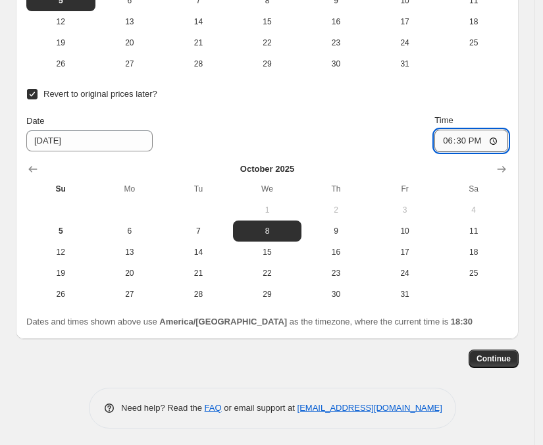
click at [465, 141] on input "18:30" at bounding box center [471, 141] width 74 height 22
click at [488, 140] on input "23:30" at bounding box center [471, 141] width 74 height 22
type input "23:59"
click at [425, 109] on div "Revert to original prices later? Date 10/8/2025 Time 23:59 October 2025 Su Mo T…" at bounding box center [267, 195] width 482 height 220
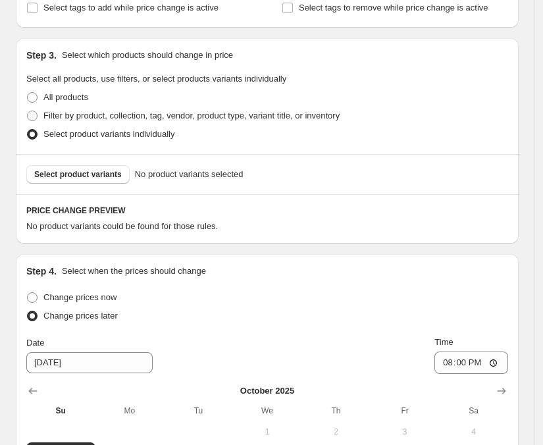
scroll to position [245, 0]
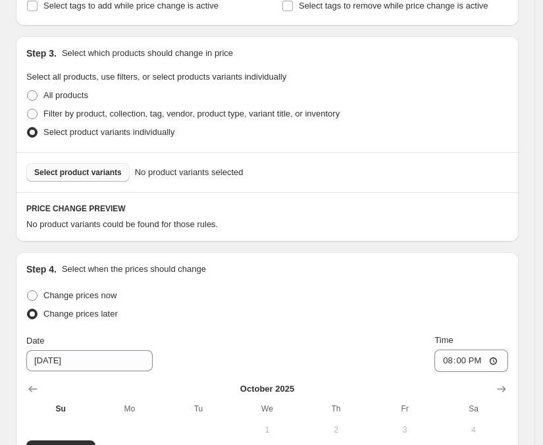
click at [86, 173] on span "Select product variants" at bounding box center [78, 172] width 88 height 11
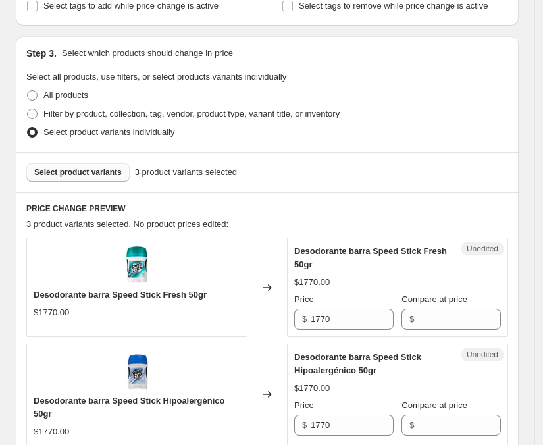
click at [74, 175] on span "Select product variants" at bounding box center [78, 172] width 88 height 11
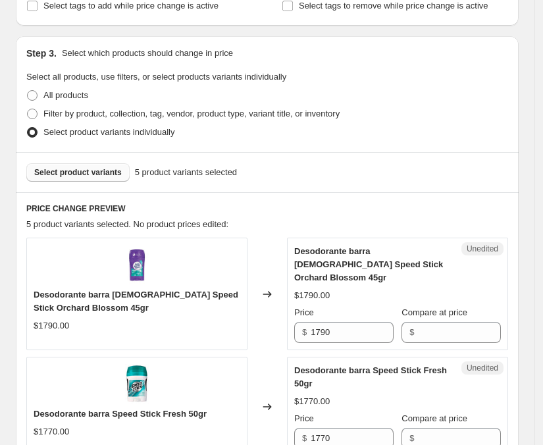
click at [83, 173] on span "Select product variants" at bounding box center [78, 172] width 88 height 11
click at [70, 171] on span "Select product variants" at bounding box center [78, 172] width 88 height 11
click at [66, 177] on button "Select product variants" at bounding box center [77, 172] width 103 height 18
click at [86, 174] on span "Select product variants" at bounding box center [78, 172] width 88 height 11
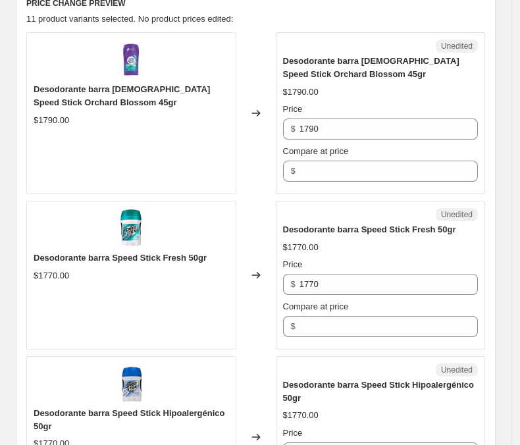
scroll to position [471, 0]
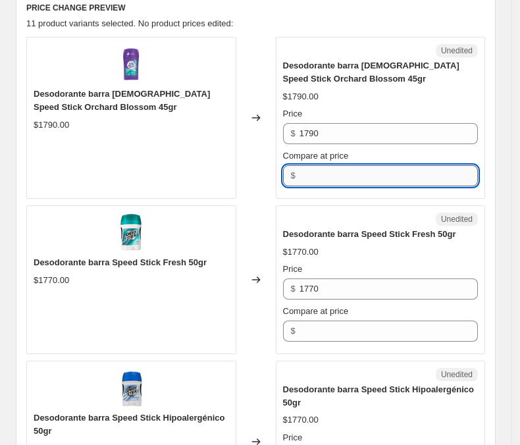
click at [431, 165] on input "Compare at price" at bounding box center [388, 175] width 178 height 21
type input "1790"
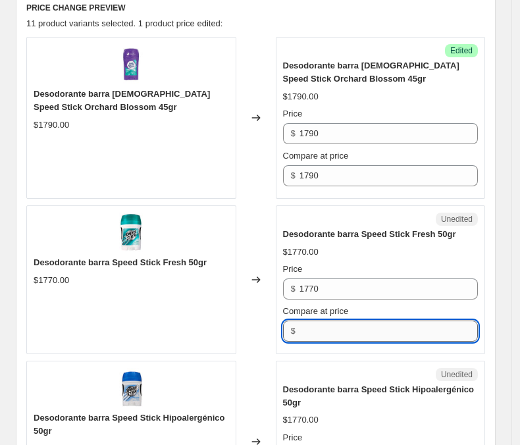
click at [415, 320] on input "Compare at price" at bounding box center [388, 330] width 178 height 21
type input "1770"
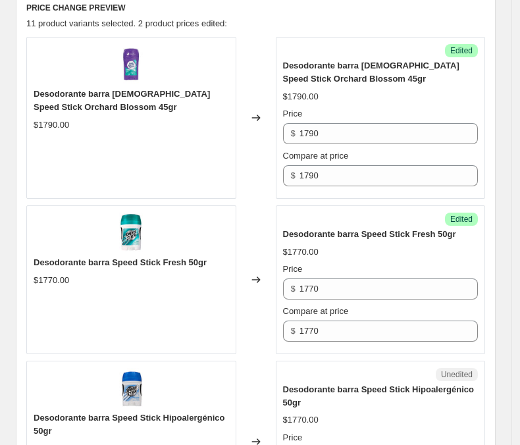
type input "1770"
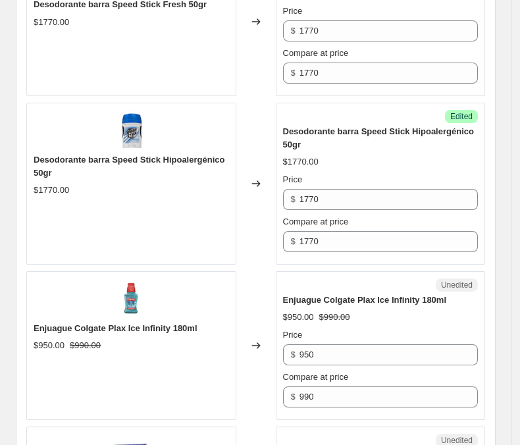
scroll to position [734, 0]
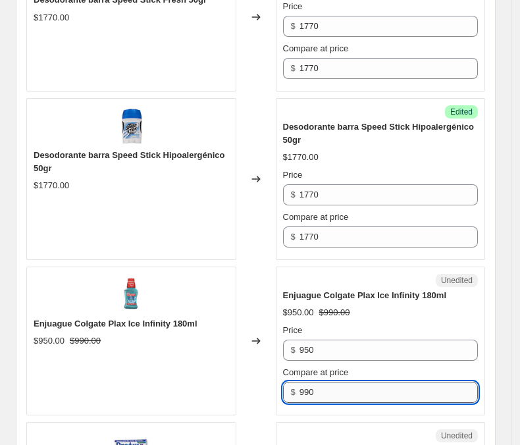
click at [434, 382] on input "990" at bounding box center [388, 392] width 178 height 21
type input "950"
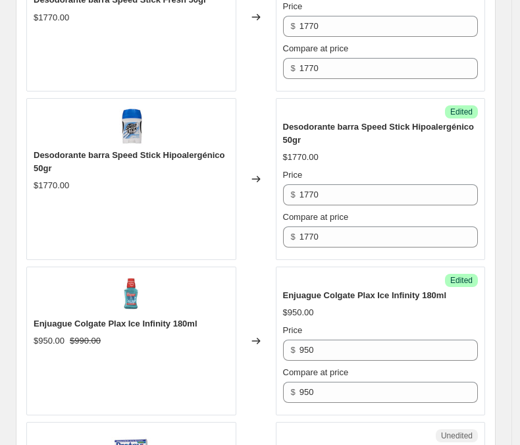
type input "740"
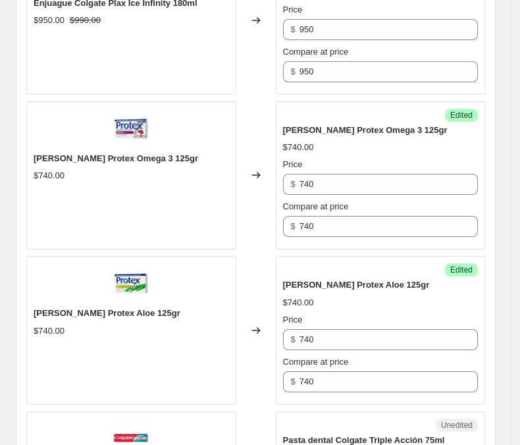
scroll to position [1067, 0]
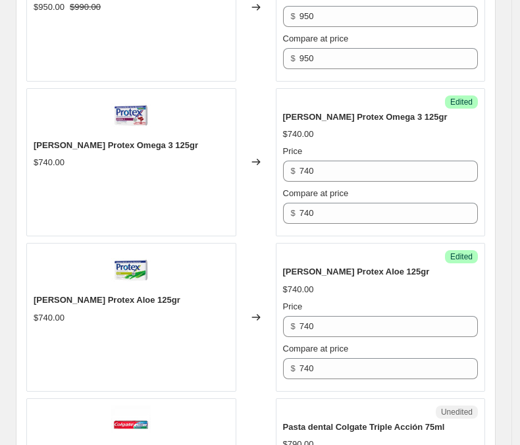
type input "790"
type input "740"
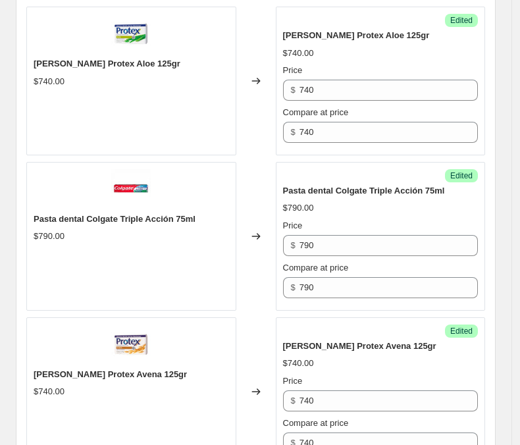
scroll to position [1317, 0]
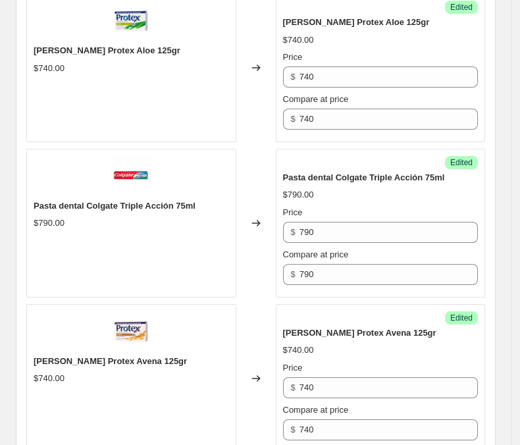
type input "1770"
type input "1790"
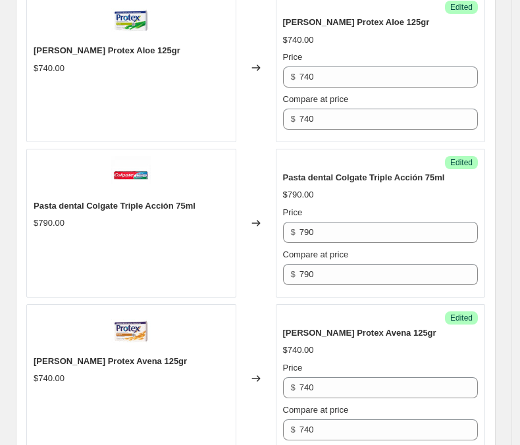
type input "990"
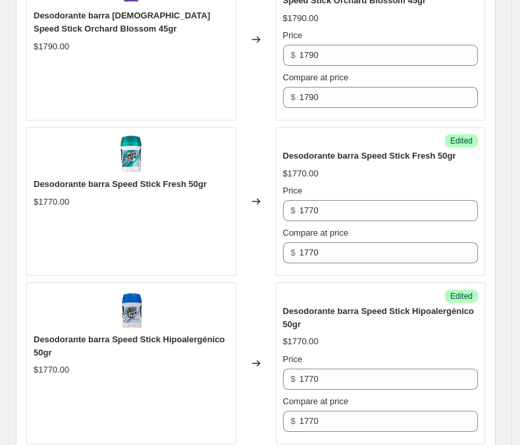
scroll to position [553, 0]
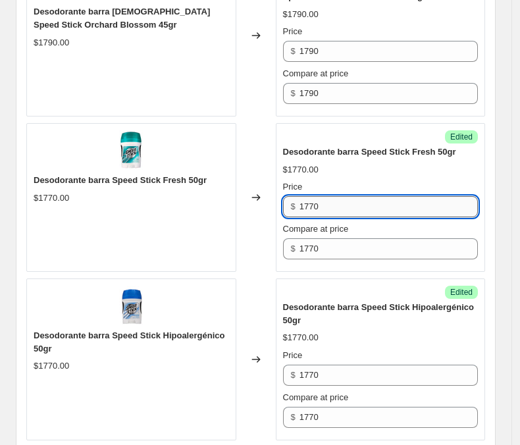
click at [324, 196] on input "1770" at bounding box center [388, 206] width 178 height 21
type input "1550"
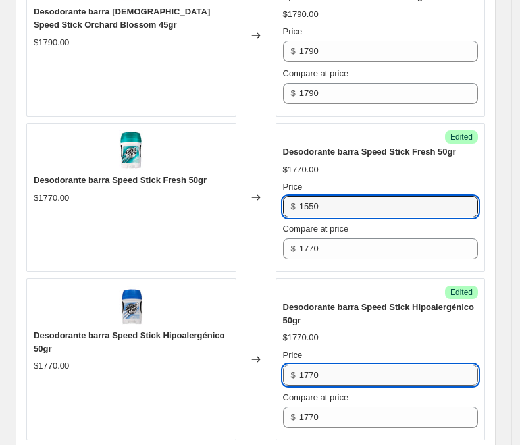
click at [322, 364] on input "1770" at bounding box center [388, 374] width 178 height 21
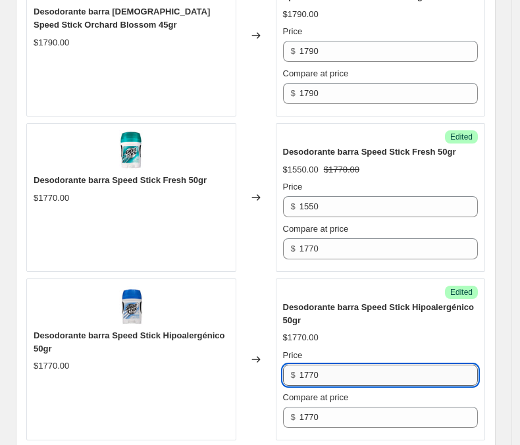
click at [322, 364] on input "1770" at bounding box center [388, 374] width 178 height 21
type input "1550"
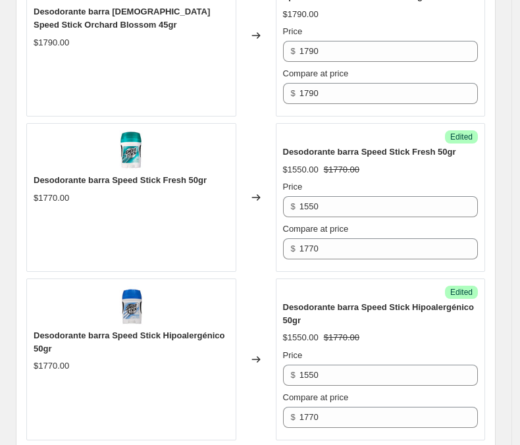
click at [448, 301] on div "Desodorante barra Speed Stick Hipoalergénico 50gr $1550.00 $1770.00 Price $ 155…" at bounding box center [380, 364] width 195 height 127
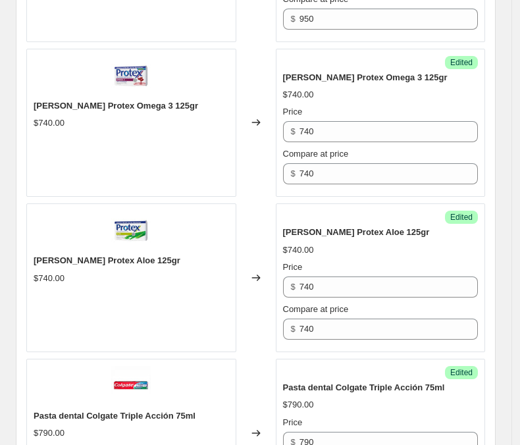
scroll to position [1116, 0]
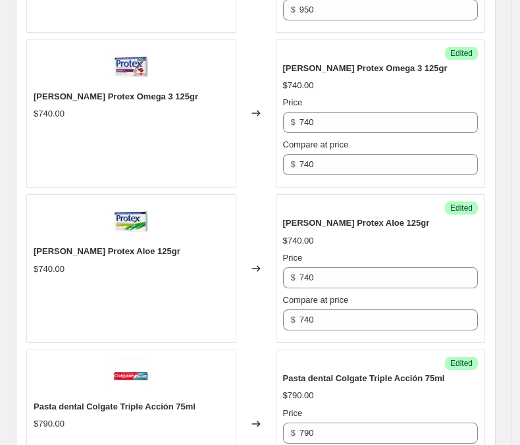
type input "1550"
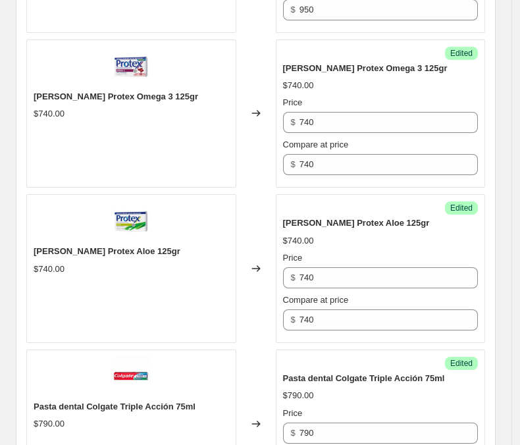
type input "1590"
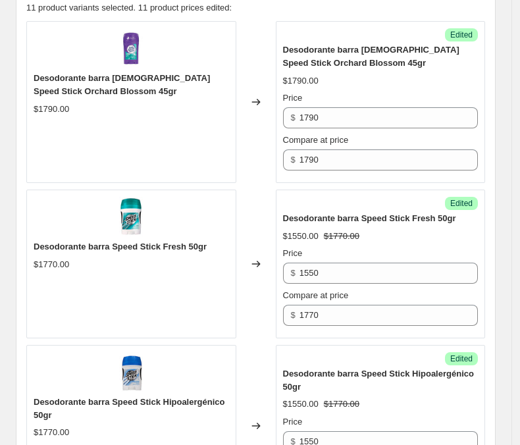
scroll to position [397, 0]
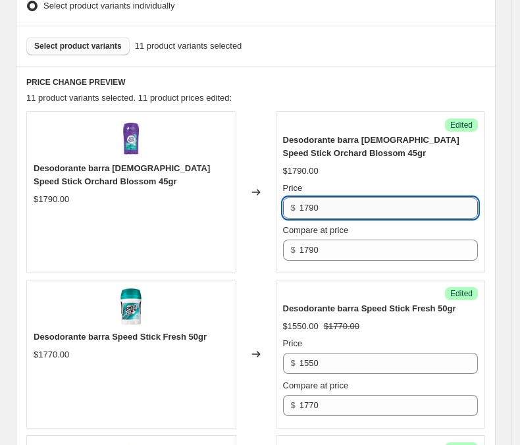
click at [326, 197] on input "1790" at bounding box center [388, 207] width 178 height 21
type input "1590"
click at [329, 91] on div "11 product variants selected. 11 product prices edited:" at bounding box center [255, 97] width 459 height 13
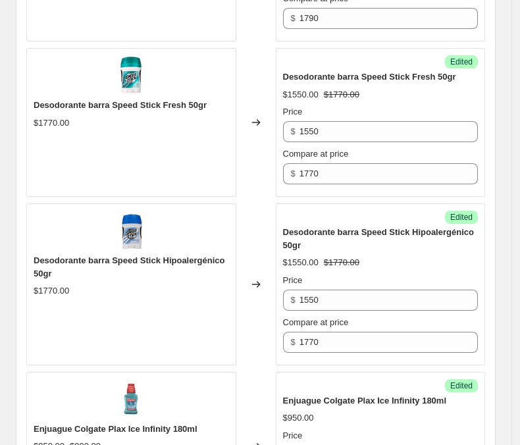
scroll to position [650, 0]
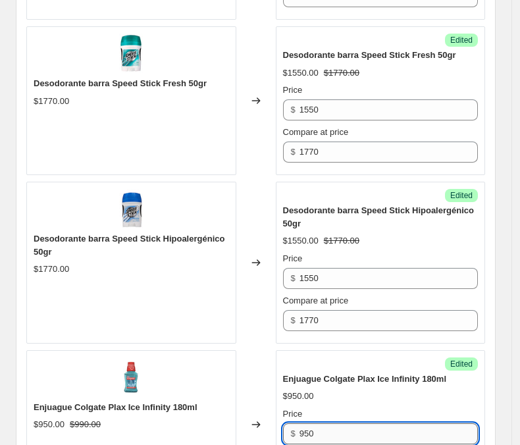
click at [317, 423] on input "950" at bounding box center [388, 433] width 178 height 21
type input "790"
click at [349, 372] on div "Enjuague Colgate Plax Ice Infinity 180ml $950.00 Price $ 790 Compare at price $…" at bounding box center [380, 429] width 195 height 114
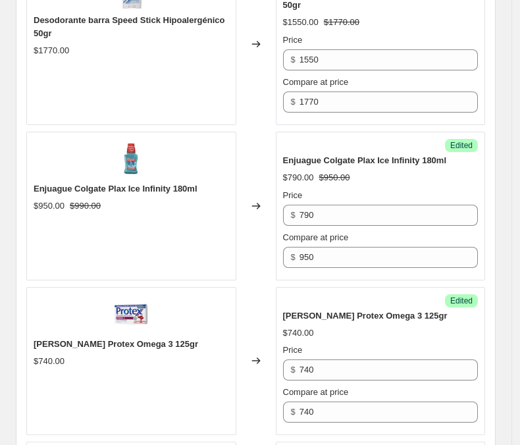
scroll to position [877, 0]
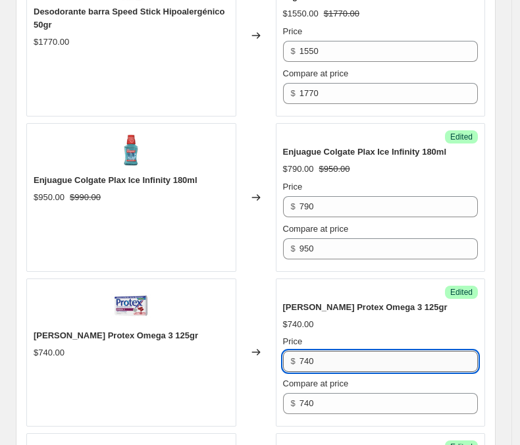
click at [326, 351] on input "740" at bounding box center [388, 361] width 178 height 21
type input "640"
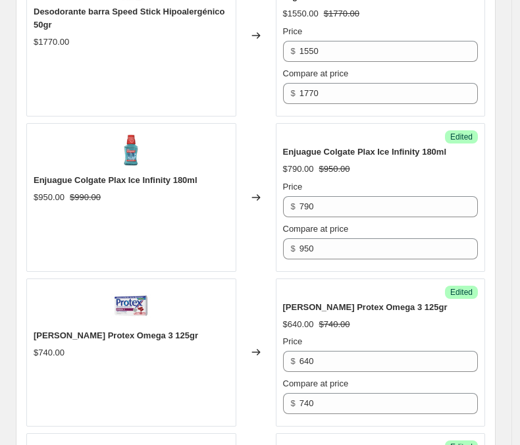
type input "640"
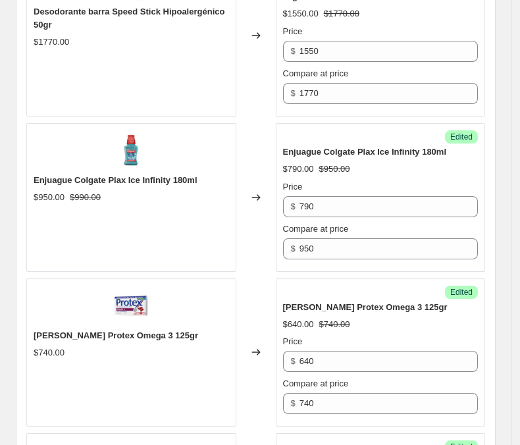
type input "670"
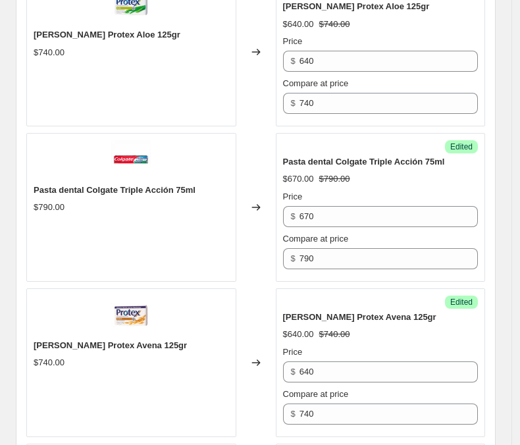
scroll to position [1336, 0]
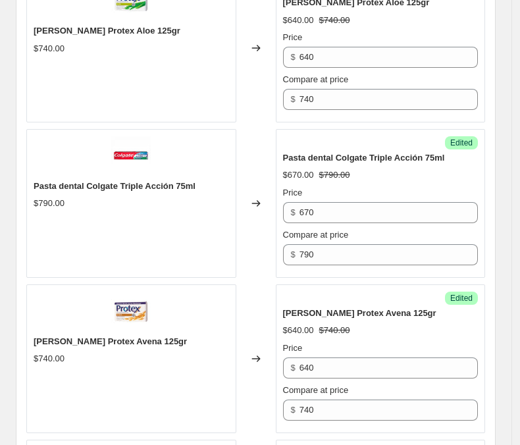
type input "790"
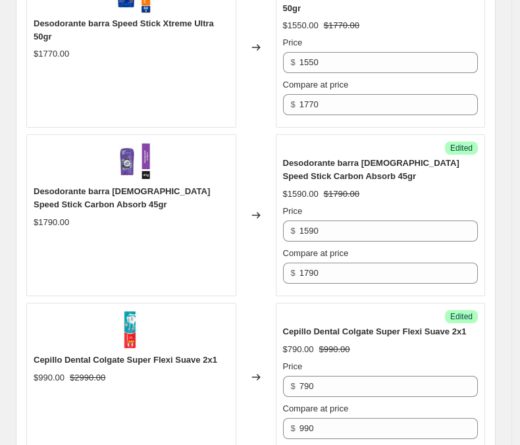
scroll to position [1805, 0]
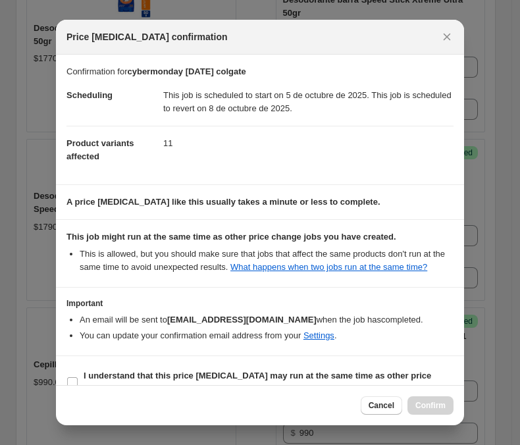
scroll to position [24, 0]
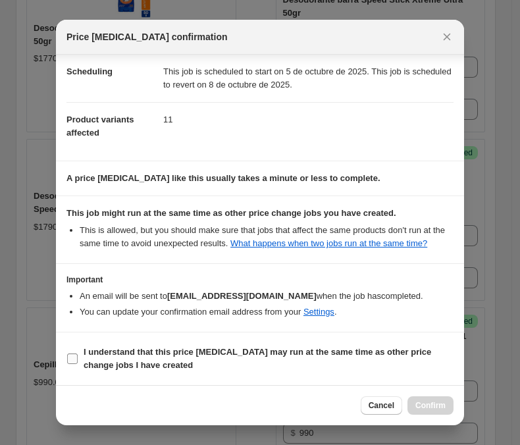
click at [67, 359] on input "I understand that this price change job may run at the same time as other price…" at bounding box center [72, 358] width 11 height 11
checkbox input "true"
click at [444, 401] on span "Confirm" at bounding box center [430, 405] width 30 height 11
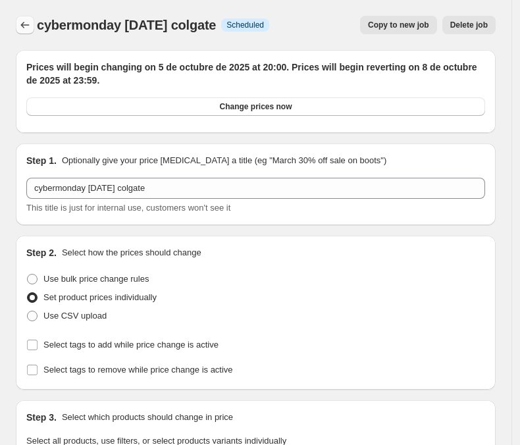
click at [25, 20] on icon "Price change jobs" at bounding box center [24, 24] width 13 height 13
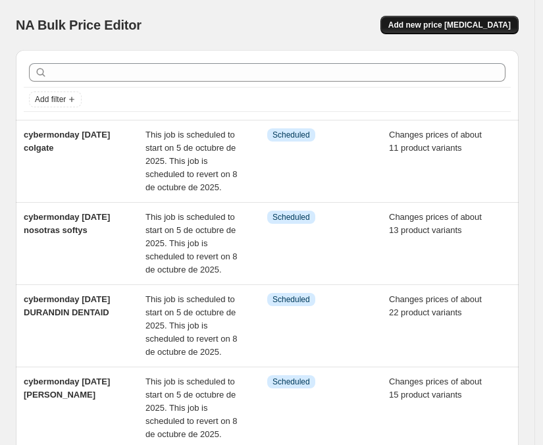
click at [487, 22] on span "Add new price change job" at bounding box center [449, 25] width 122 height 11
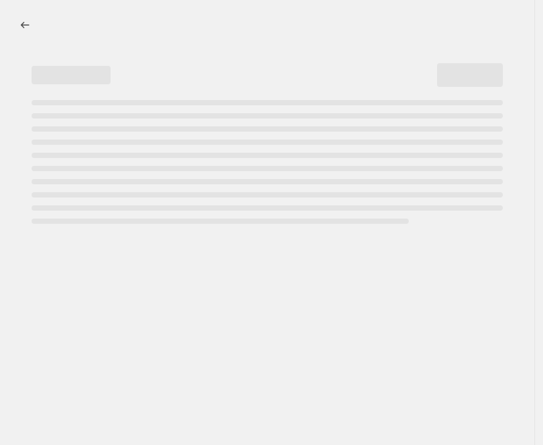
select select "percentage"
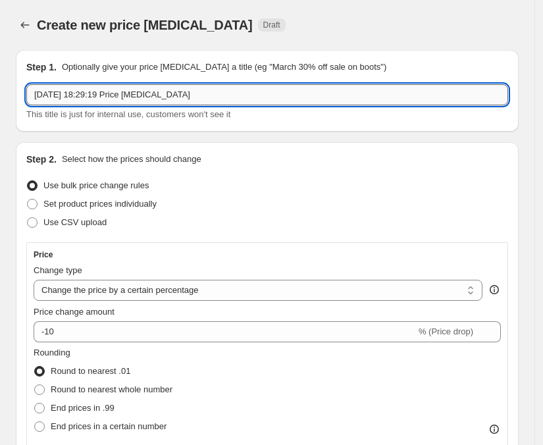
click at [173, 89] on input "5 oct 2025, 18:29:19 Price change job" at bounding box center [267, 94] width 482 height 21
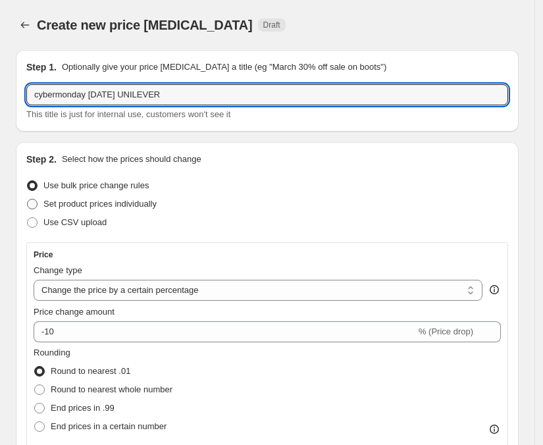
type input "cybermonday OCT25 UNILEVER"
click at [34, 207] on span at bounding box center [32, 204] width 11 height 11
click at [28, 199] on input "Set product prices individually" at bounding box center [27, 199] width 1 height 1
radio input "true"
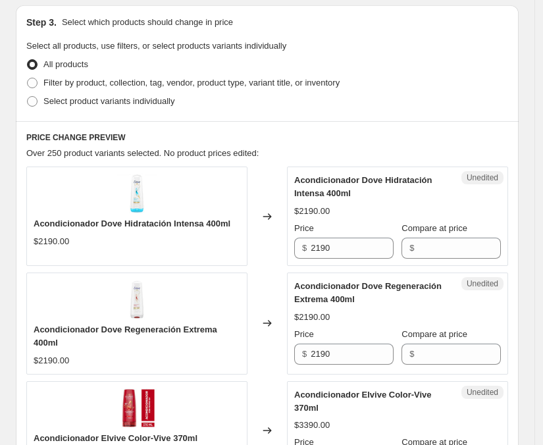
scroll to position [293, 0]
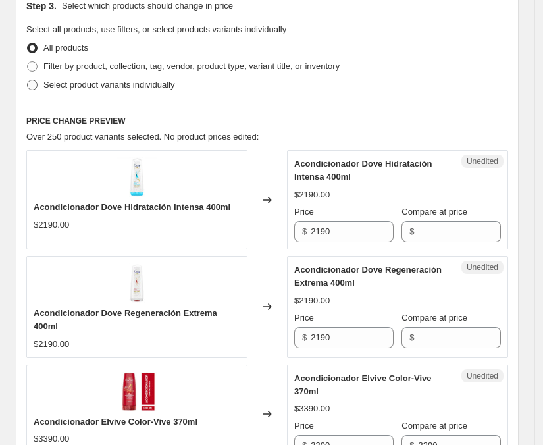
click at [36, 88] on span at bounding box center [32, 85] width 11 height 11
click at [28, 80] on input "Select product variants individually" at bounding box center [27, 80] width 1 height 1
radio input "true"
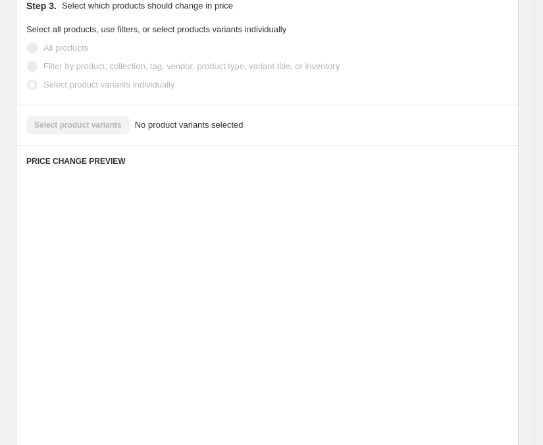
scroll to position [273, 0]
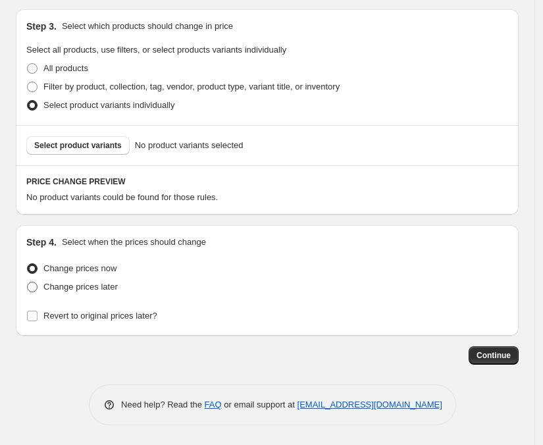
click at [34, 291] on label "Change prices later" at bounding box center [71, 287] width 91 height 18
click at [28, 282] on input "Change prices later" at bounding box center [27, 282] width 1 height 1
radio input "true"
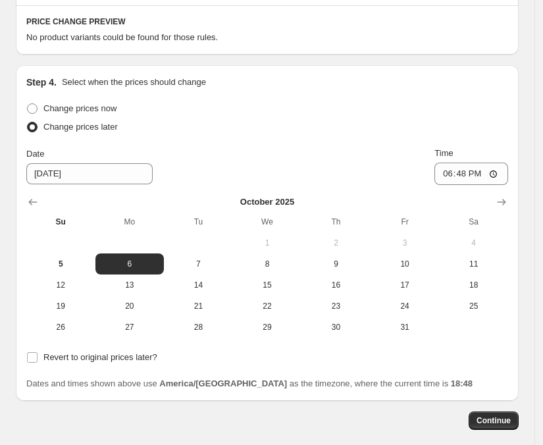
scroll to position [451, 0]
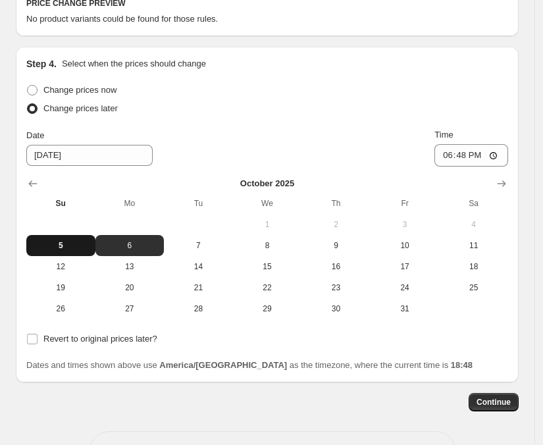
click at [68, 244] on span "5" at bounding box center [61, 245] width 59 height 11
type input "10/5/2025"
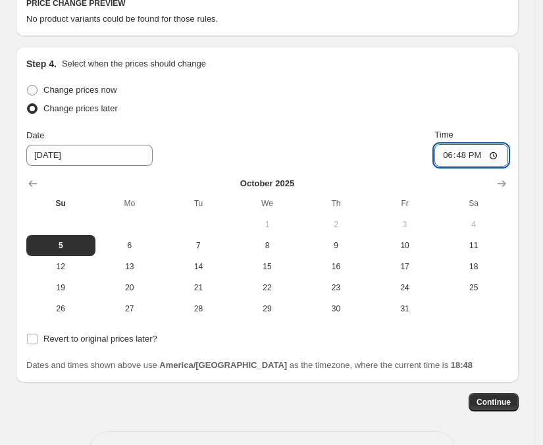
click at [471, 155] on input "18:48" at bounding box center [471, 155] width 74 height 22
click at [484, 155] on input "20:48" at bounding box center [471, 155] width 74 height 22
type input "20:00"
click at [491, 127] on div "Change prices now Change prices later Date 10/5/2025 Time 20:00 October 2025 Su…" at bounding box center [267, 200] width 482 height 238
click at [31, 341] on input "Revert to original prices later?" at bounding box center [32, 339] width 11 height 11
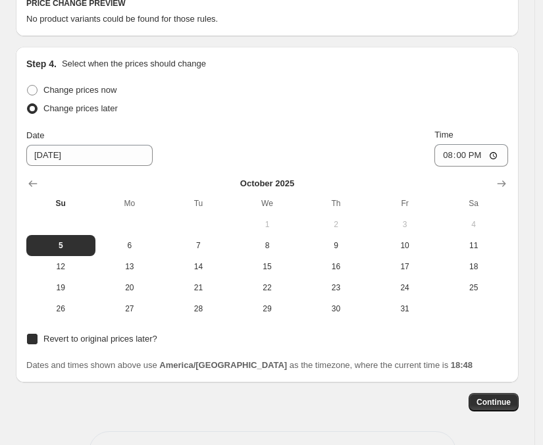
checkbox input "true"
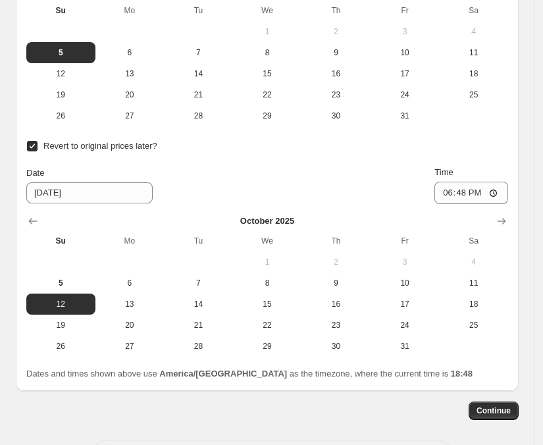
scroll to position [651, 0]
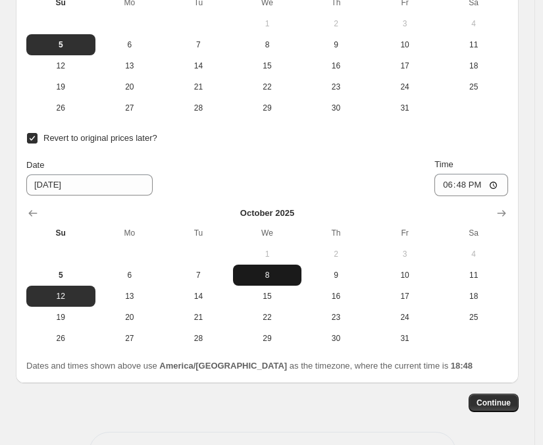
click at [264, 272] on span "8" at bounding box center [267, 275] width 59 height 11
type input "10/8/2025"
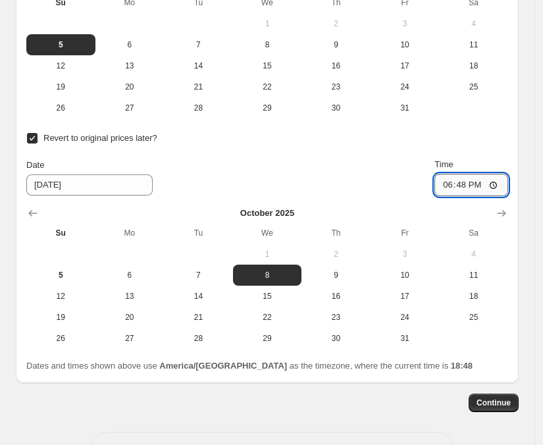
click at [470, 184] on input "18:48" at bounding box center [471, 185] width 74 height 22
click at [488, 188] on input "23:48" at bounding box center [471, 185] width 74 height 22
type input "23:59"
click at [412, 130] on div "Revert to original prices later?" at bounding box center [267, 138] width 482 height 18
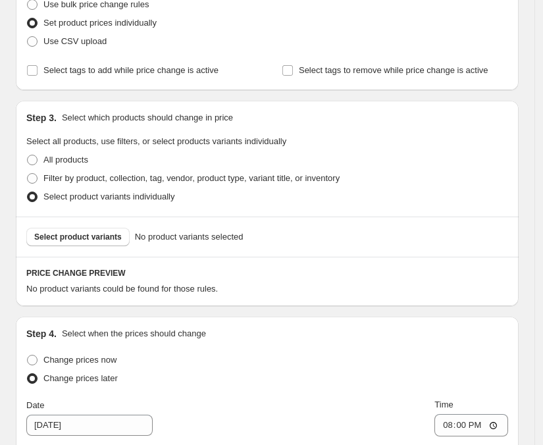
scroll to position [178, 0]
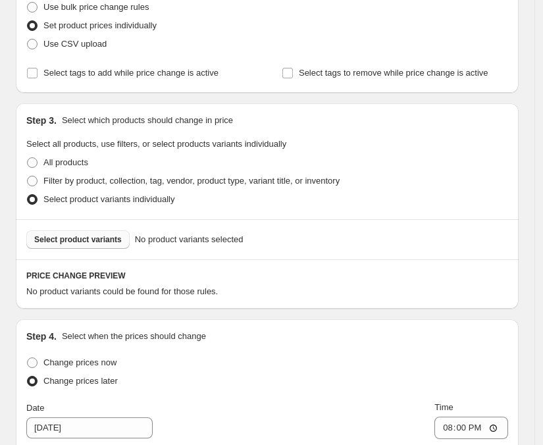
click at [89, 244] on button "Select product variants" at bounding box center [77, 239] width 103 height 18
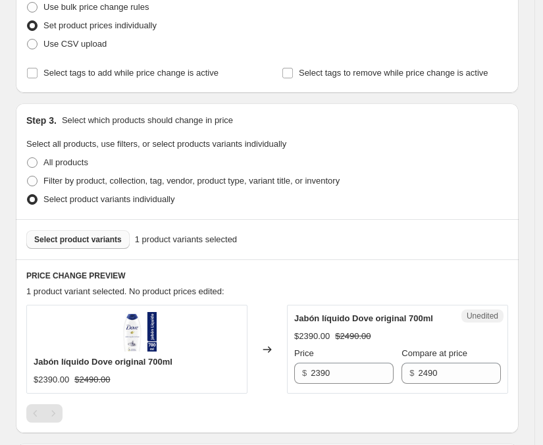
click at [84, 240] on span "Select product variants" at bounding box center [78, 239] width 88 height 11
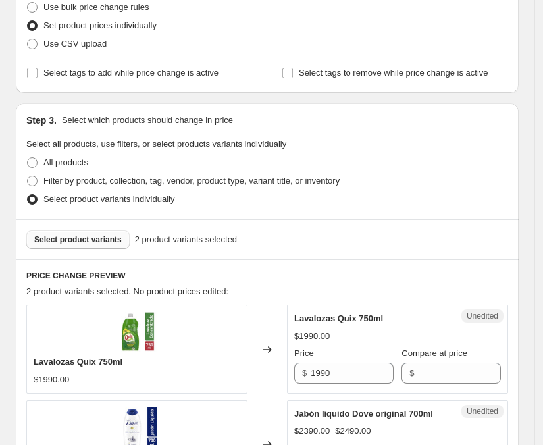
click at [82, 240] on span "Select product variants" at bounding box center [78, 239] width 88 height 11
click at [89, 246] on button "Select product variants" at bounding box center [77, 239] width 103 height 18
click at [95, 239] on span "Select product variants" at bounding box center [78, 239] width 88 height 11
click at [86, 237] on span "Select product variants" at bounding box center [78, 239] width 88 height 11
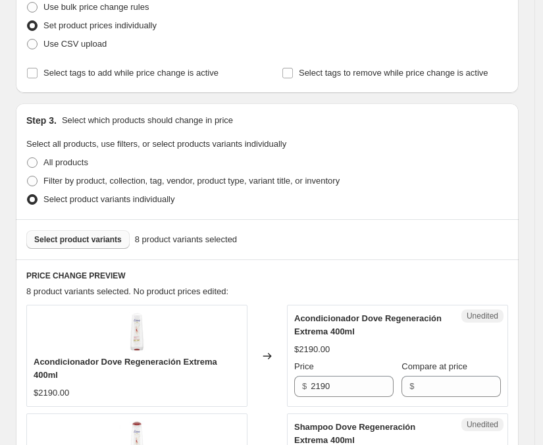
click at [97, 245] on button "Select product variants" at bounding box center [77, 239] width 103 height 18
click at [81, 244] on button "Select product variants" at bounding box center [77, 239] width 103 height 18
click at [99, 238] on span "Select product variants" at bounding box center [78, 239] width 88 height 11
click at [93, 246] on button "Select product variants" at bounding box center [77, 239] width 103 height 18
click at [90, 234] on span "Select product variants" at bounding box center [78, 239] width 88 height 11
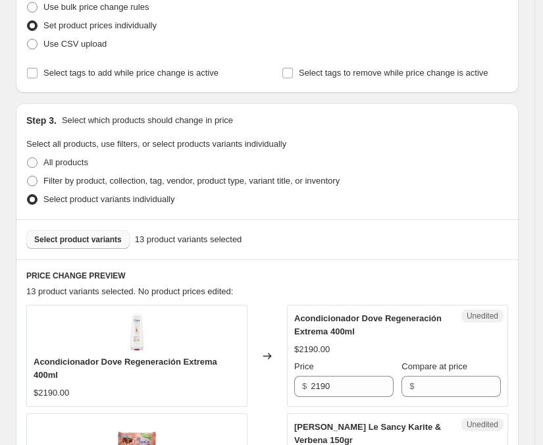
click at [94, 236] on span "Select product variants" at bounding box center [78, 239] width 88 height 11
click at [93, 245] on button "Select product variants" at bounding box center [77, 239] width 103 height 18
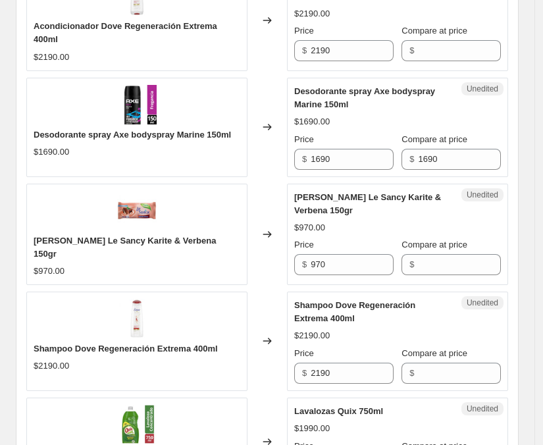
scroll to position [497, 0]
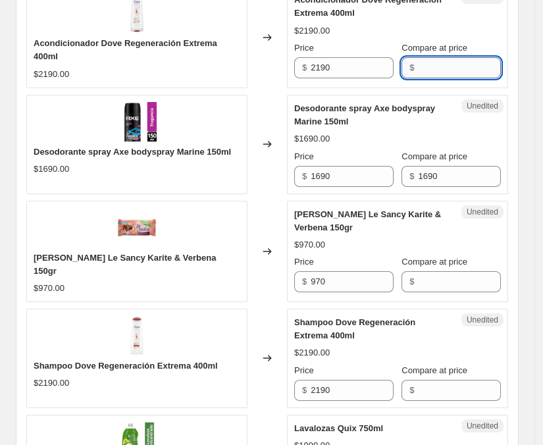
click at [445, 72] on input "Compare at price" at bounding box center [459, 67] width 82 height 21
type input "2190"
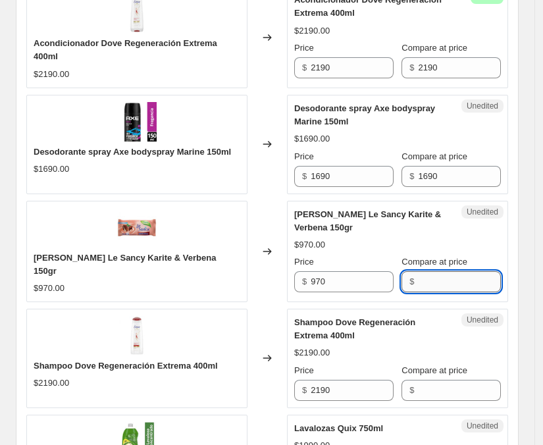
click at [432, 279] on input "Compare at price" at bounding box center [459, 281] width 82 height 21
type input "970"
click at [449, 243] on div "$970.00" at bounding box center [397, 244] width 207 height 13
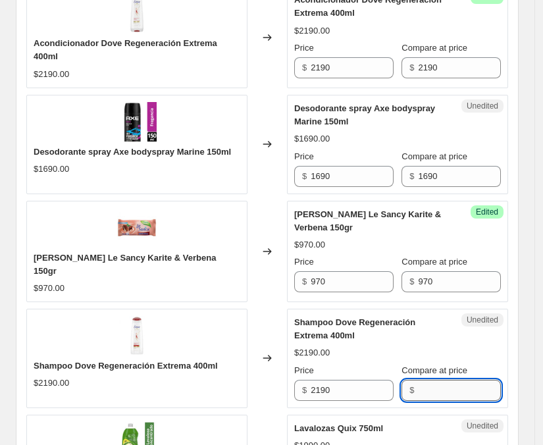
click at [454, 382] on input "Compare at price" at bounding box center [459, 390] width 82 height 21
type input "2190"
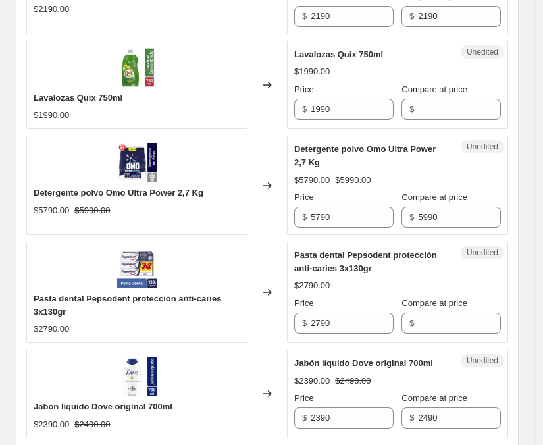
scroll to position [882, 0]
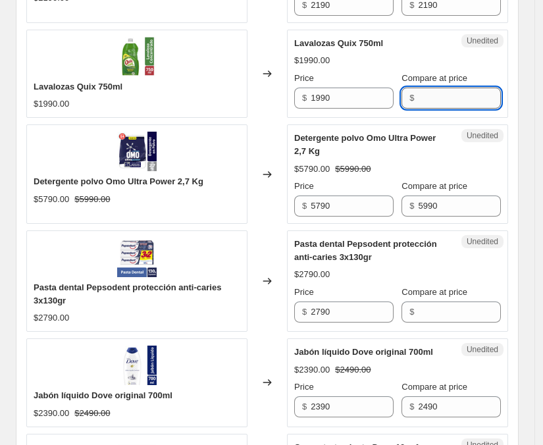
click at [428, 95] on input "Compare at price" at bounding box center [459, 98] width 82 height 21
type input "1990"
click at [410, 163] on div "$5790.00 $5990.00" at bounding box center [397, 169] width 207 height 13
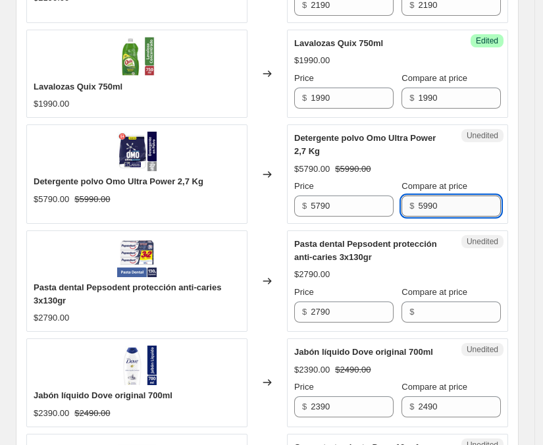
click at [438, 203] on input "5990" at bounding box center [459, 205] width 82 height 21
type input "5790"
click at [468, 167] on div "$5790.00" at bounding box center [397, 169] width 207 height 13
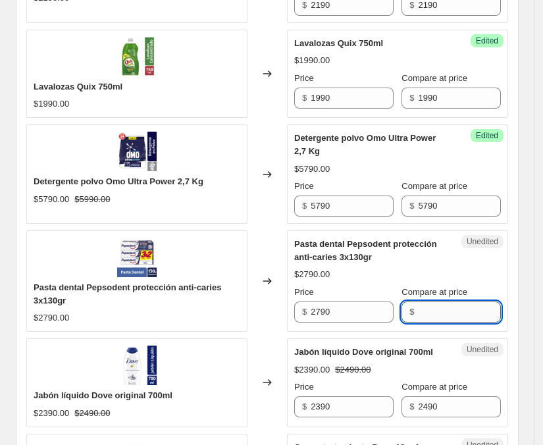
click at [456, 313] on input "Compare at price" at bounding box center [459, 311] width 82 height 21
type input "2790"
click at [466, 268] on div "$2790.00" at bounding box center [397, 274] width 207 height 13
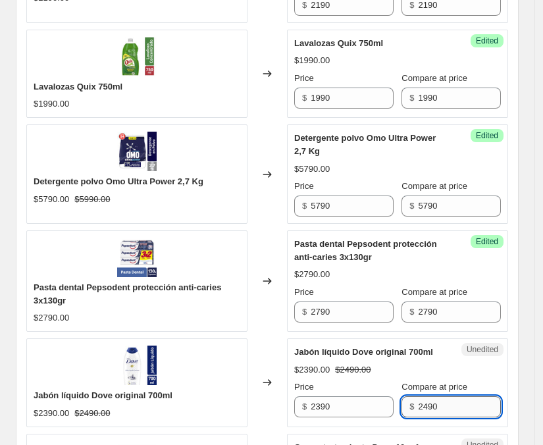
click at [456, 405] on input "2490" at bounding box center [459, 406] width 82 height 21
type input "2390"
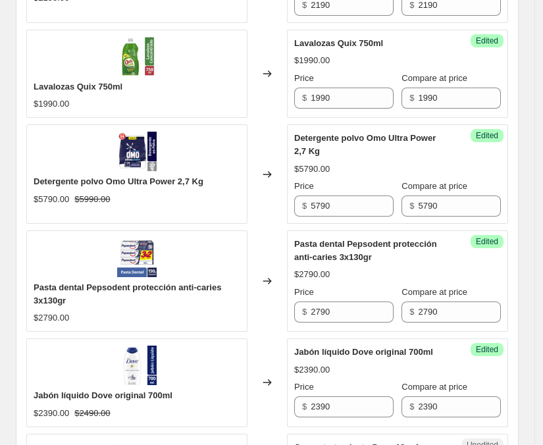
click at [474, 368] on div "$2390.00" at bounding box center [397, 369] width 207 height 13
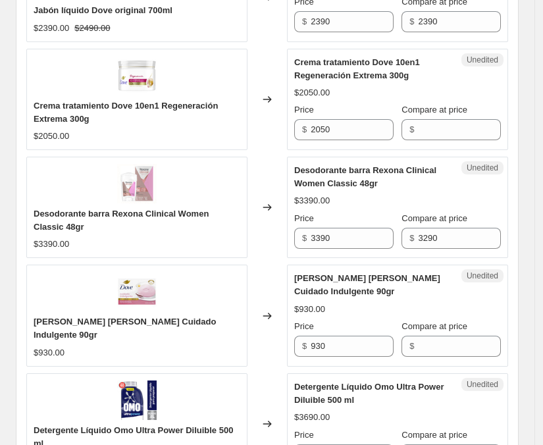
scroll to position [1276, 0]
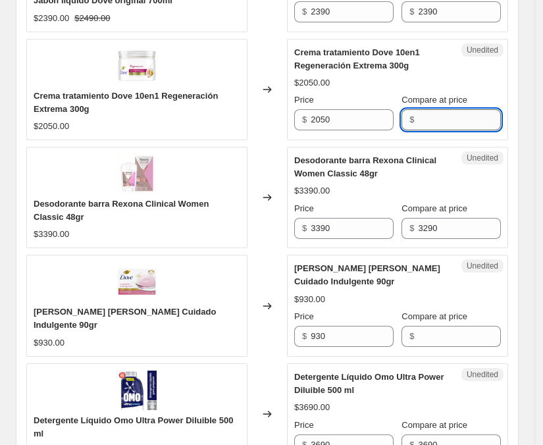
click at [430, 122] on input "Compare at price" at bounding box center [459, 119] width 82 height 21
type input "2050"
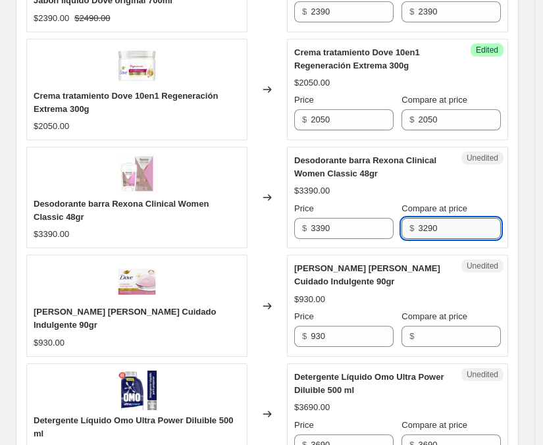
click at [441, 230] on input "3290" at bounding box center [459, 228] width 82 height 21
type input "3390"
click at [489, 197] on div "Desodorante barra Rexona Clinical Women Classic 48gr $3390.00 Price $ 3390 Comp…" at bounding box center [397, 196] width 207 height 85
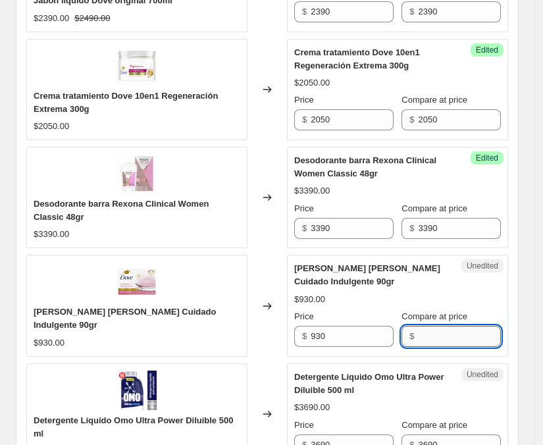
click at [449, 330] on input "Compare at price" at bounding box center [459, 336] width 82 height 21
type input "930"
click at [461, 303] on div "$930.00" at bounding box center [397, 299] width 207 height 13
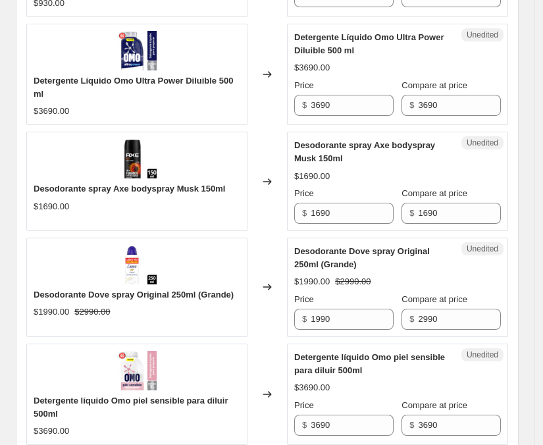
scroll to position [1626, 0]
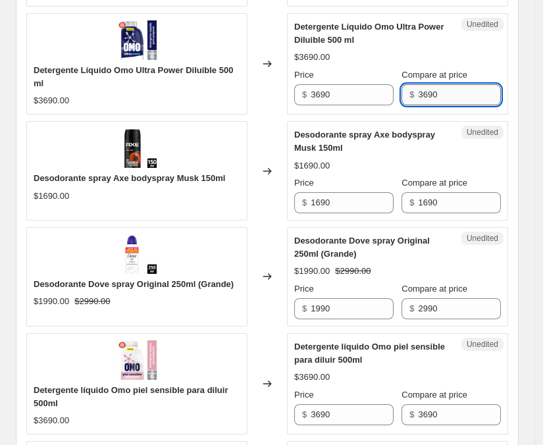
click at [429, 89] on input "3690" at bounding box center [459, 94] width 82 height 21
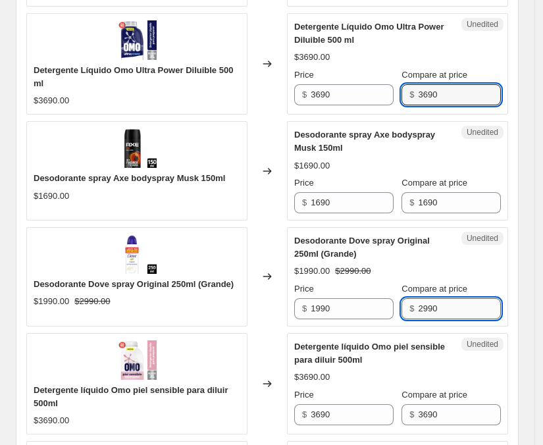
click at [433, 305] on input "2990" at bounding box center [459, 308] width 82 height 21
type input "1990"
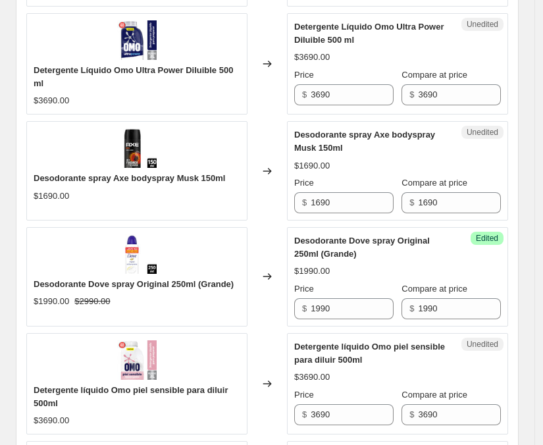
click at [490, 266] on div "$1990.00" at bounding box center [397, 270] width 207 height 13
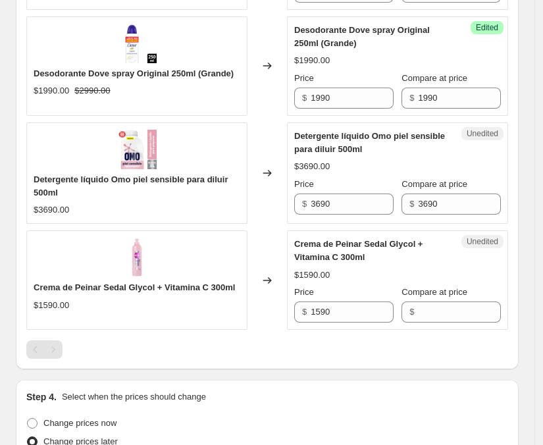
scroll to position [1857, 0]
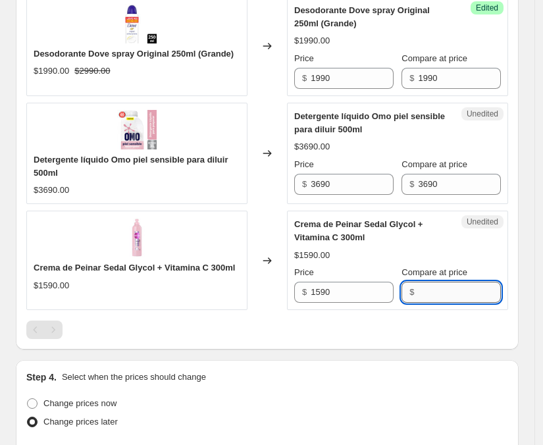
click at [449, 286] on input "Compare at price" at bounding box center [459, 292] width 82 height 21
type input "1590"
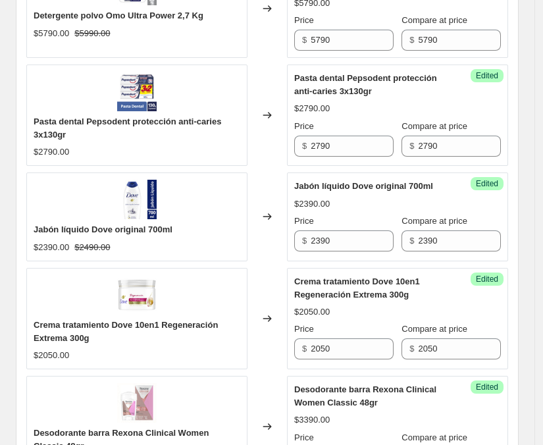
scroll to position [1041, 0]
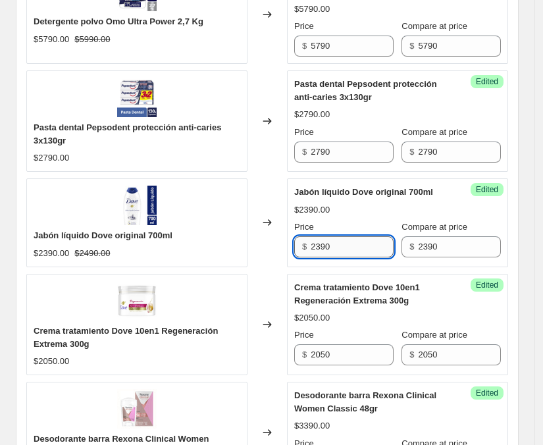
click at [349, 241] on input "2390" at bounding box center [352, 246] width 82 height 21
type input "2090"
click at [357, 215] on div "Jabón líquido Dove original 700ml $2090.00 $2390.00 Price $ 2090 Compare at pri…" at bounding box center [397, 222] width 207 height 72
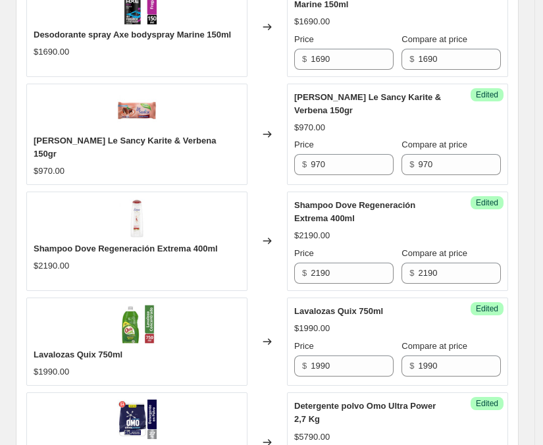
scroll to position [653, 0]
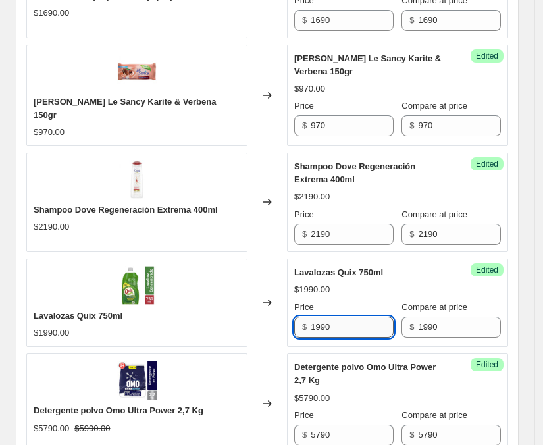
click at [354, 325] on input "1990" at bounding box center [352, 326] width 82 height 21
type input "1690"
click at [372, 291] on div "$1990.00" at bounding box center [397, 289] width 207 height 13
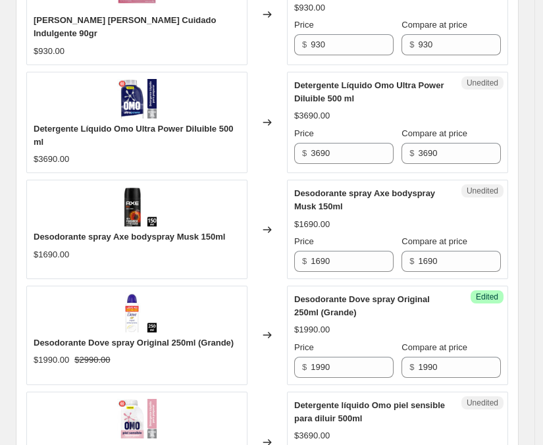
scroll to position [1574, 0]
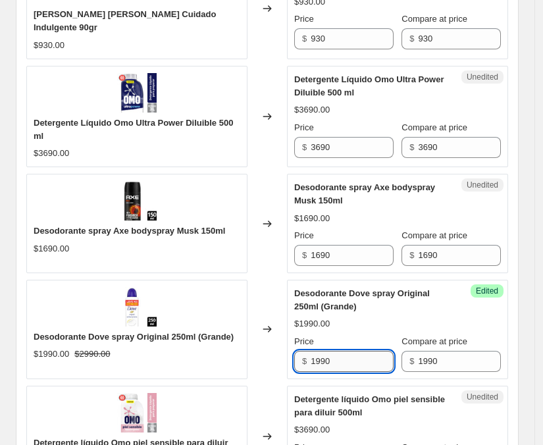
click at [345, 351] on input "1990" at bounding box center [352, 361] width 82 height 21
type input "1890"
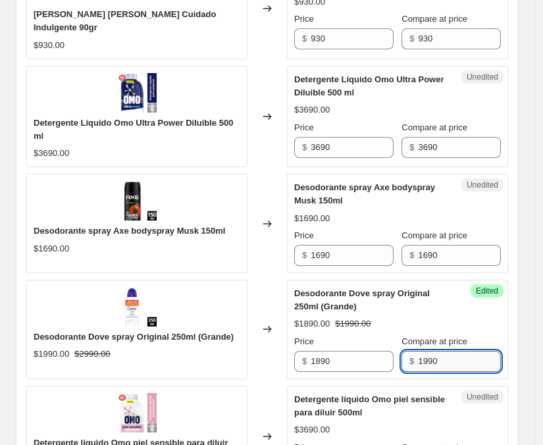
click at [459, 354] on input "1990" at bounding box center [459, 361] width 82 height 21
type input "2990"
click at [478, 324] on div "$1890.00 $2990.00" at bounding box center [397, 323] width 207 height 13
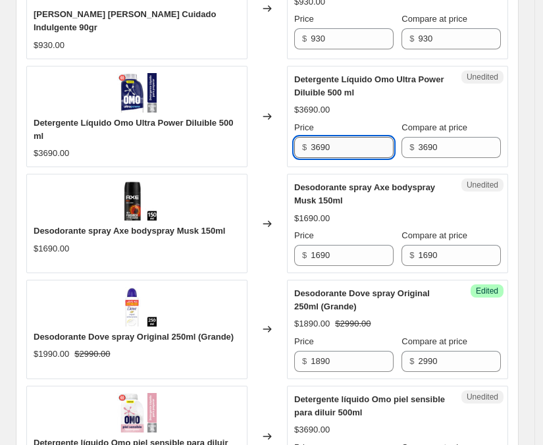
click at [339, 147] on input "3690" at bounding box center [352, 147] width 82 height 21
type input "3290"
click at [480, 317] on div "$1890.00 $2990.00" at bounding box center [397, 323] width 207 height 13
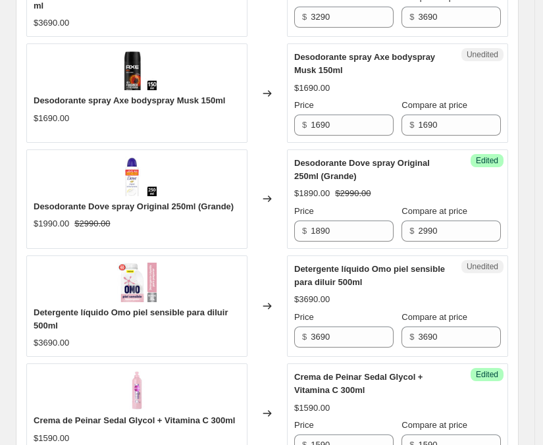
scroll to position [1726, 0]
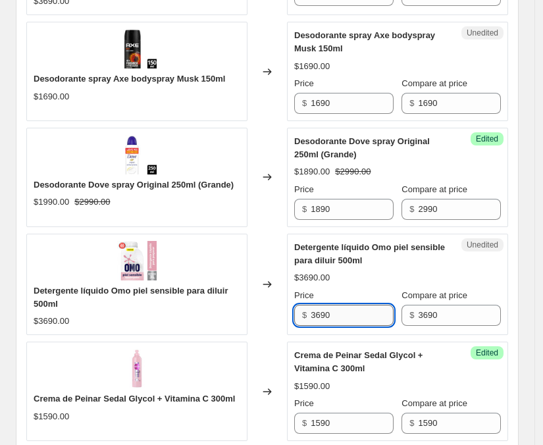
click at [339, 318] on input "3690" at bounding box center [352, 315] width 82 height 21
type input "3290"
click at [366, 277] on div "$3690.00" at bounding box center [397, 277] width 207 height 13
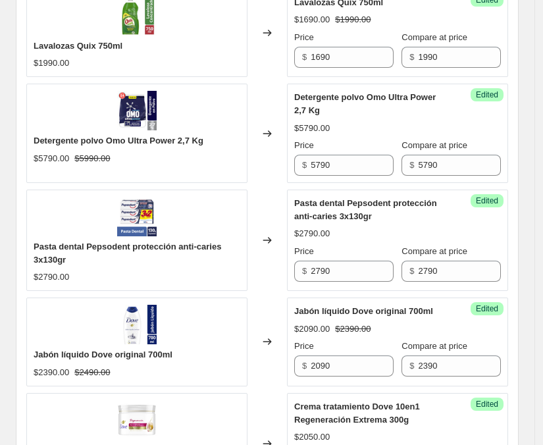
scroll to position [906, 0]
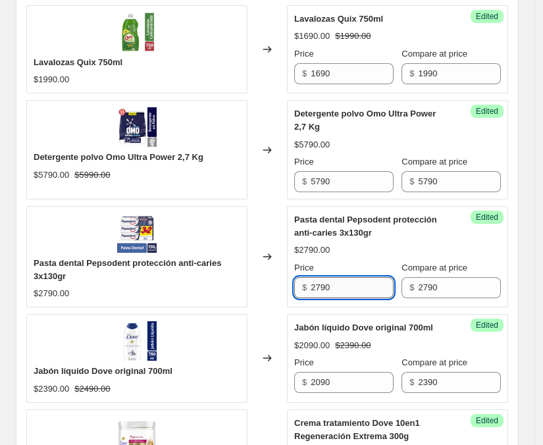
click at [353, 293] on input "2790" at bounding box center [352, 287] width 82 height 21
type input "2490"
click at [396, 237] on div "Pasta dental Pepsodent protección anti-caries 3x130gr $2790.00 Price $ 2490 Com…" at bounding box center [397, 255] width 207 height 85
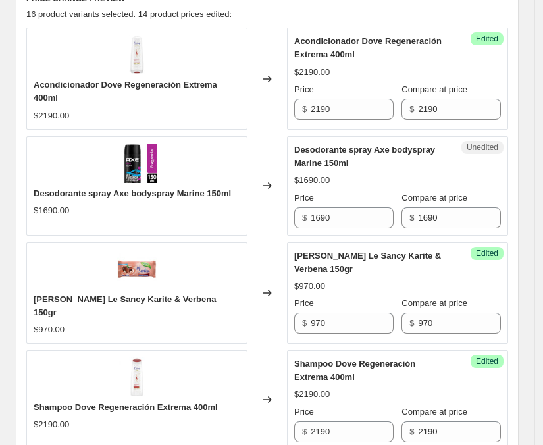
scroll to position [461, 0]
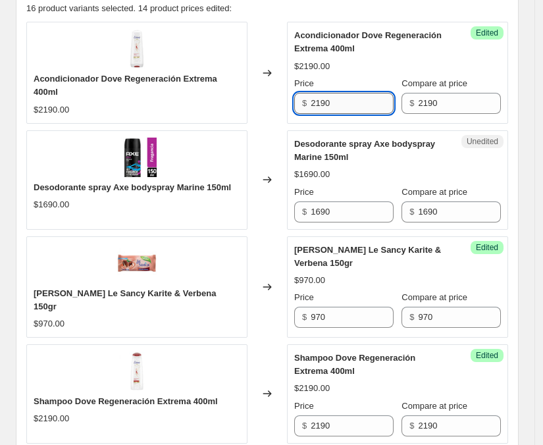
click at [362, 101] on input "2190" at bounding box center [352, 103] width 82 height 21
type input "1890"
click at [349, 421] on input "2190" at bounding box center [352, 425] width 82 height 21
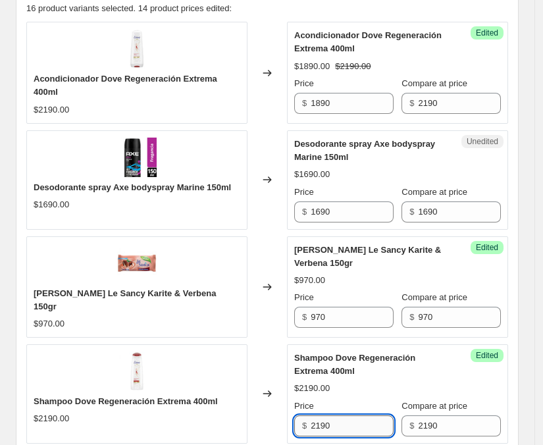
click at [349, 421] on input "2190" at bounding box center [352, 425] width 82 height 21
type input "1890"
click at [363, 382] on div "$2190.00" at bounding box center [397, 388] width 207 height 13
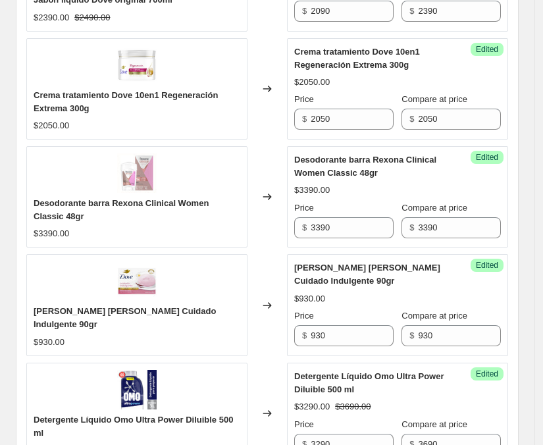
scroll to position [1283, 0]
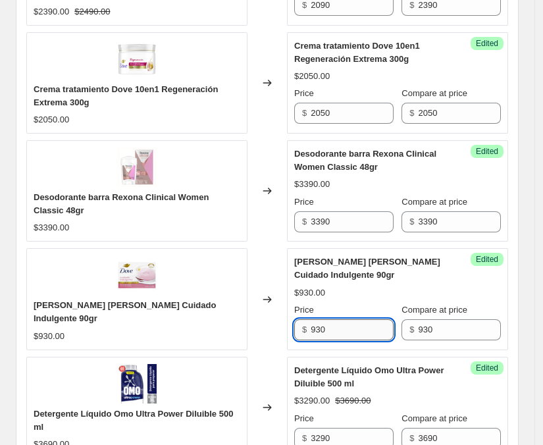
click at [330, 322] on input "930" at bounding box center [352, 329] width 82 height 21
type input "790"
click at [351, 288] on div "$930.00" at bounding box center [397, 292] width 207 height 13
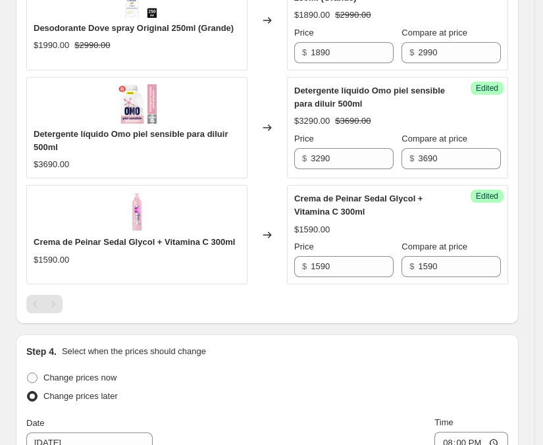
scroll to position [1905, 0]
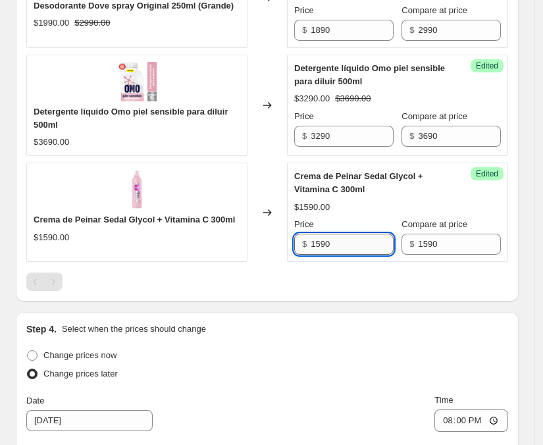
click at [336, 249] on input "1590" at bounding box center [352, 244] width 82 height 21
type input "1350"
click at [342, 218] on div "Price" at bounding box center [343, 224] width 99 height 13
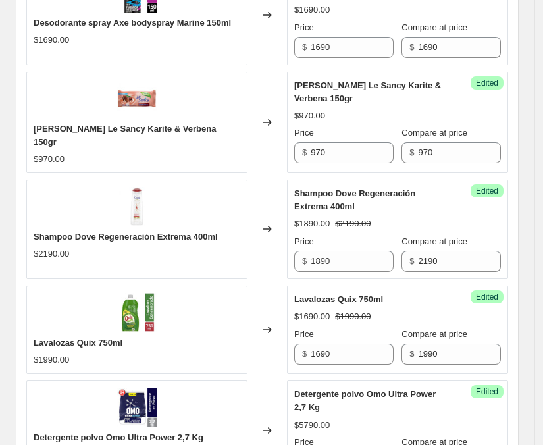
scroll to position [614, 0]
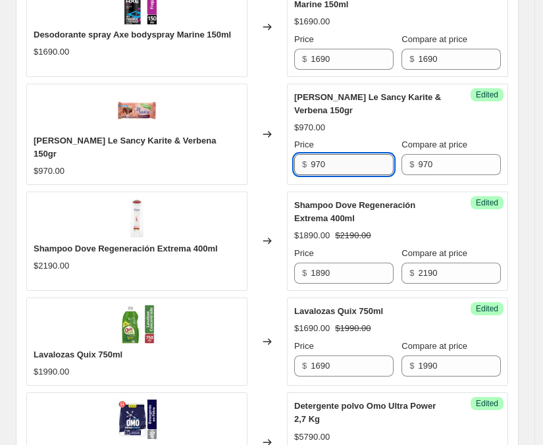
click at [363, 160] on input "970" at bounding box center [352, 164] width 82 height 21
type input "770"
click at [368, 115] on div "Jabón barra Le Sancy Karite & Verbena 150gr $970.00 Price $ 770 Compare at pric…" at bounding box center [397, 133] width 207 height 85
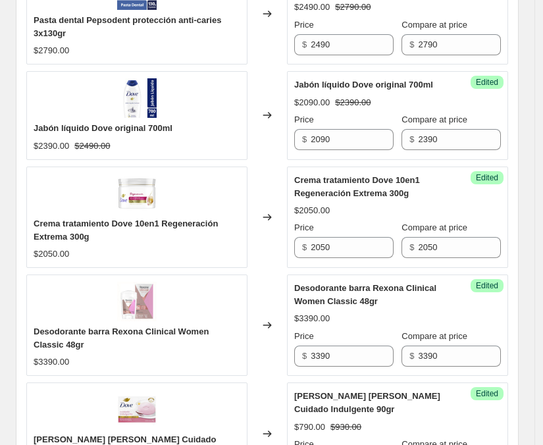
scroll to position [1209, 0]
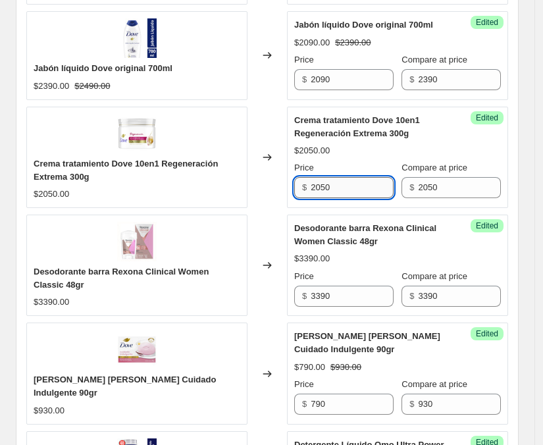
click at [343, 186] on input "2050" at bounding box center [352, 187] width 82 height 21
type input "1790"
click at [368, 144] on div "$1790.00 $2050.00" at bounding box center [397, 150] width 207 height 13
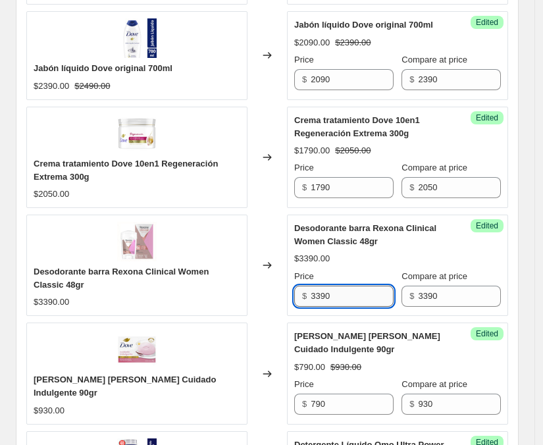
click at [354, 297] on input "3390" at bounding box center [352, 296] width 82 height 21
type input "2990"
click at [365, 259] on div "$2990.00 $3390.00" at bounding box center [397, 258] width 207 height 13
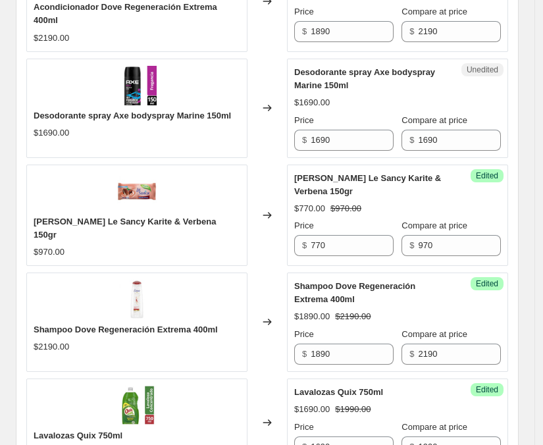
scroll to position [511, 0]
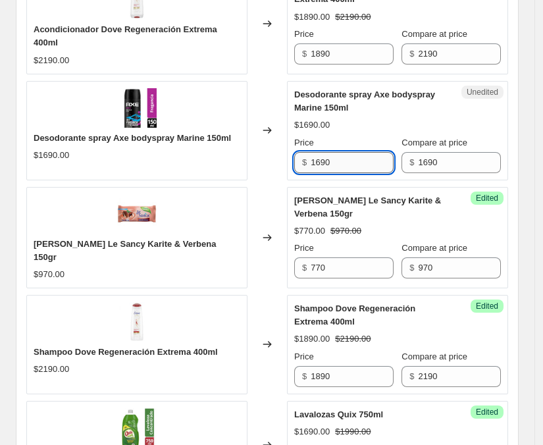
click at [342, 166] on input "1690" at bounding box center [352, 162] width 82 height 21
type input "1550"
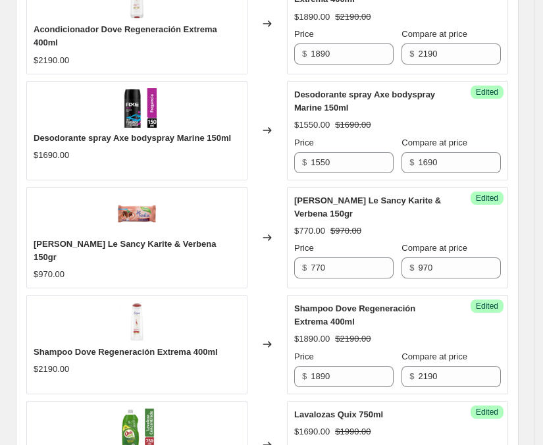
click at [374, 113] on div "Desodorante spray Axe bodyspray Marine 150ml $1550.00 $1690.00 Price $ 1550 Com…" at bounding box center [397, 130] width 207 height 85
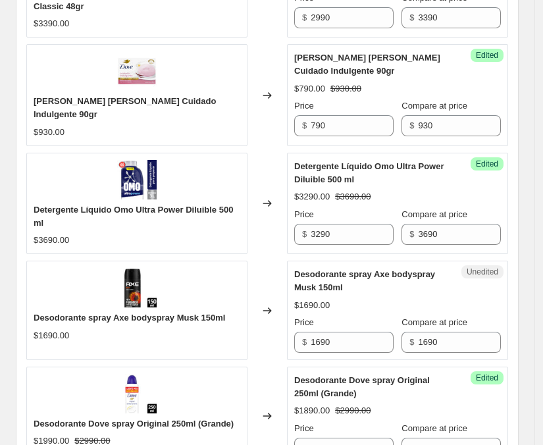
scroll to position [1508, 0]
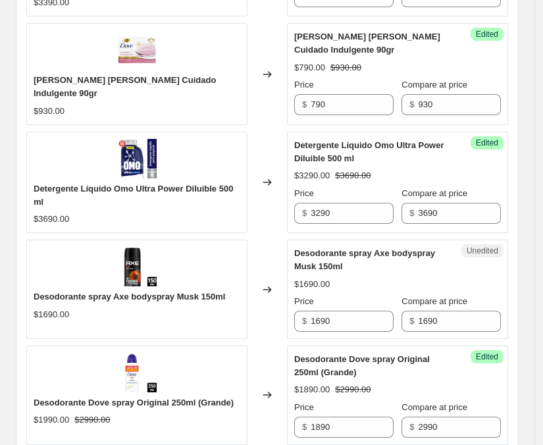
click at [354, 329] on div "Unedited Desodorante spray Axe bodyspray Musk 150ml $1690.00 Price $ 1690 Compa…" at bounding box center [397, 288] width 221 height 99
click at [336, 318] on input "1690" at bounding box center [352, 321] width 82 height 21
type input "1550"
click at [369, 282] on div "$1550.00 $1690.00" at bounding box center [397, 284] width 207 height 13
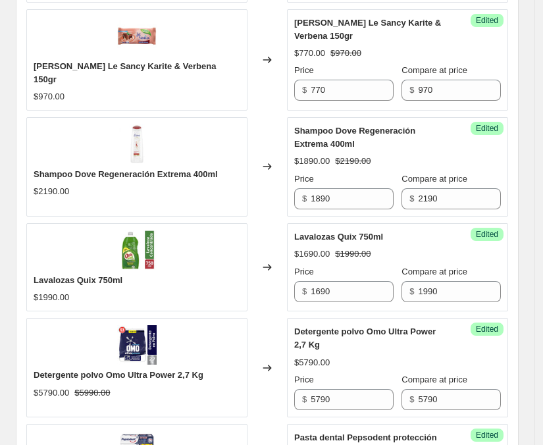
scroll to position [643, 0]
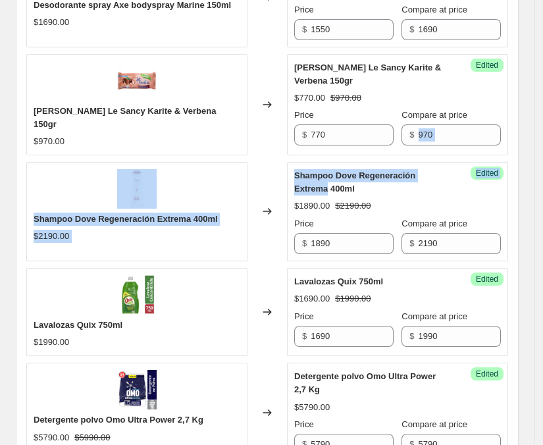
drag, startPoint x: 535, startPoint y: 132, endPoint x: 548, endPoint y: 174, distance: 44.1
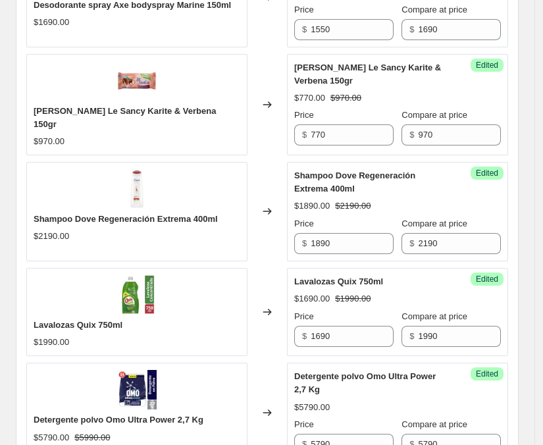
click at [471, 199] on div "$1890.00 $2190.00" at bounding box center [397, 205] width 207 height 13
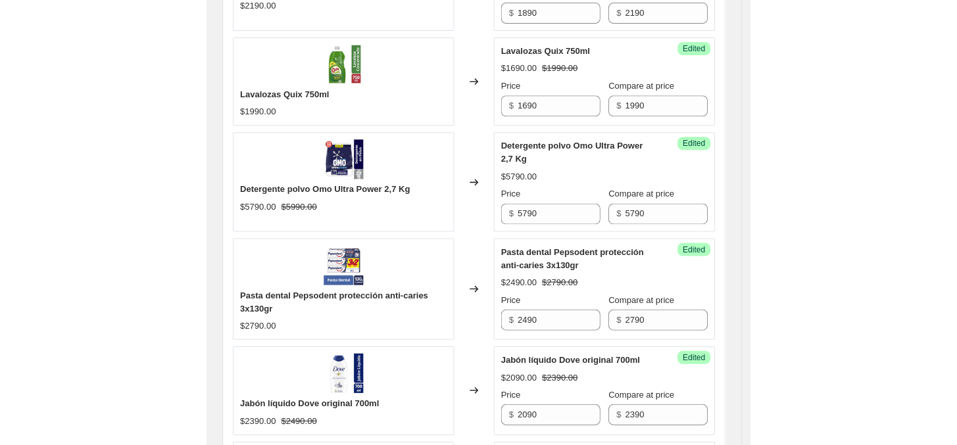
scroll to position [885, 0]
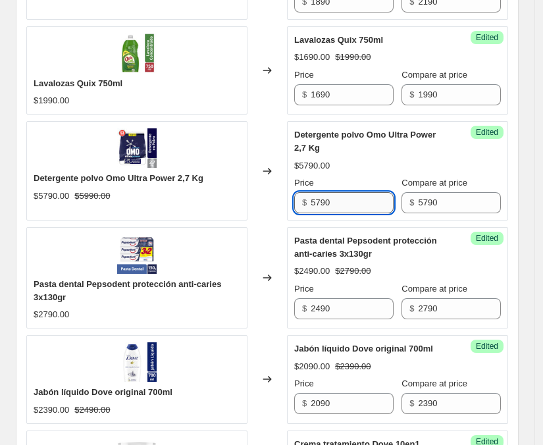
click at [350, 199] on input "5790" at bounding box center [352, 202] width 82 height 21
type input "5390"
click at [367, 162] on div "$5790.00" at bounding box center [397, 165] width 207 height 13
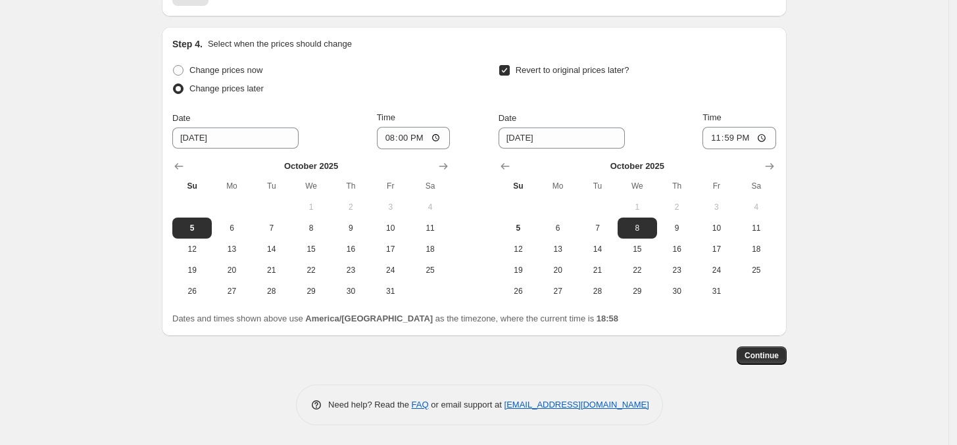
scroll to position [2058, 0]
click at [550, 361] on span "Continue" at bounding box center [762, 356] width 34 height 11
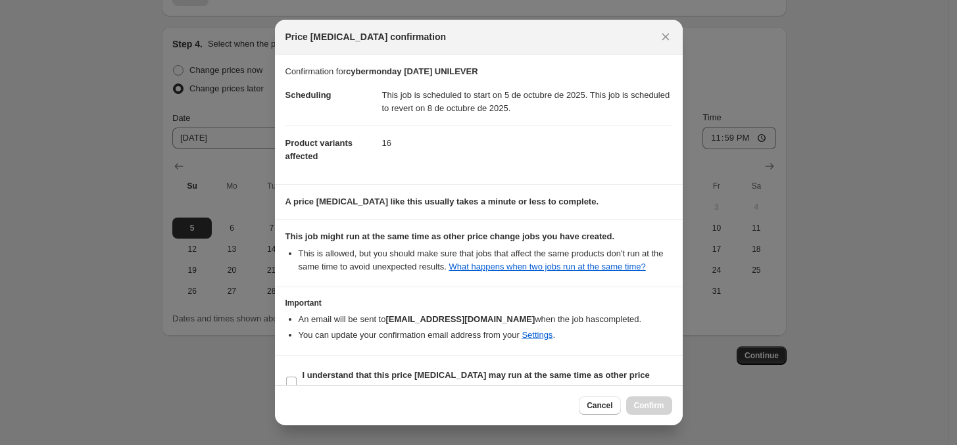
scroll to position [24, 0]
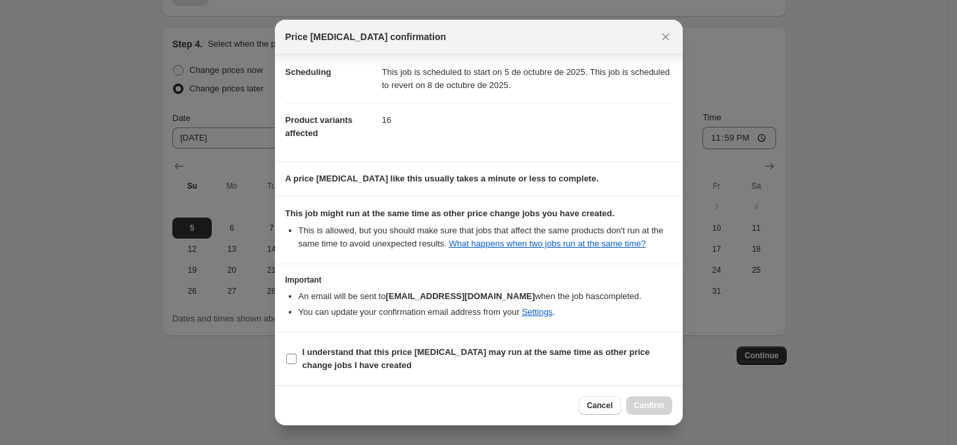
click at [287, 359] on input "I understand that this price change job may run at the same time as other price…" at bounding box center [291, 359] width 11 height 11
checkbox input "true"
click at [550, 405] on span "Confirm" at bounding box center [649, 406] width 30 height 11
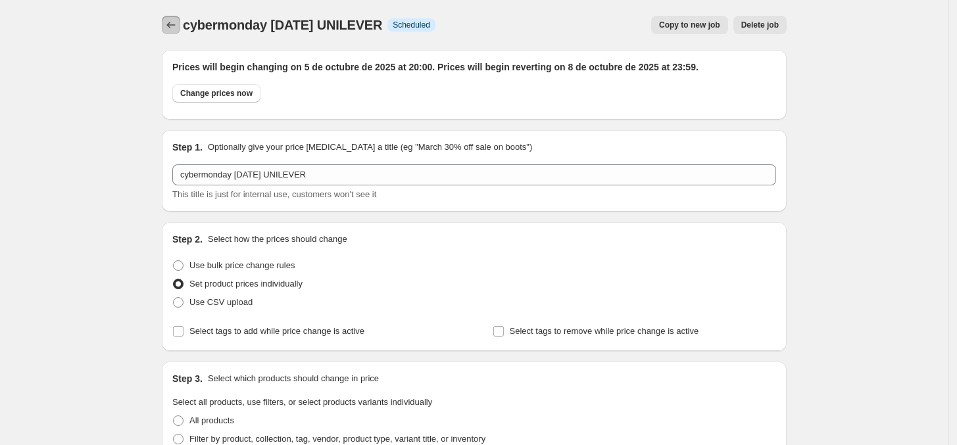
click at [176, 33] on button "Price change jobs" at bounding box center [171, 25] width 18 height 18
